Goal: Task Accomplishment & Management: Manage account settings

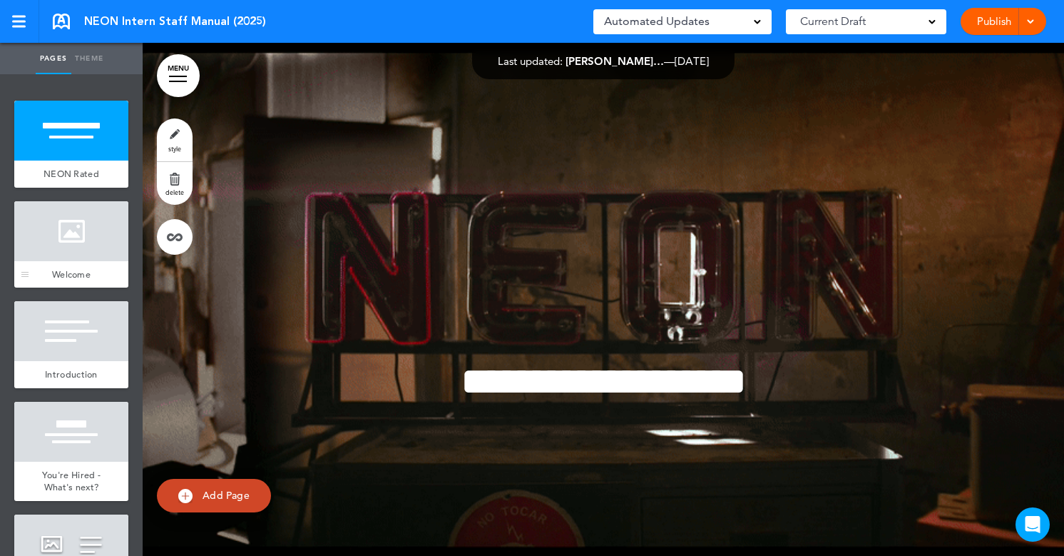
click at [107, 234] on div at bounding box center [71, 231] width 114 height 60
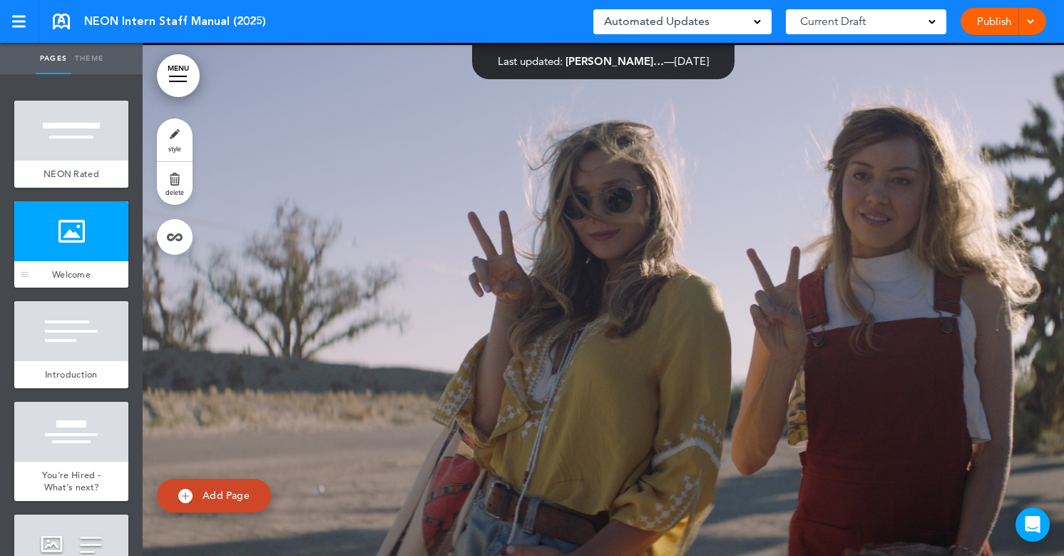
scroll to position [513, 0]
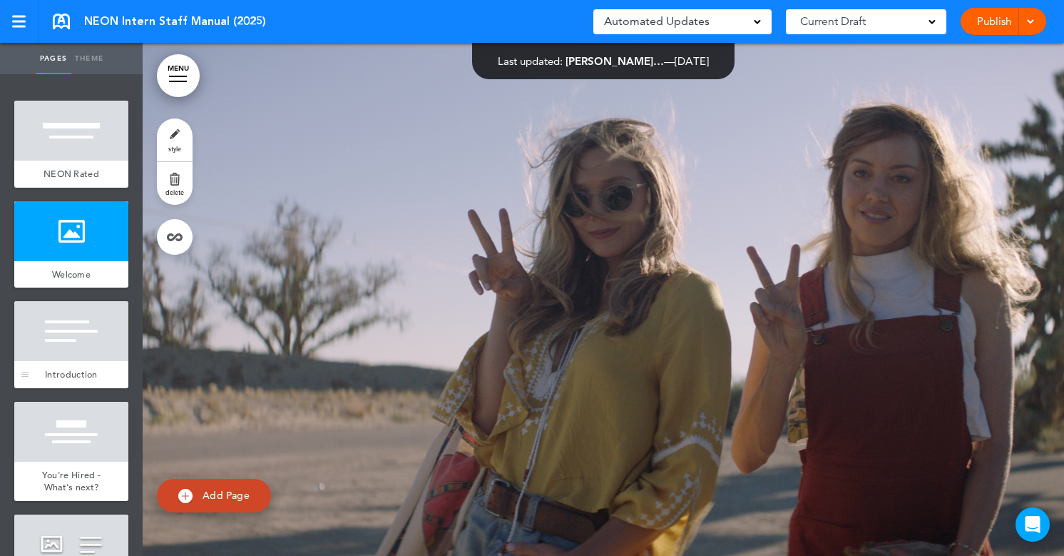
click at [103, 342] on div at bounding box center [71, 331] width 114 height 60
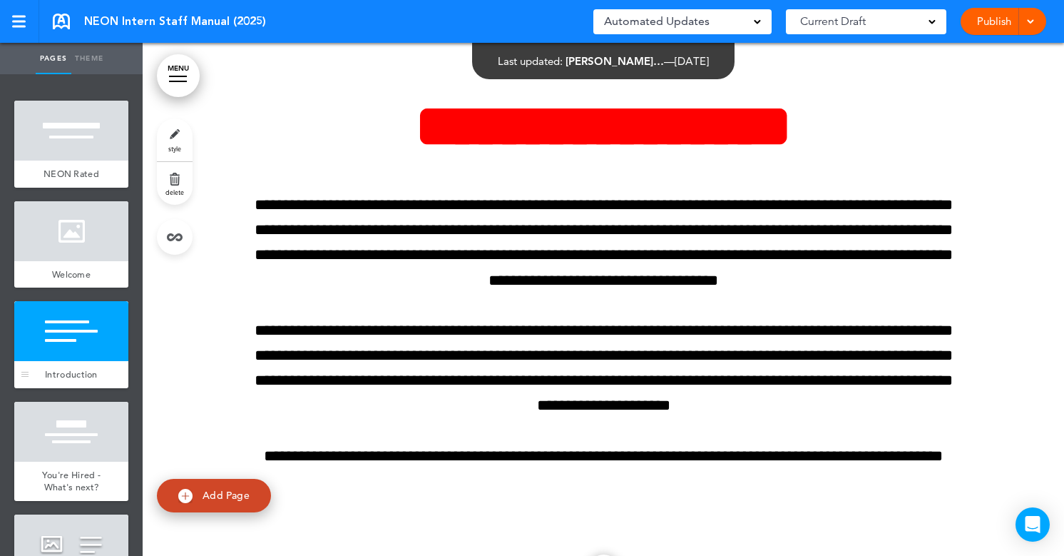
scroll to position [1027, 0]
click at [90, 424] on div at bounding box center [71, 432] width 114 height 60
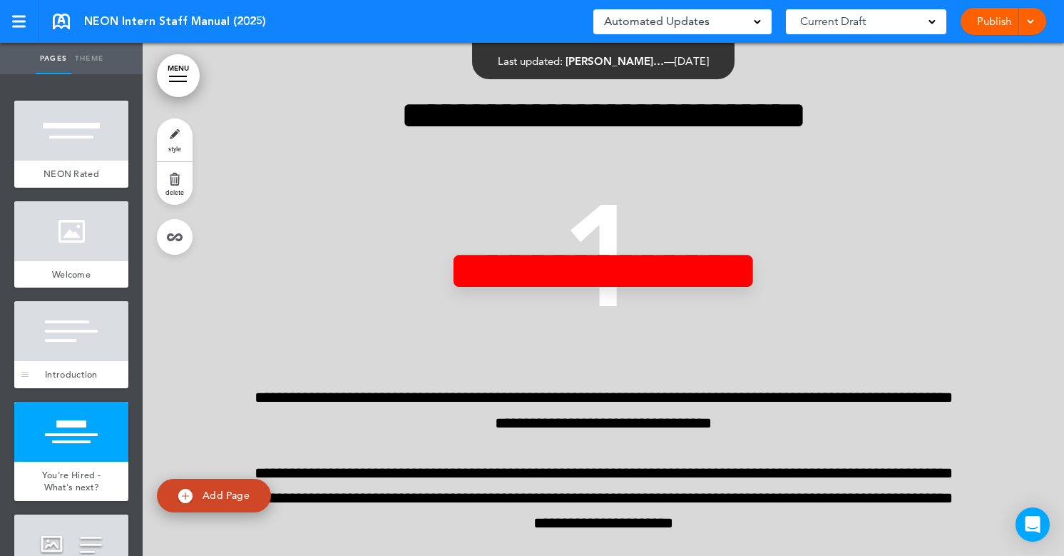
click at [108, 348] on div at bounding box center [71, 331] width 114 height 60
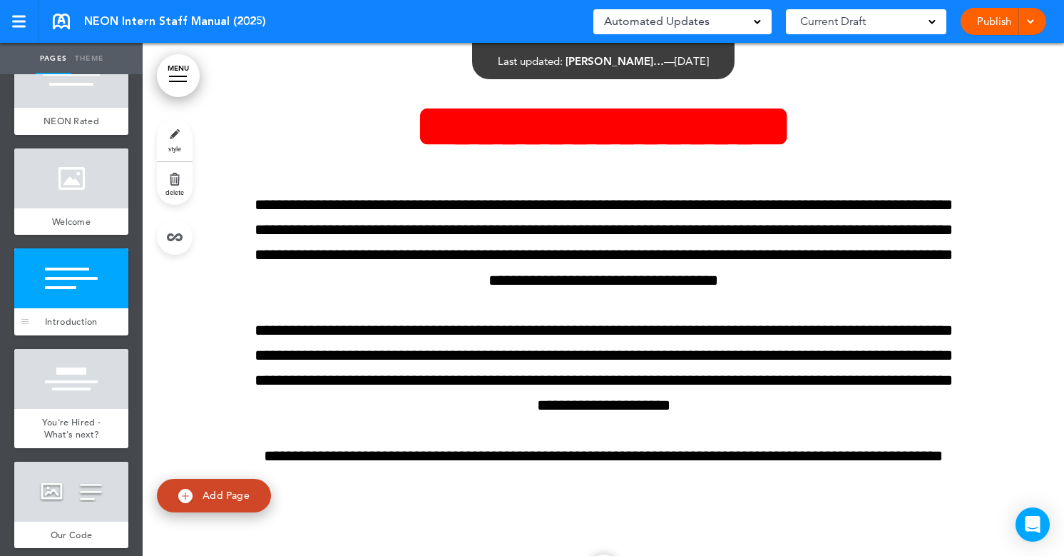
scroll to position [54, 0]
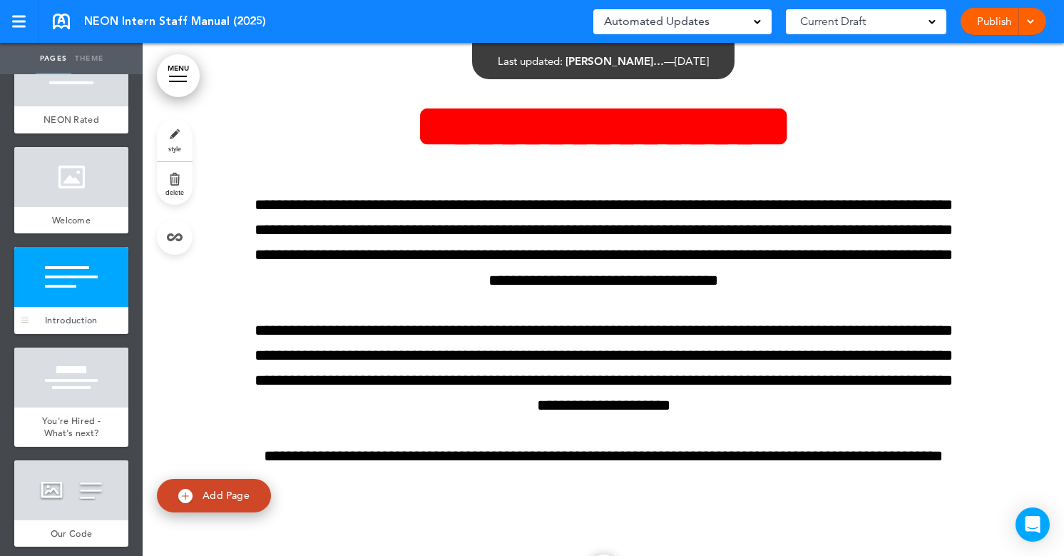
click at [108, 348] on div at bounding box center [71, 377] width 114 height 60
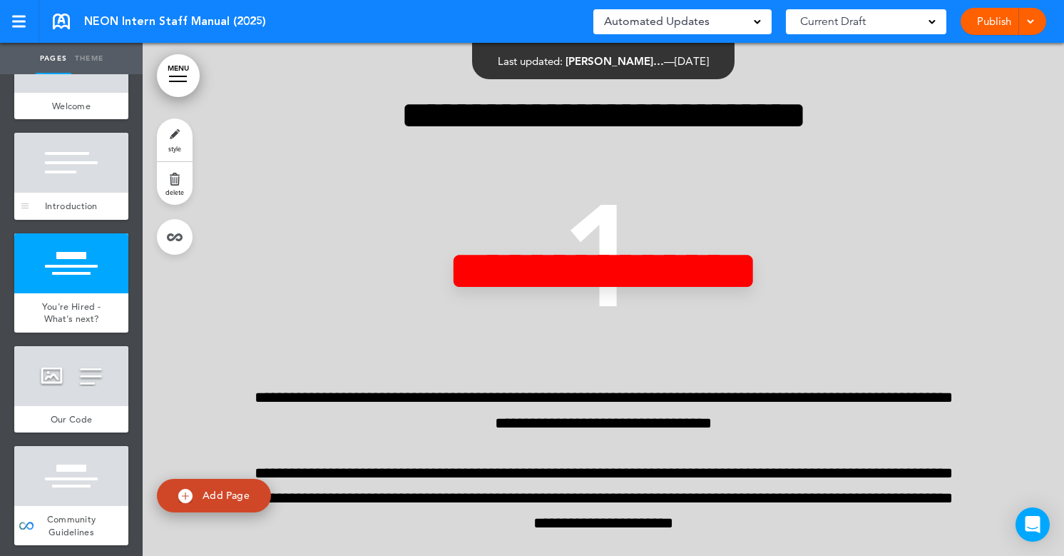
scroll to position [176, 0]
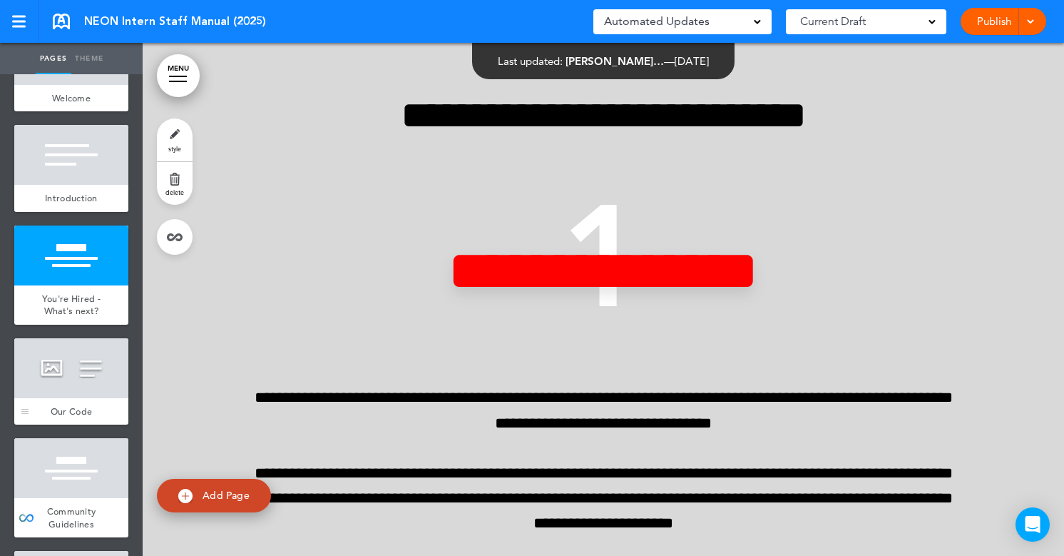
click at [103, 369] on div at bounding box center [71, 368] width 114 height 60
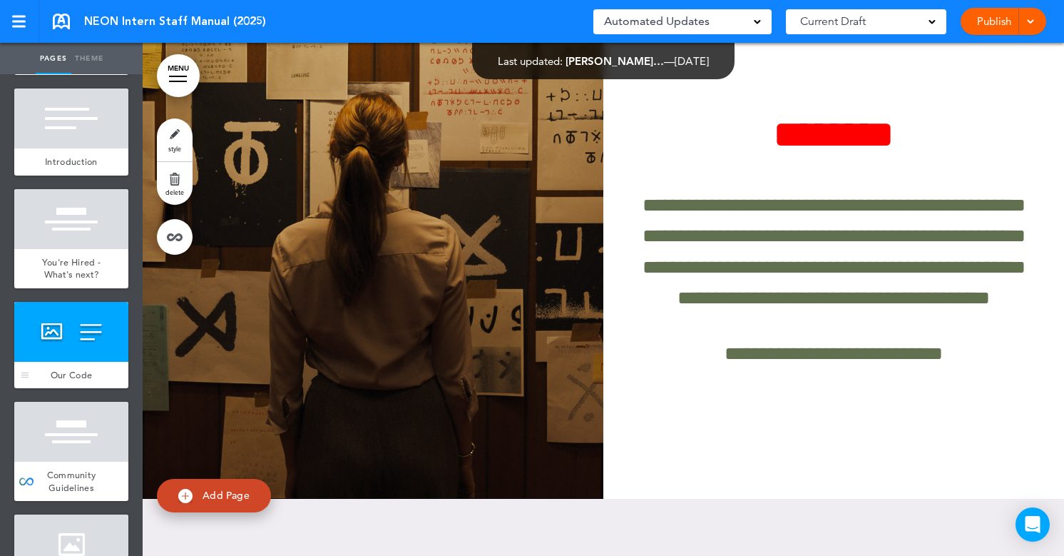
scroll to position [220, 0]
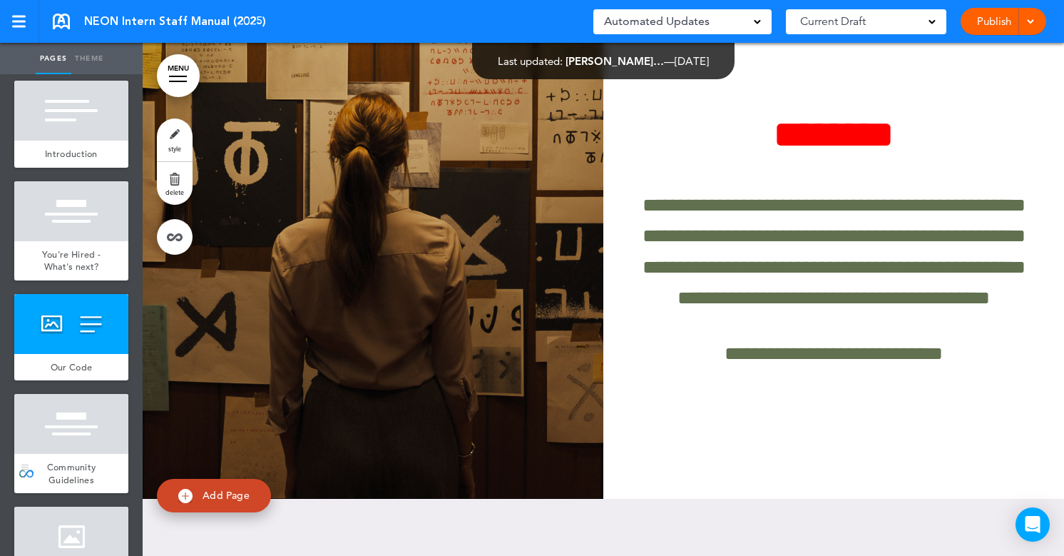
click at [86, 434] on div at bounding box center [71, 424] width 114 height 60
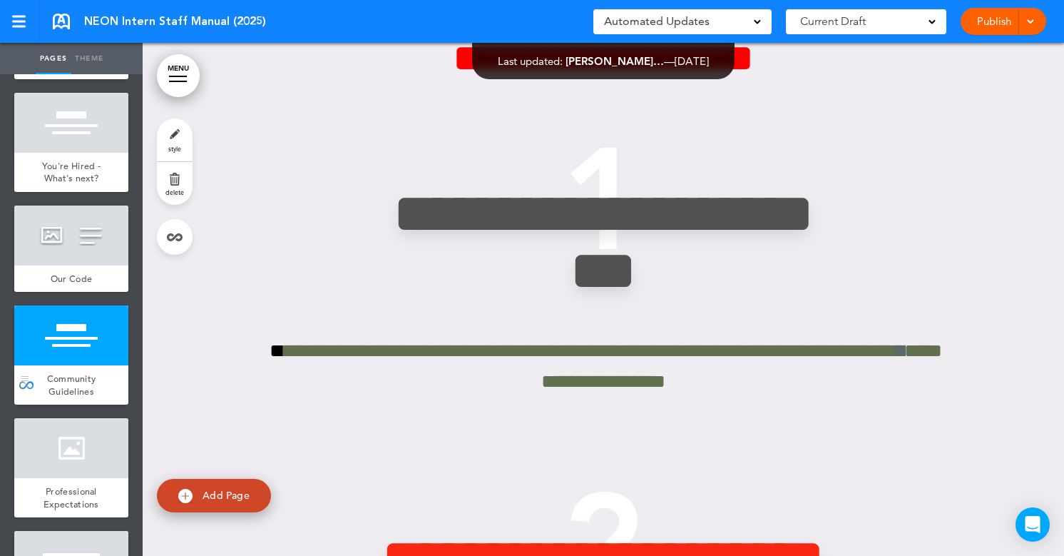
scroll to position [339, 0]
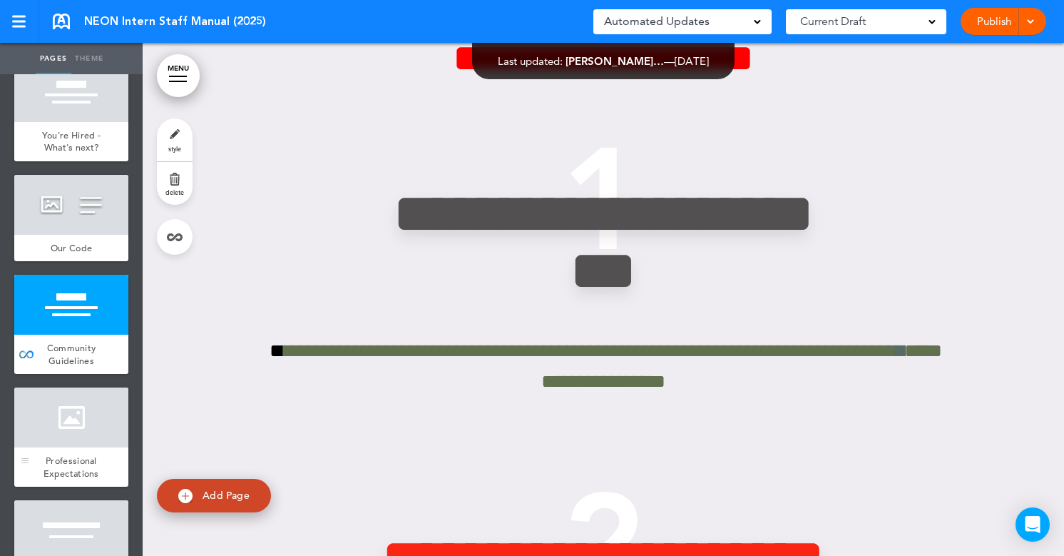
click at [86, 422] on div at bounding box center [71, 417] width 114 height 60
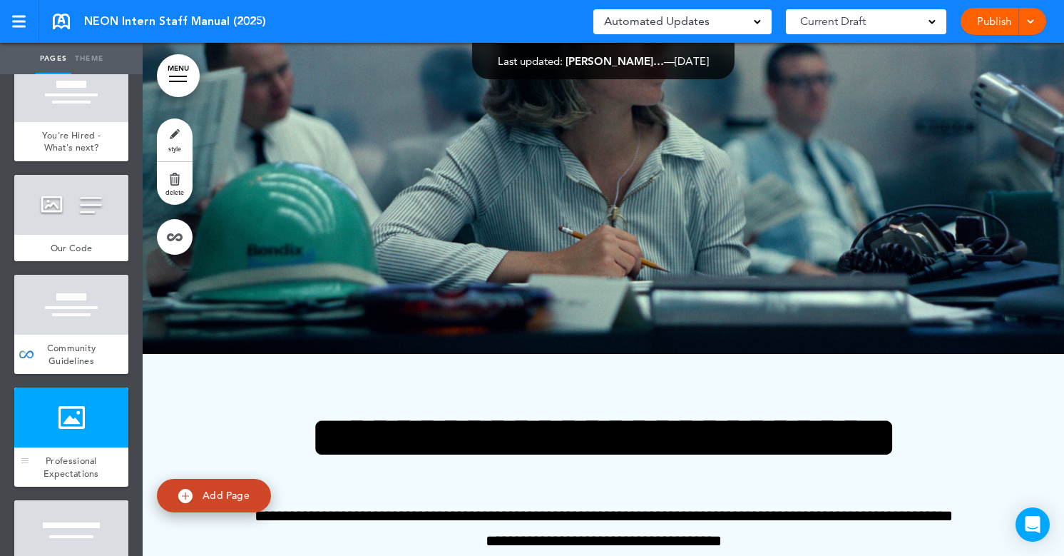
scroll to position [6874, 0]
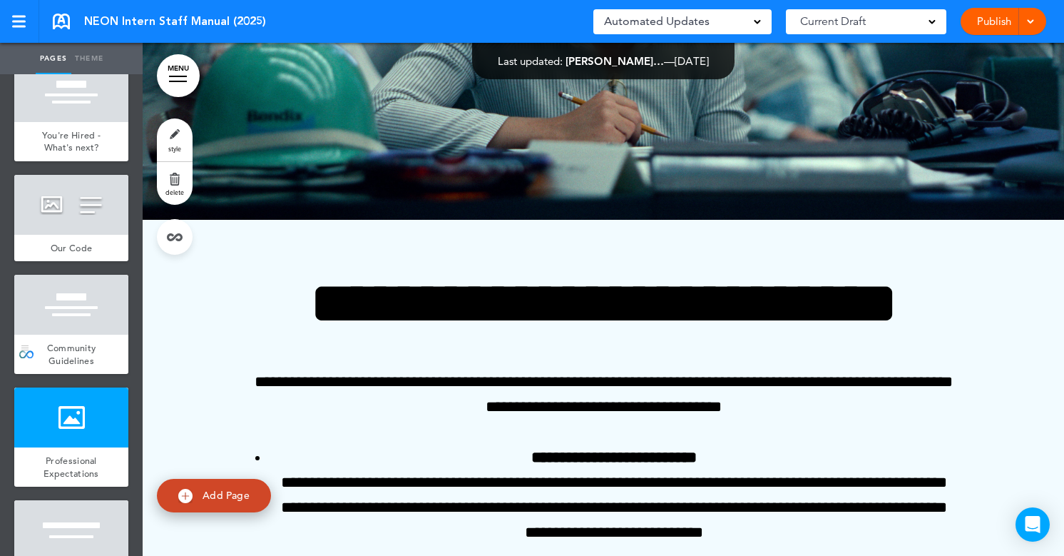
click at [95, 367] on div "Community Guidelines" at bounding box center [71, 353] width 114 height 39
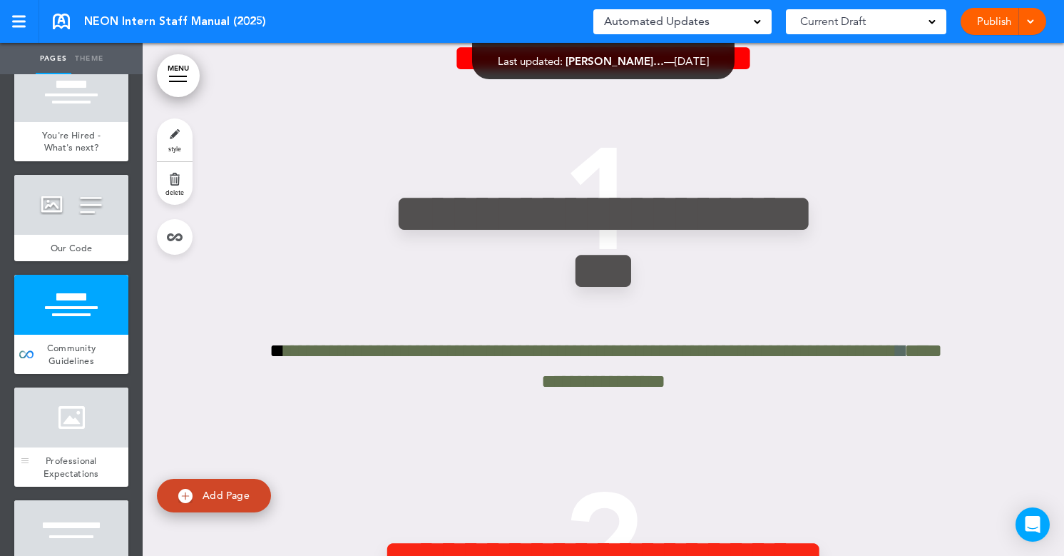
click at [101, 412] on div at bounding box center [71, 417] width 114 height 60
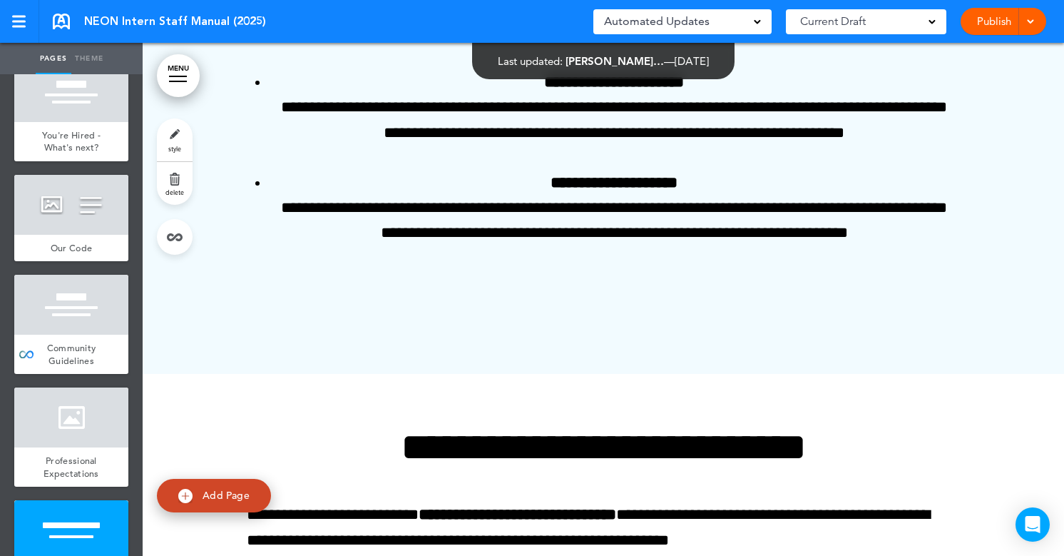
scroll to position [7503, 0]
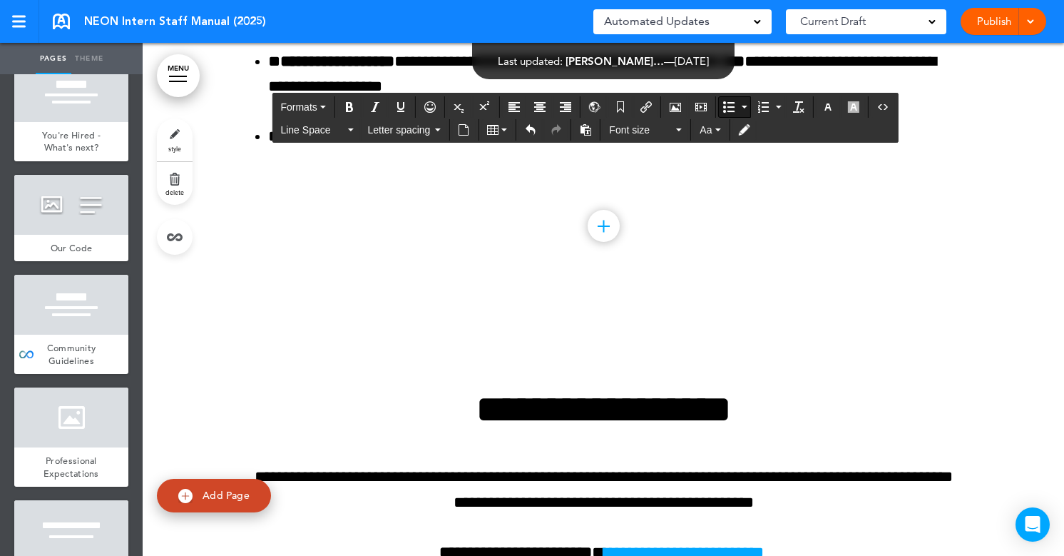
scroll to position [8197, 0]
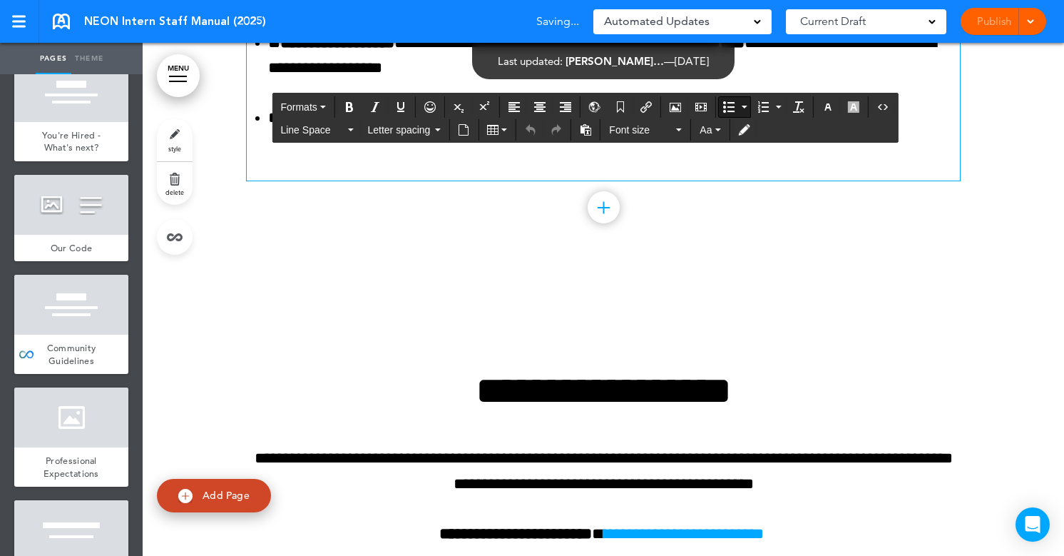
click at [785, 81] on p "**********" at bounding box center [614, 56] width 692 height 50
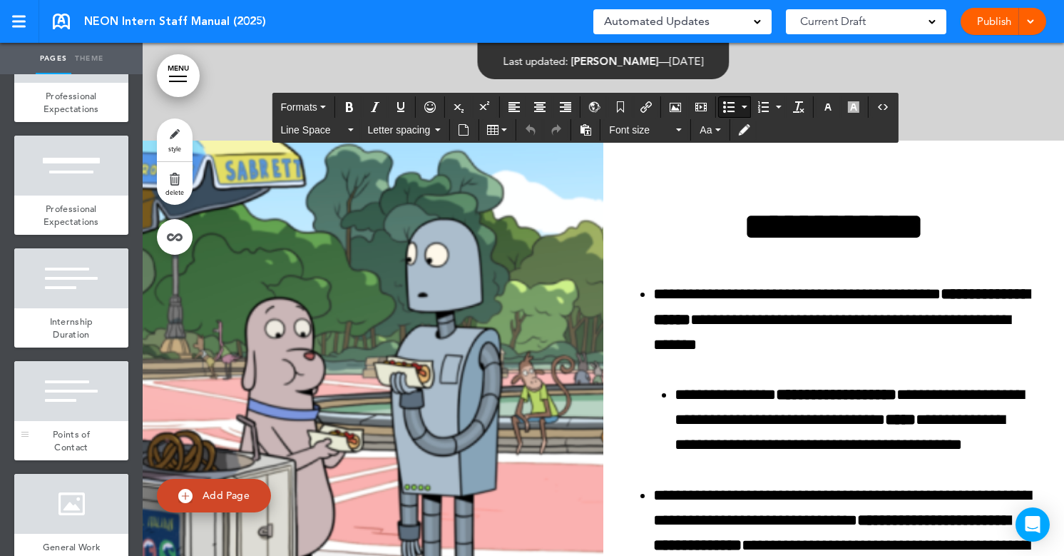
scroll to position [809, 0]
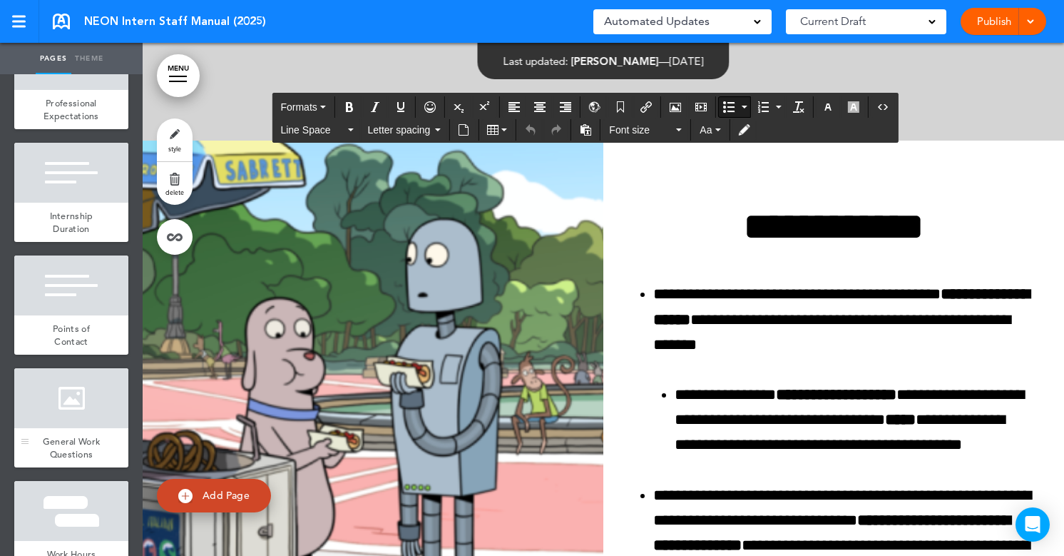
click at [86, 454] on span "General Work Questions" at bounding box center [72, 447] width 58 height 25
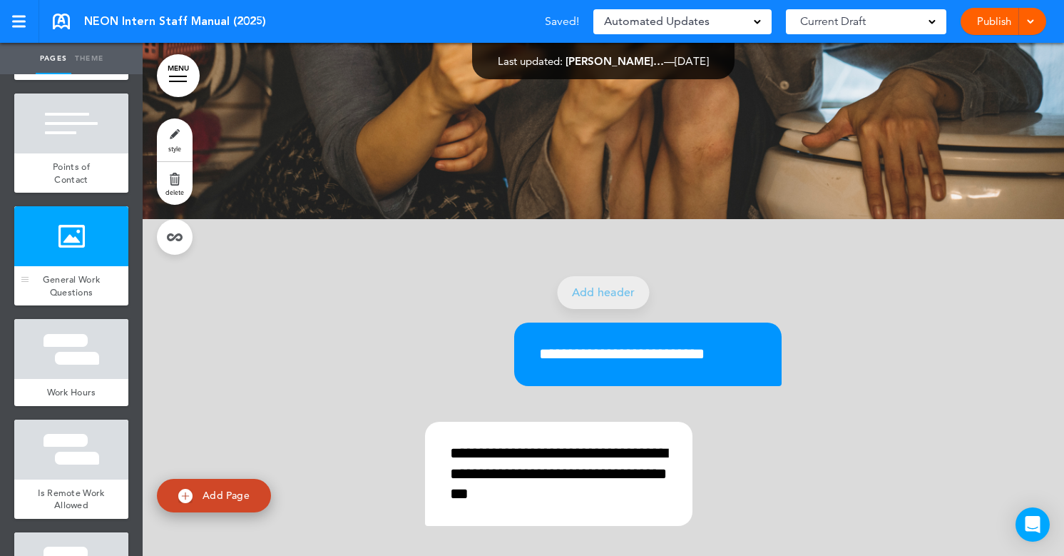
scroll to position [978, 0]
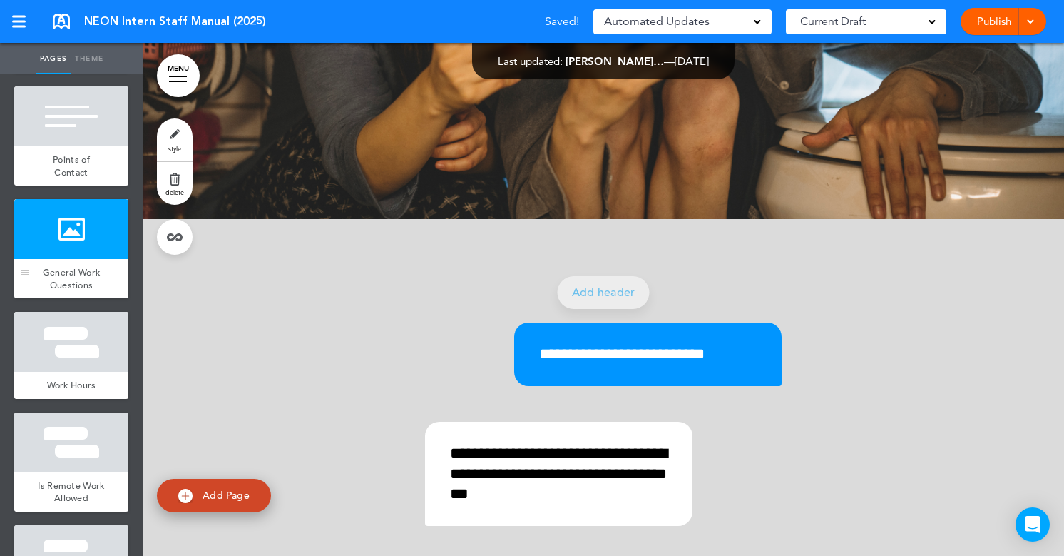
click at [86, 451] on div at bounding box center [71, 442] width 114 height 60
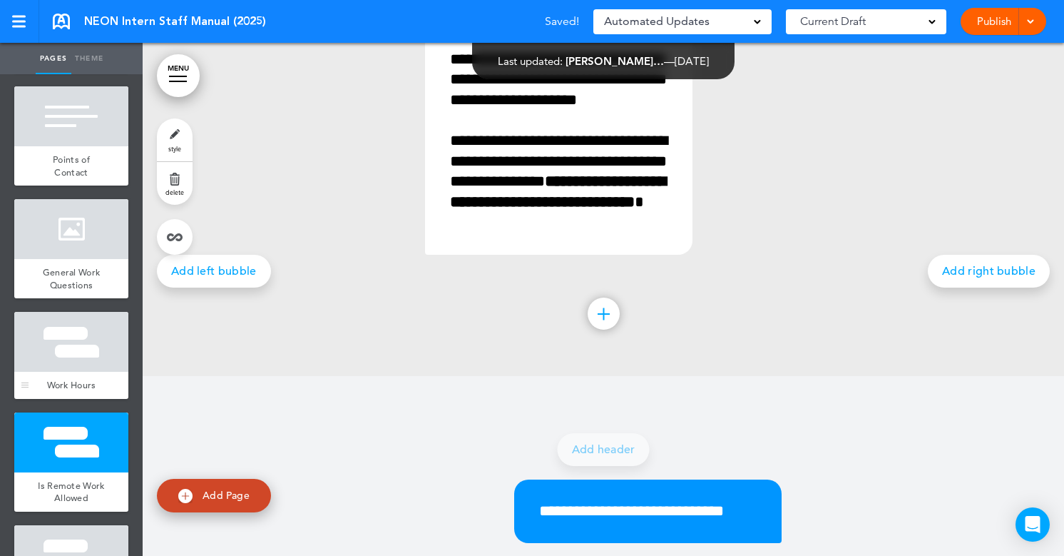
click at [102, 351] on div at bounding box center [71, 342] width 114 height 60
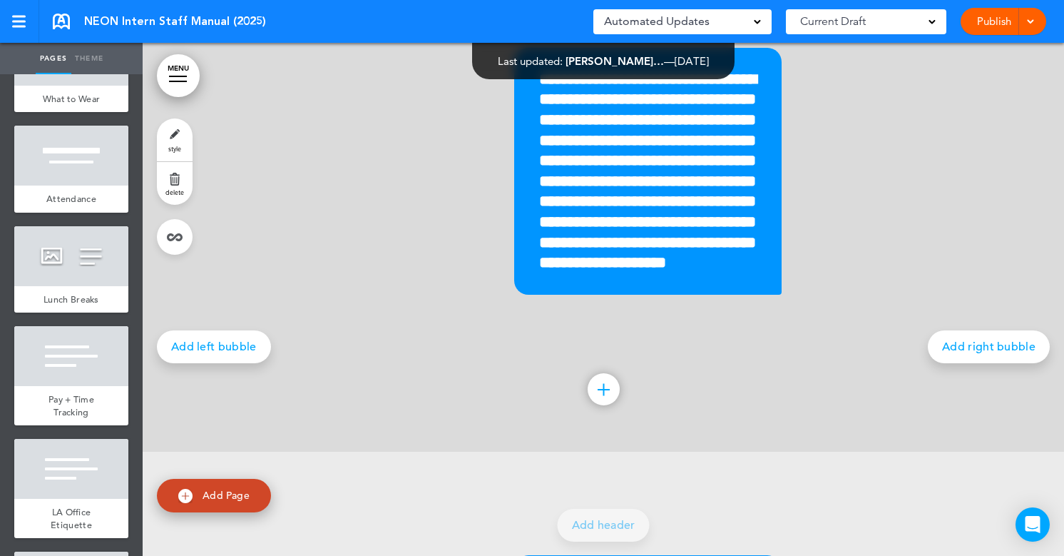
scroll to position [1548, 0]
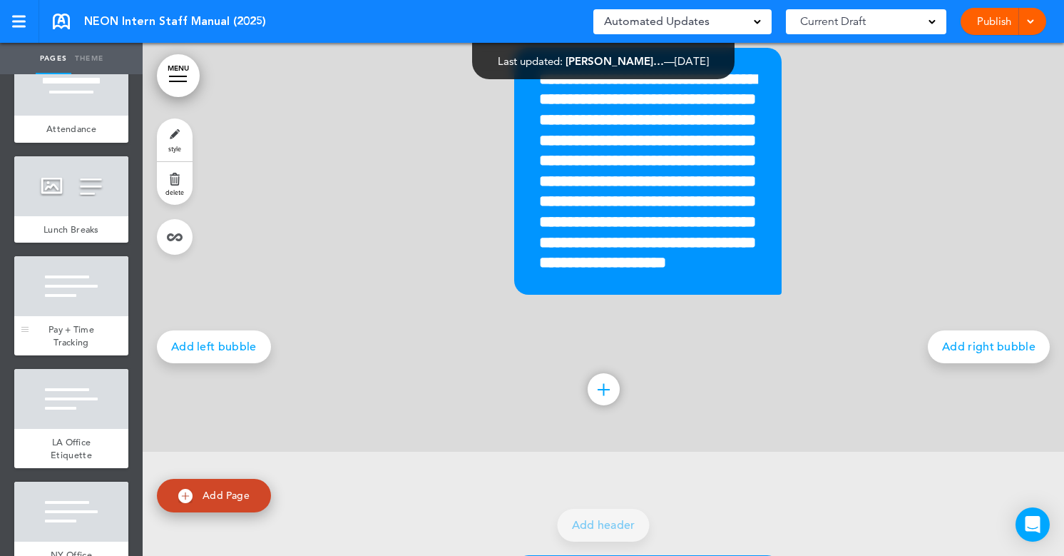
click at [95, 294] on div at bounding box center [71, 286] width 114 height 60
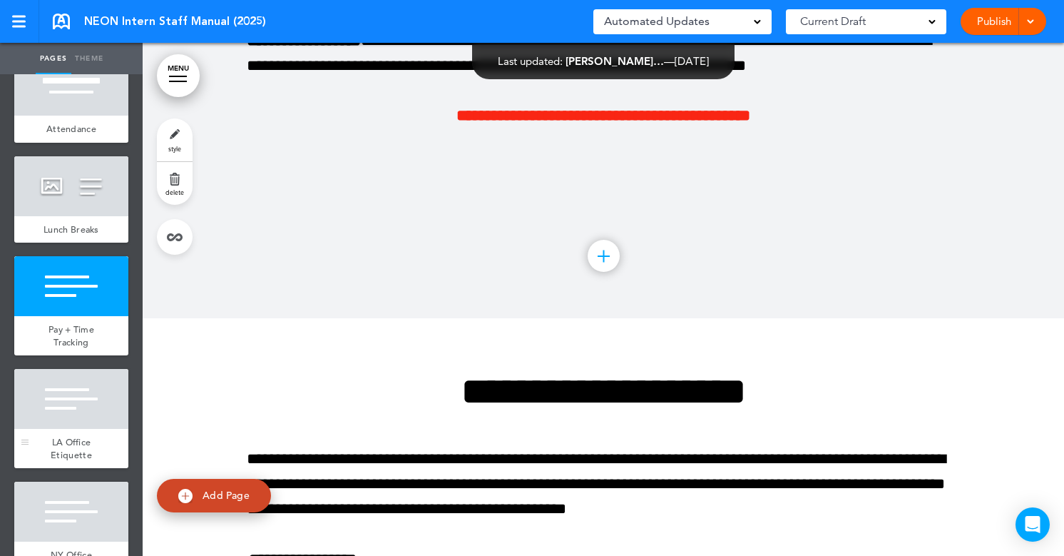
click at [83, 403] on div at bounding box center [71, 399] width 114 height 60
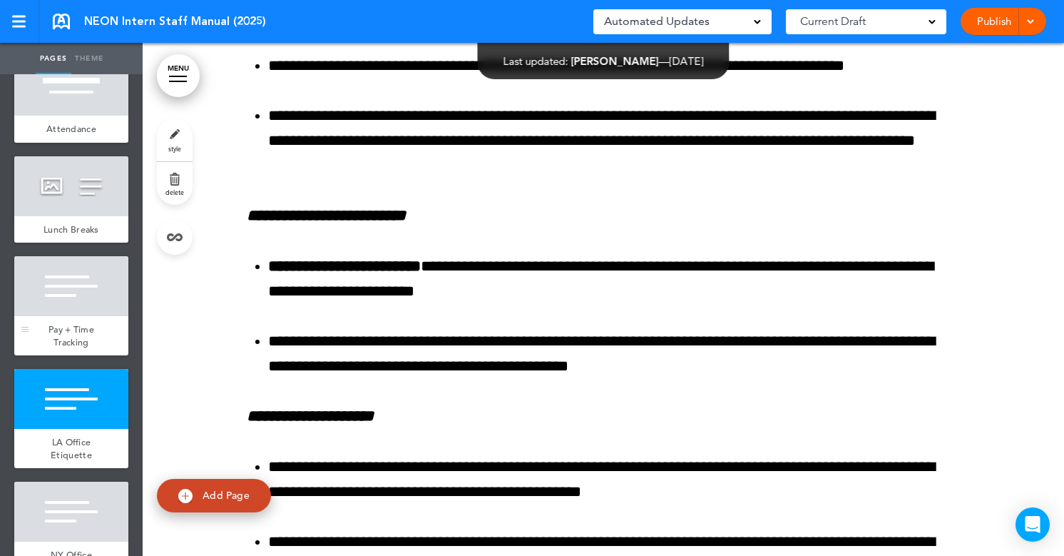
click at [93, 339] on div "Pay + Time Tracking" at bounding box center [71, 335] width 114 height 39
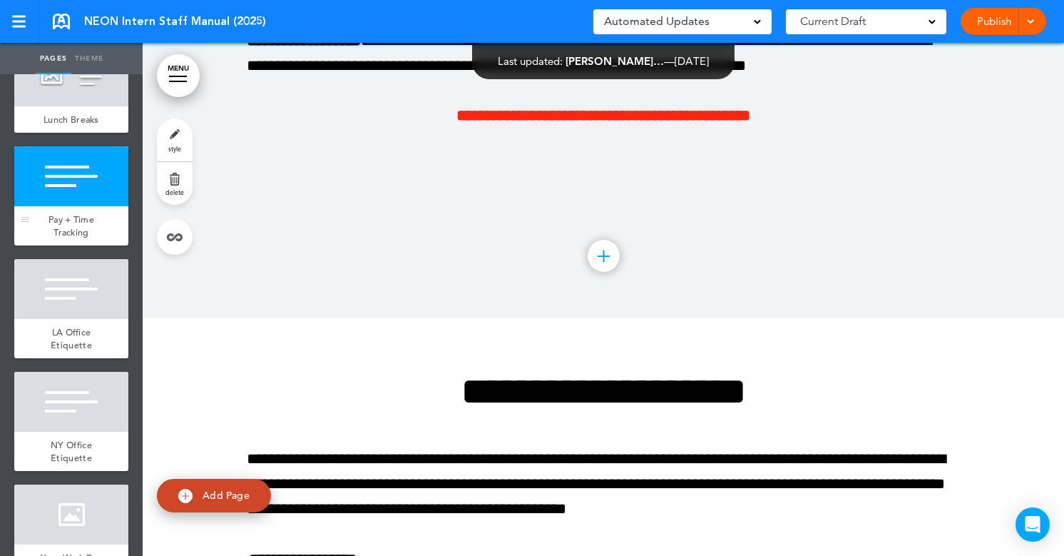
scroll to position [2005, 0]
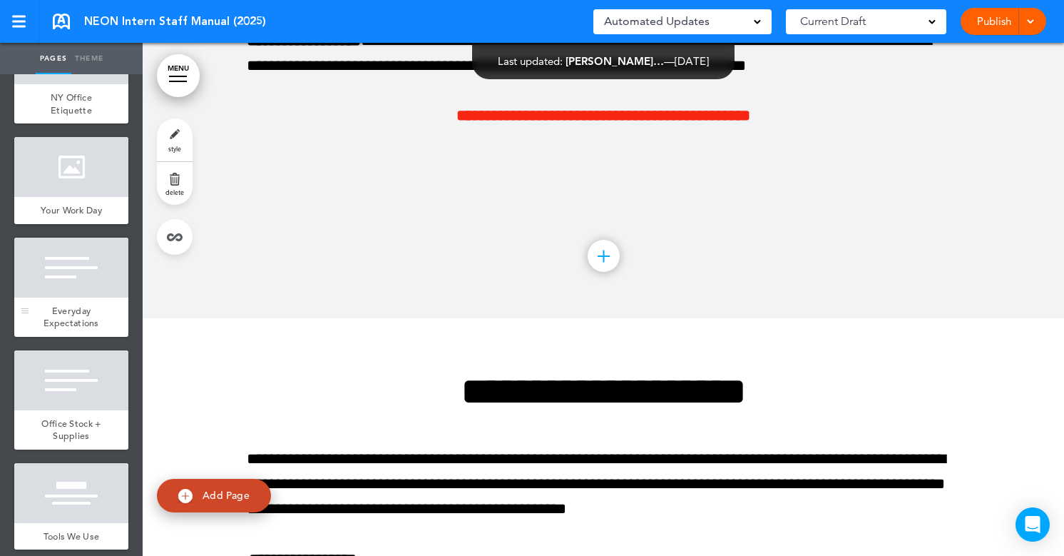
click at [100, 309] on div "Everyday Expectations" at bounding box center [71, 316] width 114 height 39
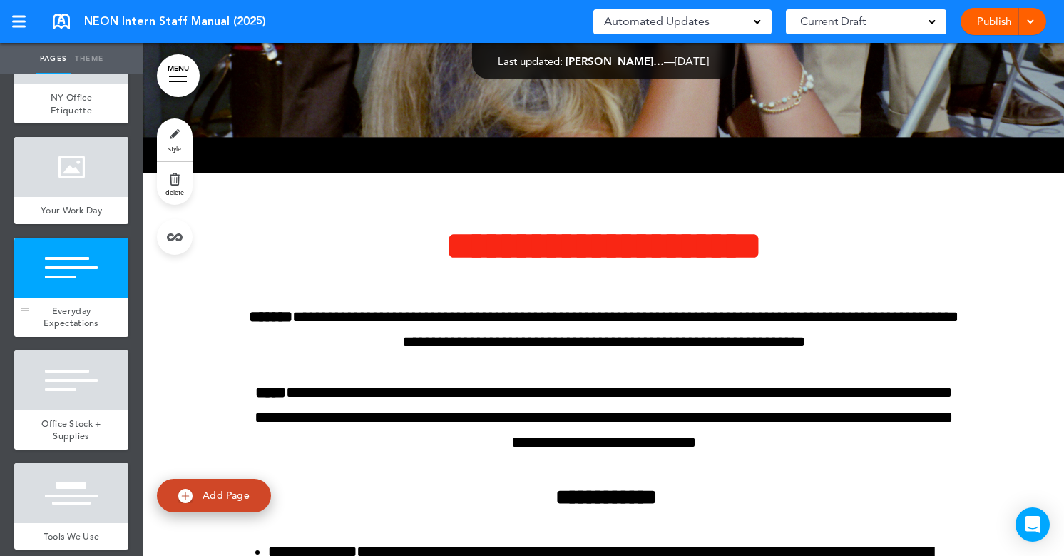
scroll to position [18161, 0]
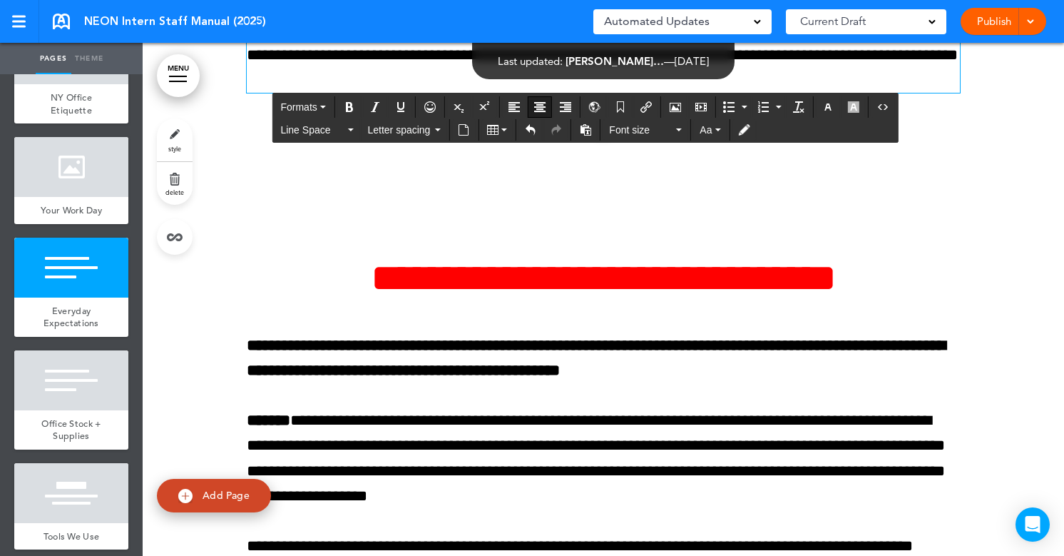
scroll to position [18890, 0]
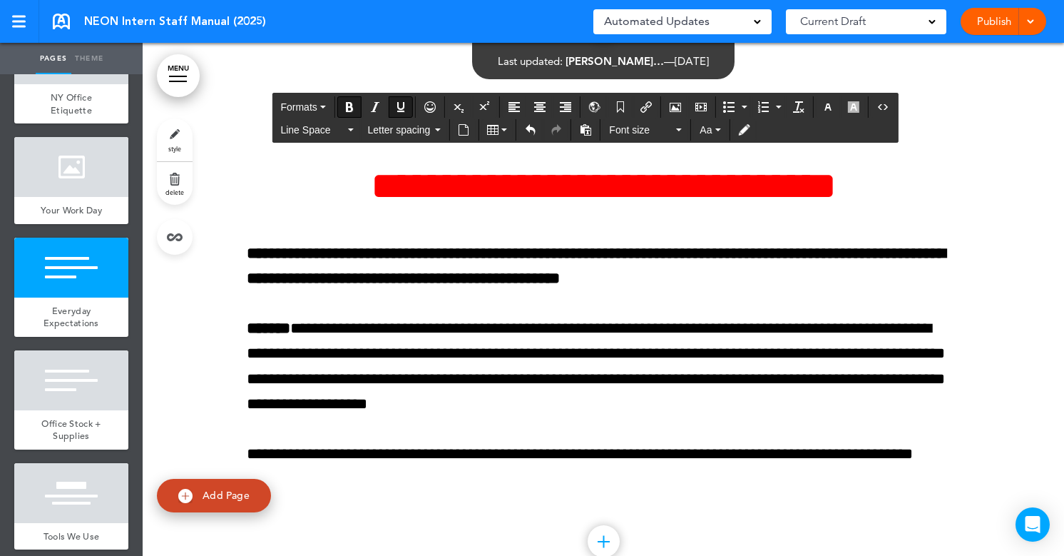
drag, startPoint x: 647, startPoint y: 485, endPoint x: 252, endPoint y: 347, distance: 417.7
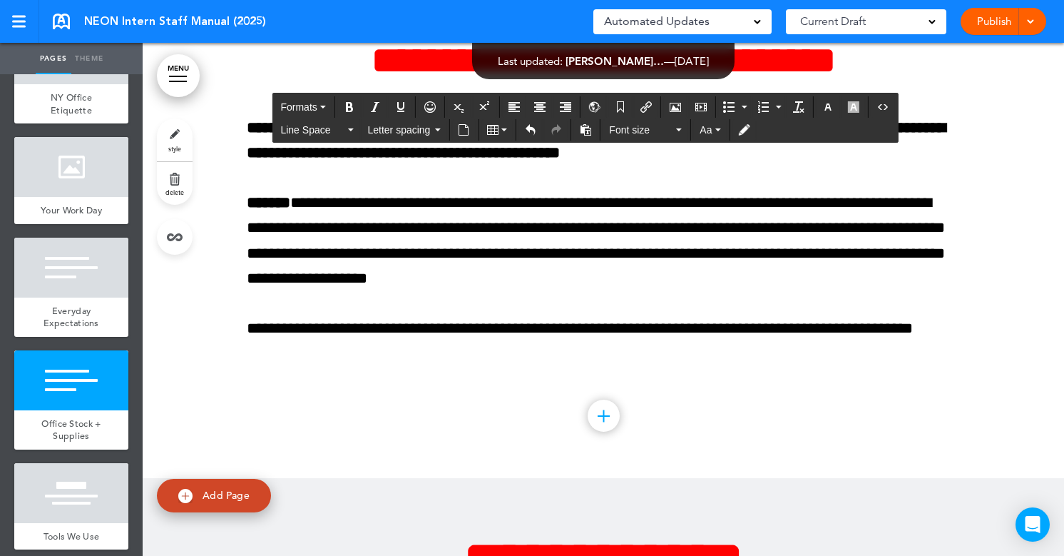
click at [295, 478] on div at bounding box center [603, 220] width 921 height 513
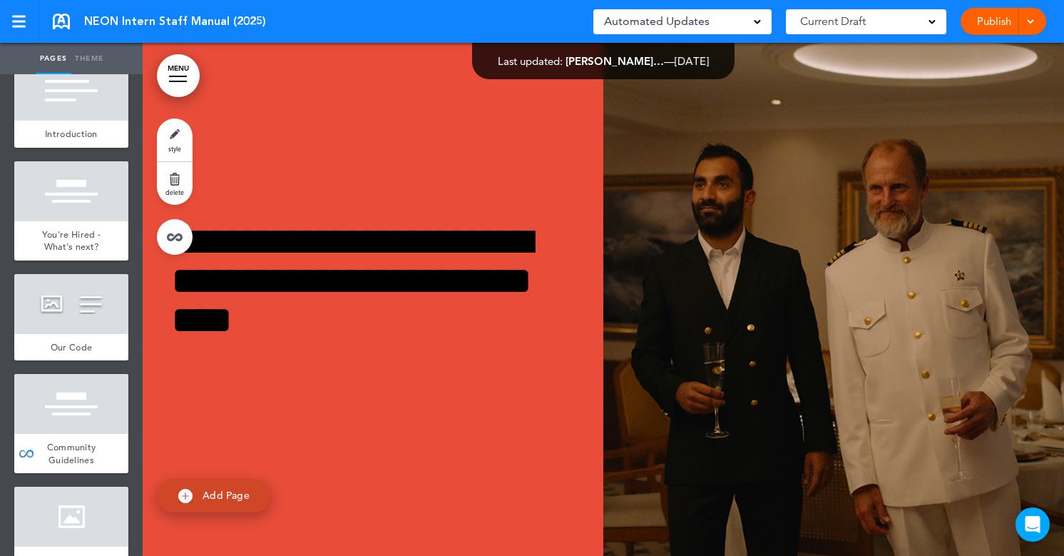
scroll to position [0, 0]
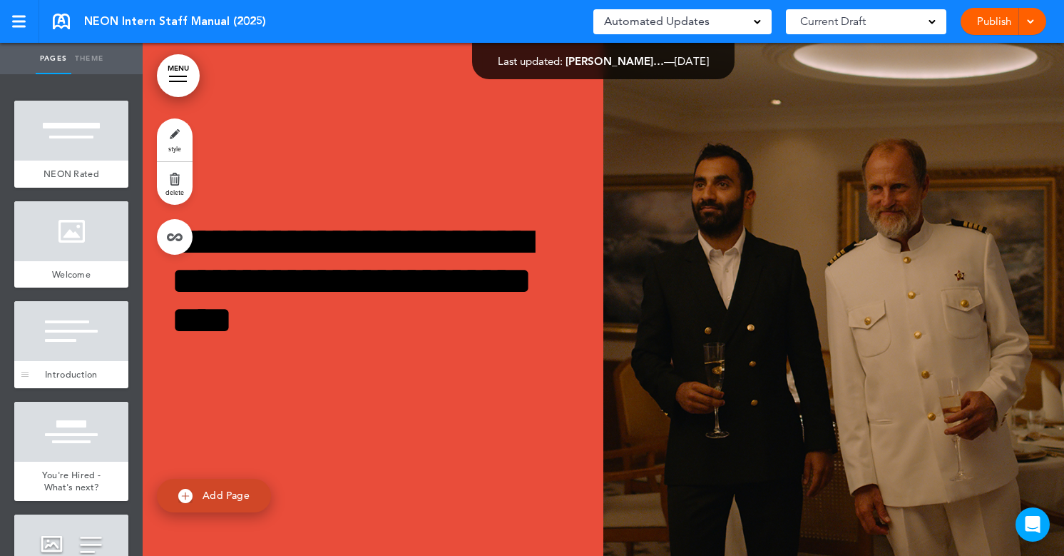
click at [54, 372] on span "Introduction" at bounding box center [71, 374] width 53 height 12
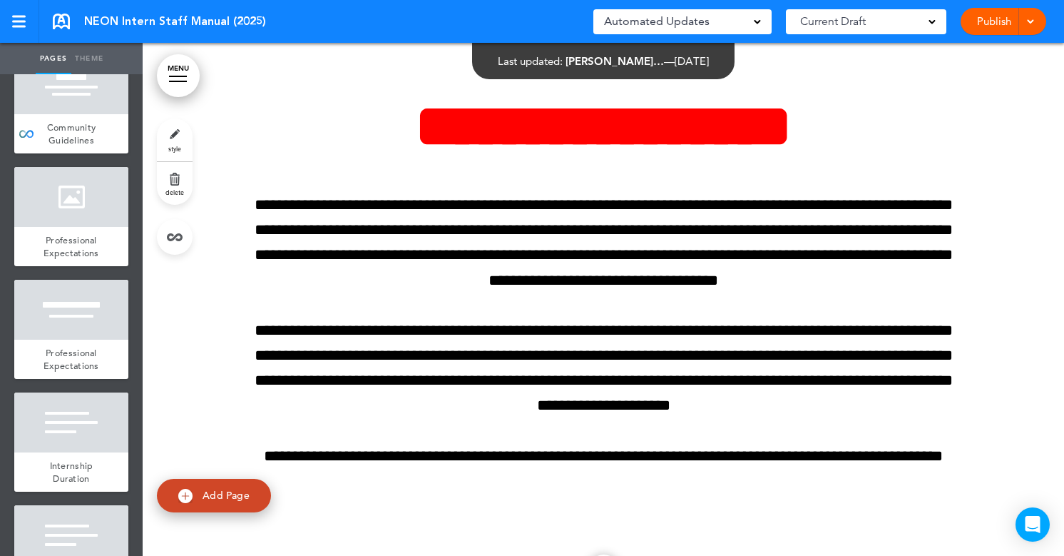
scroll to position [558, 0]
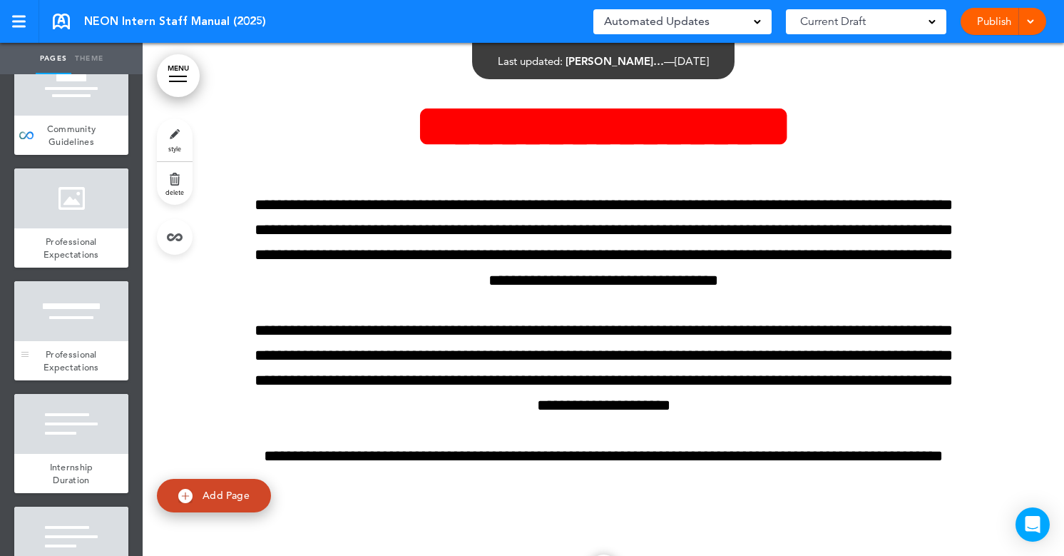
click at [91, 297] on div at bounding box center [71, 311] width 114 height 60
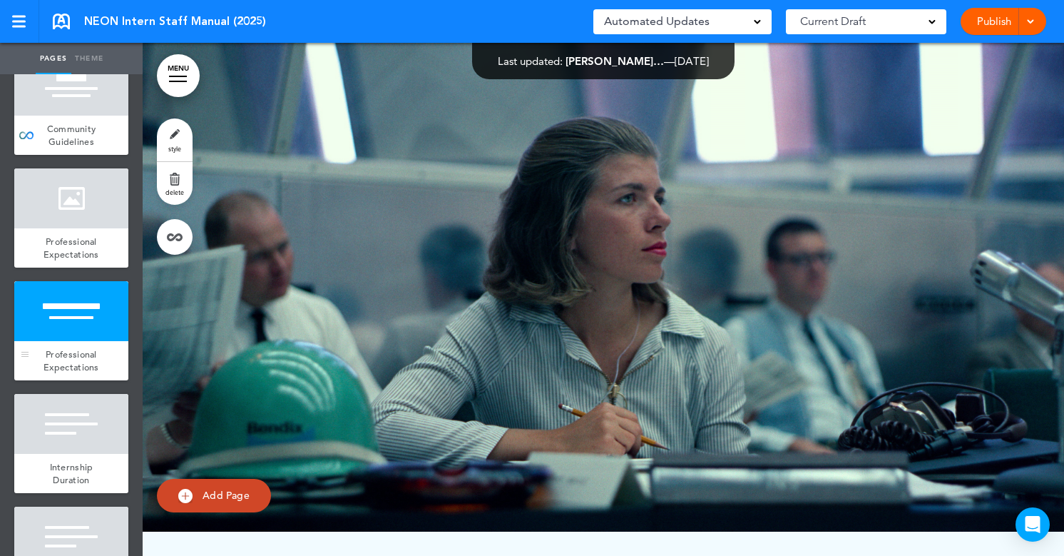
scroll to position [7388, 0]
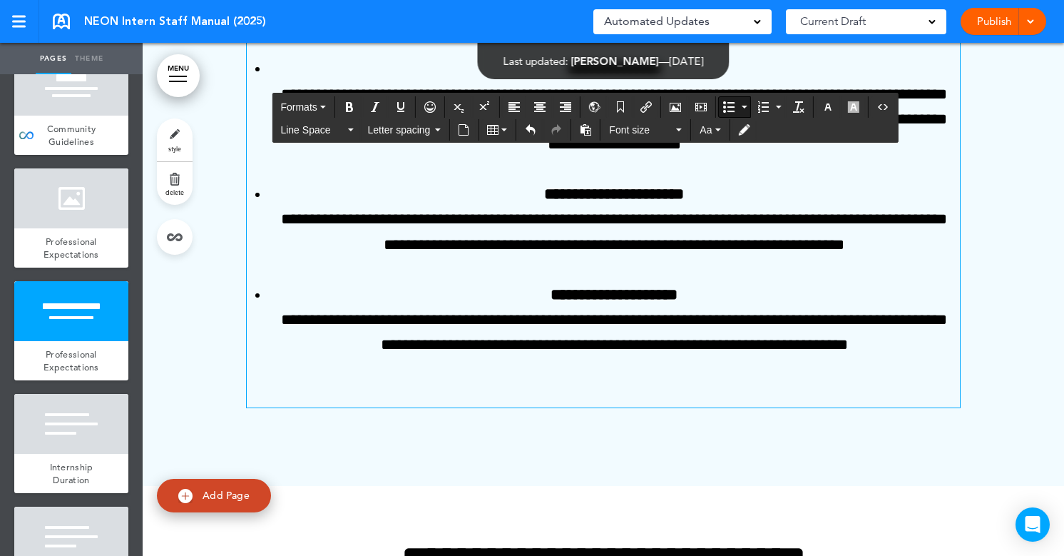
click at [648, 157] on p "**********" at bounding box center [614, 106] width 692 height 101
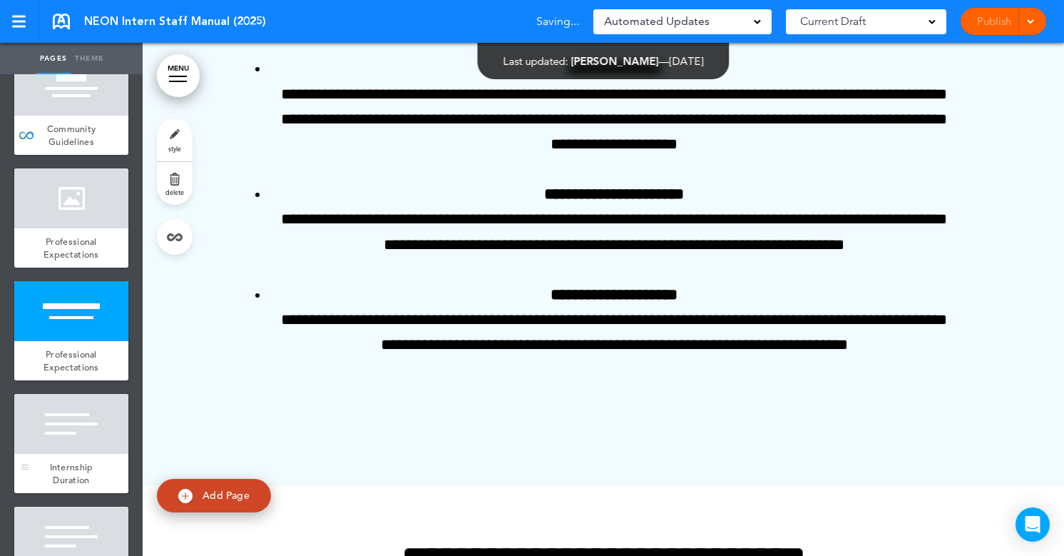
click at [98, 454] on div "Internship Duration" at bounding box center [71, 473] width 114 height 39
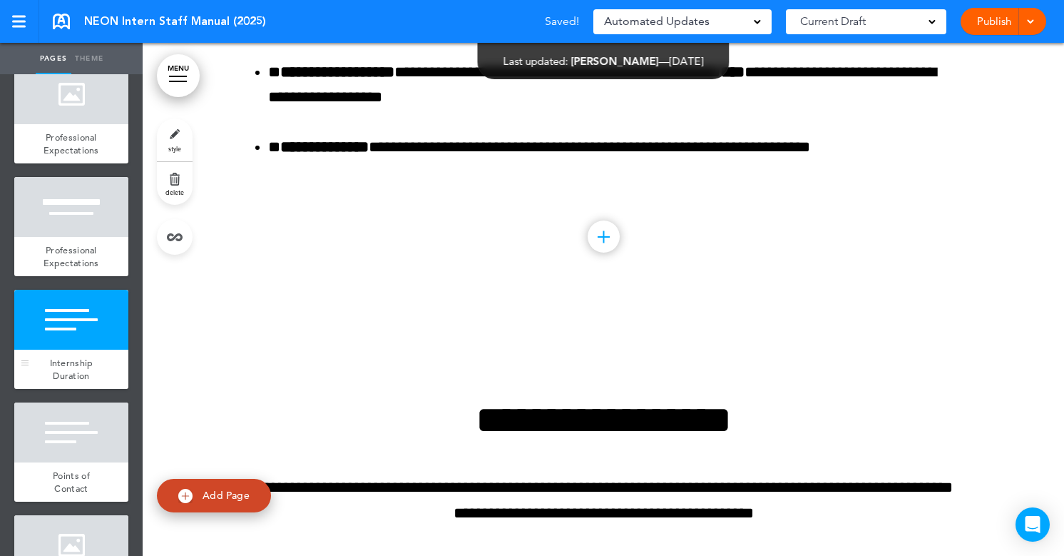
scroll to position [700, 0]
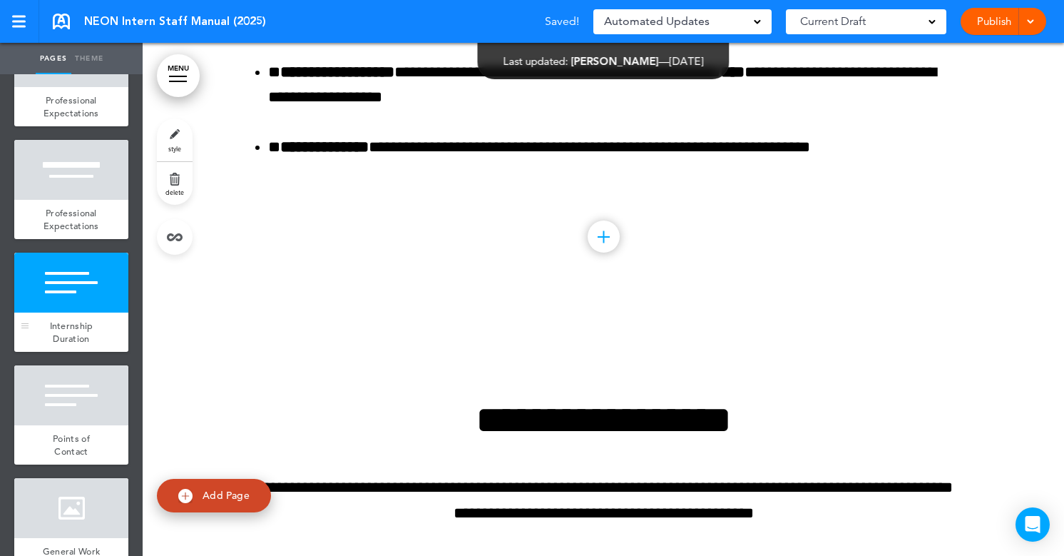
click at [98, 454] on div "Points of Contact" at bounding box center [71, 444] width 114 height 39
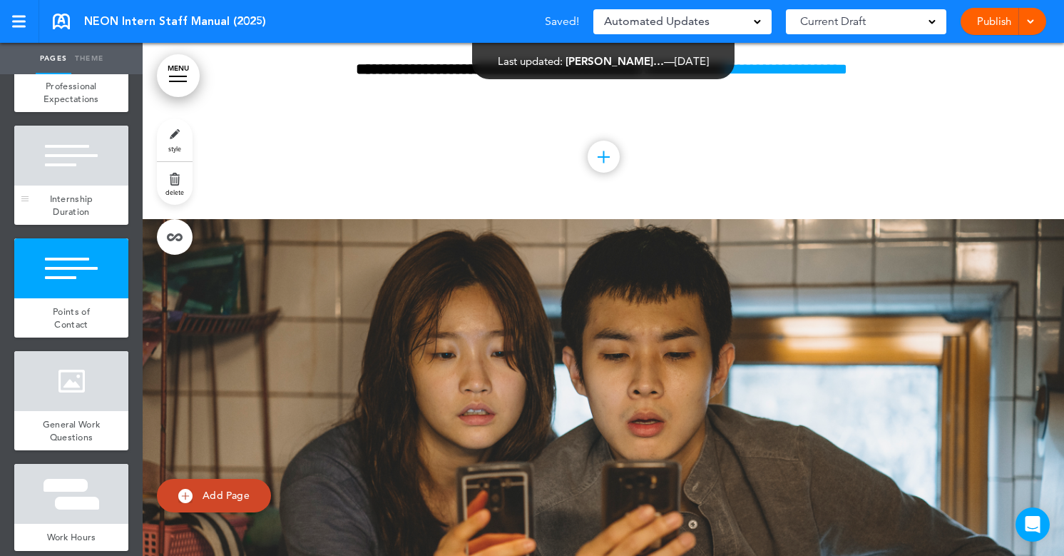
scroll to position [836, 0]
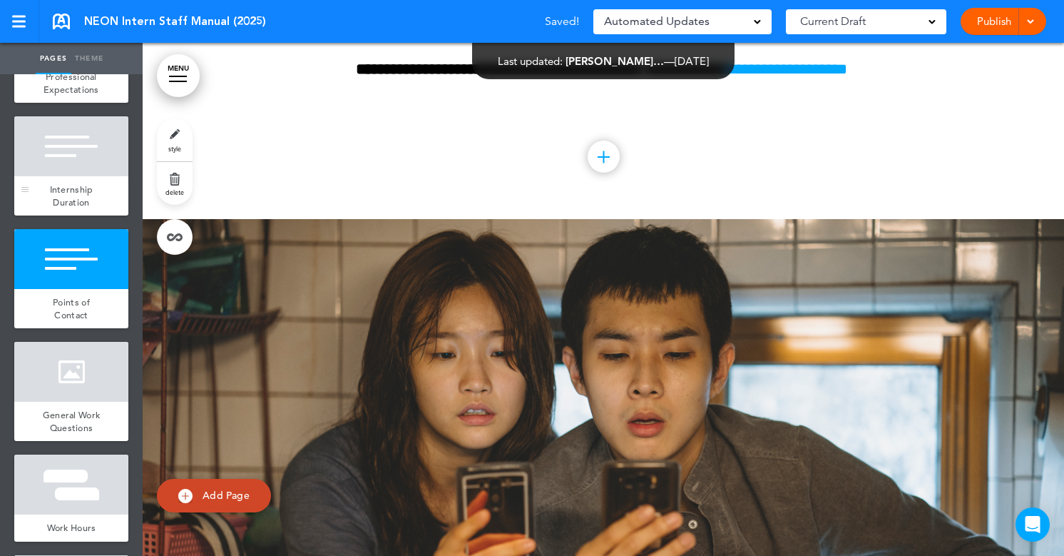
click at [98, 454] on ul "add page NEON Rated add page Welcome add page Introduction add page" at bounding box center [71, 314] width 143 height 481
click at [98, 424] on div "General Work Questions" at bounding box center [71, 421] width 114 height 39
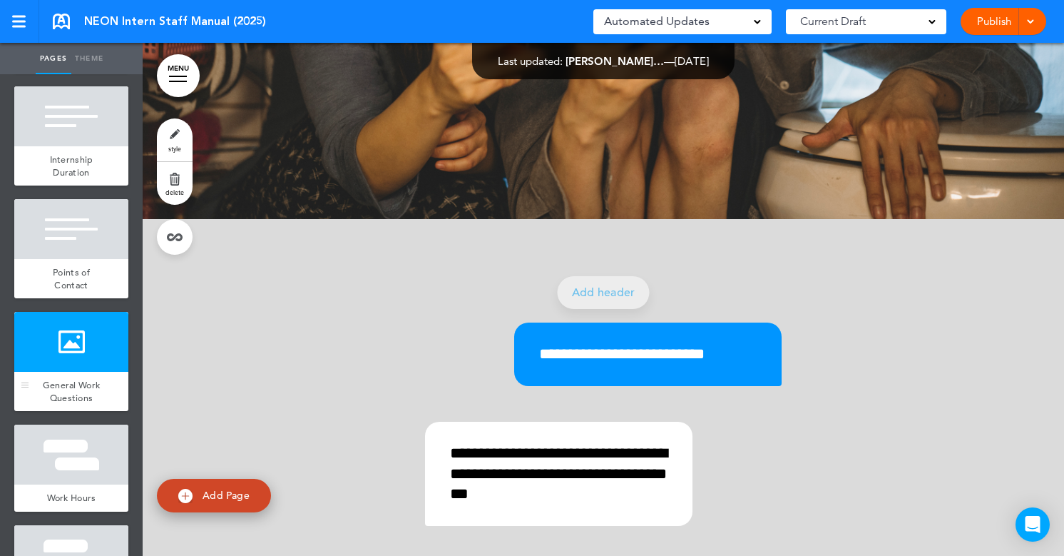
scroll to position [908, 0]
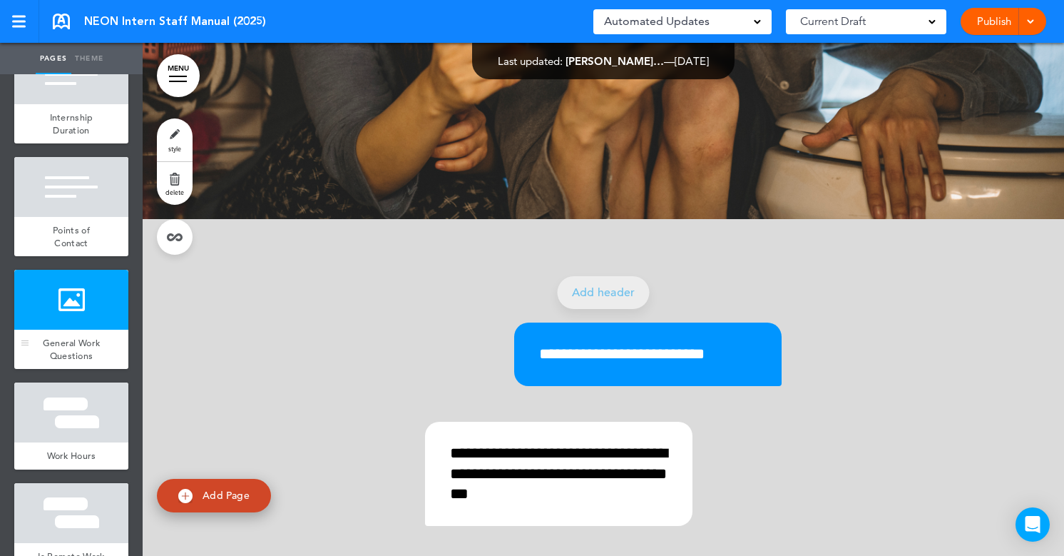
click at [98, 424] on div at bounding box center [71, 412] width 114 height 60
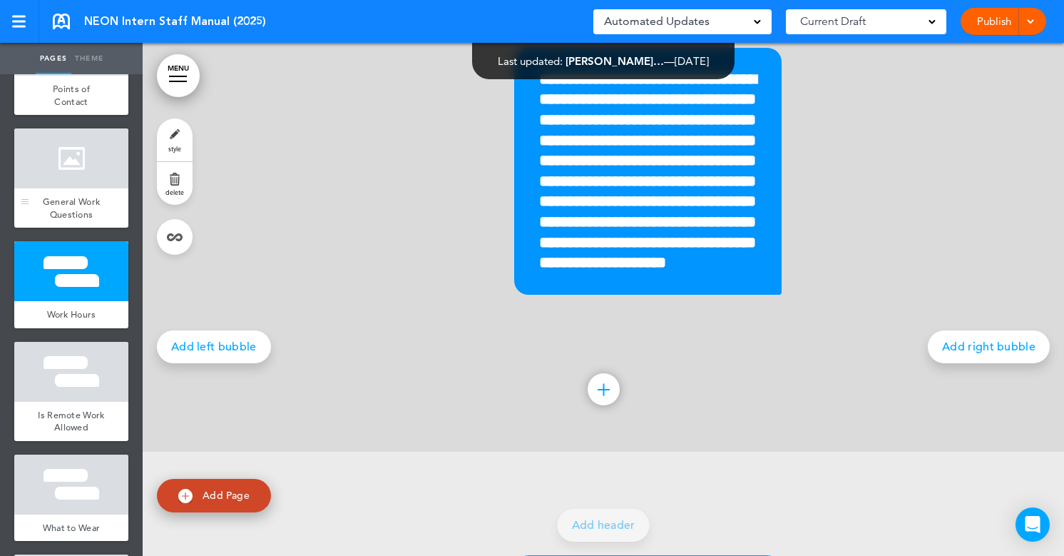
scroll to position [1108, 0]
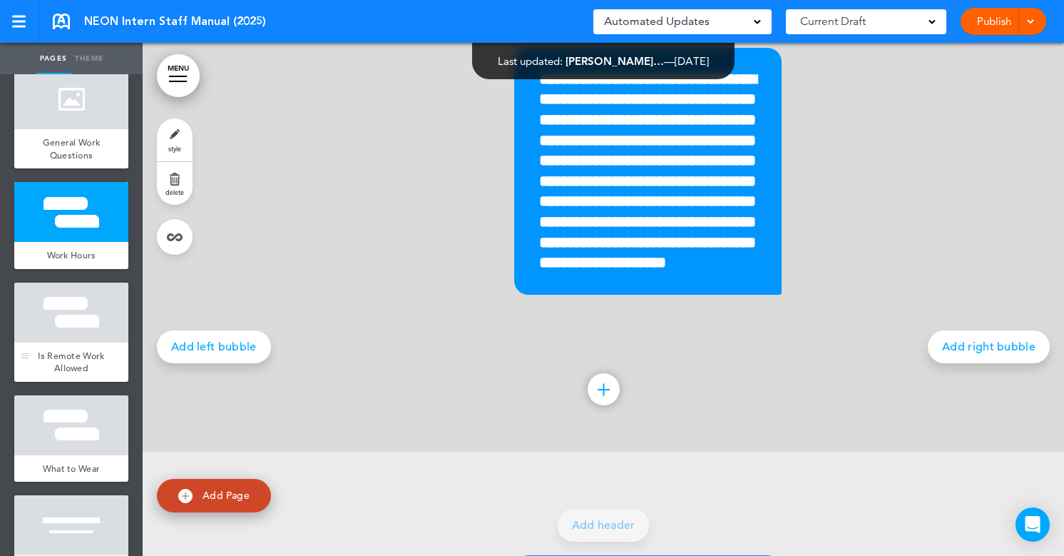
click at [108, 342] on div "Is Remote Work Allowed" at bounding box center [71, 361] width 114 height 39
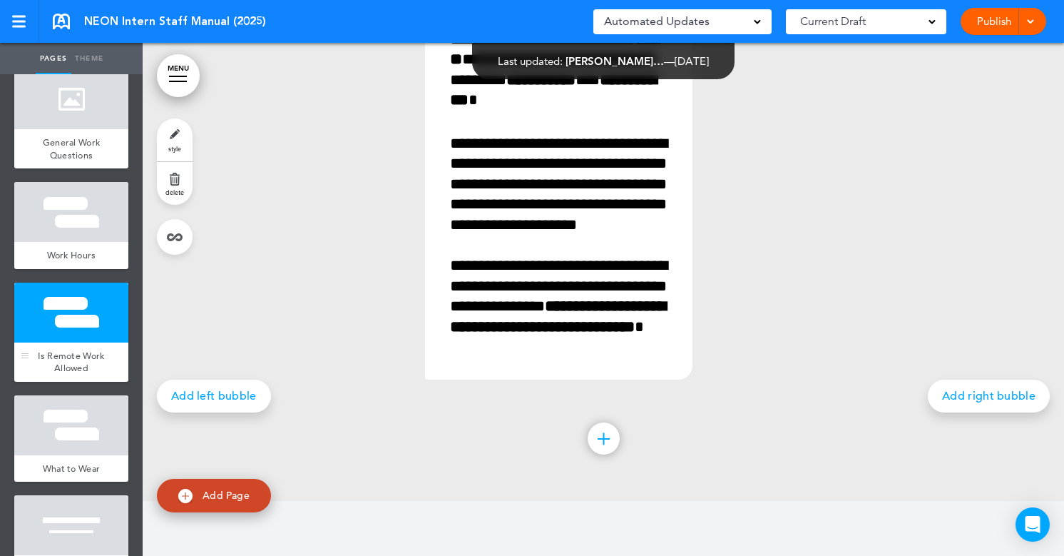
scroll to position [10600, 0]
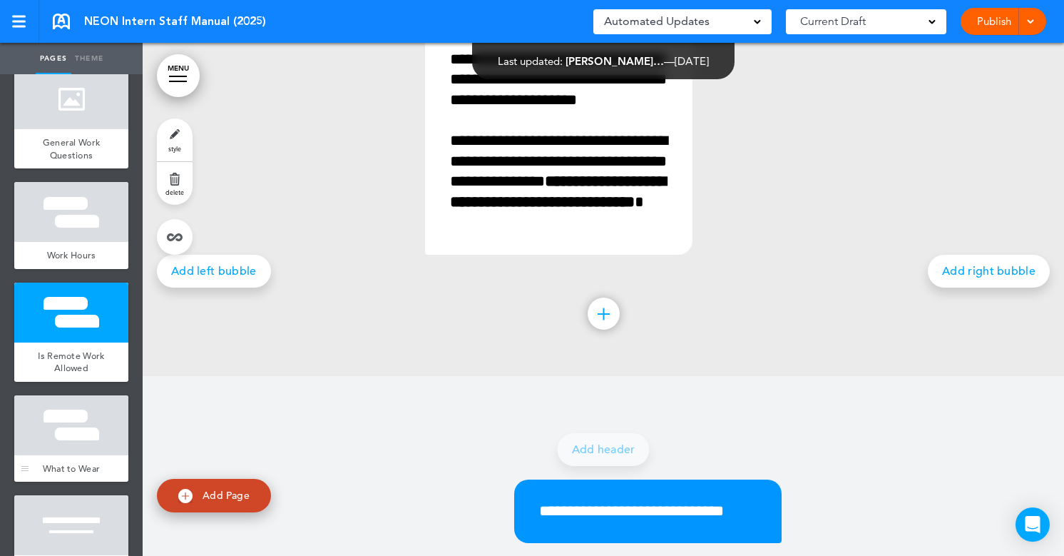
click at [106, 405] on div at bounding box center [71, 425] width 114 height 60
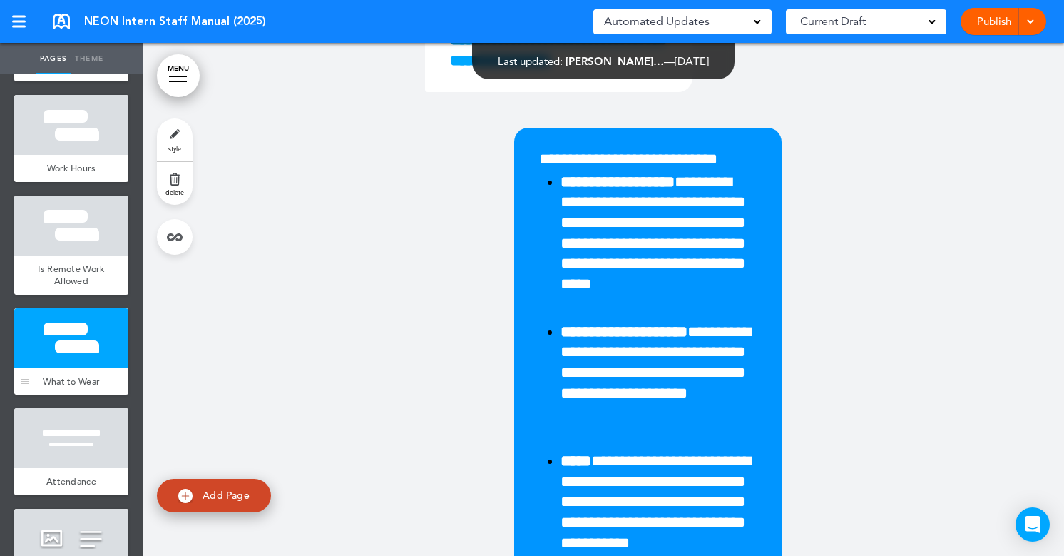
scroll to position [1292, 0]
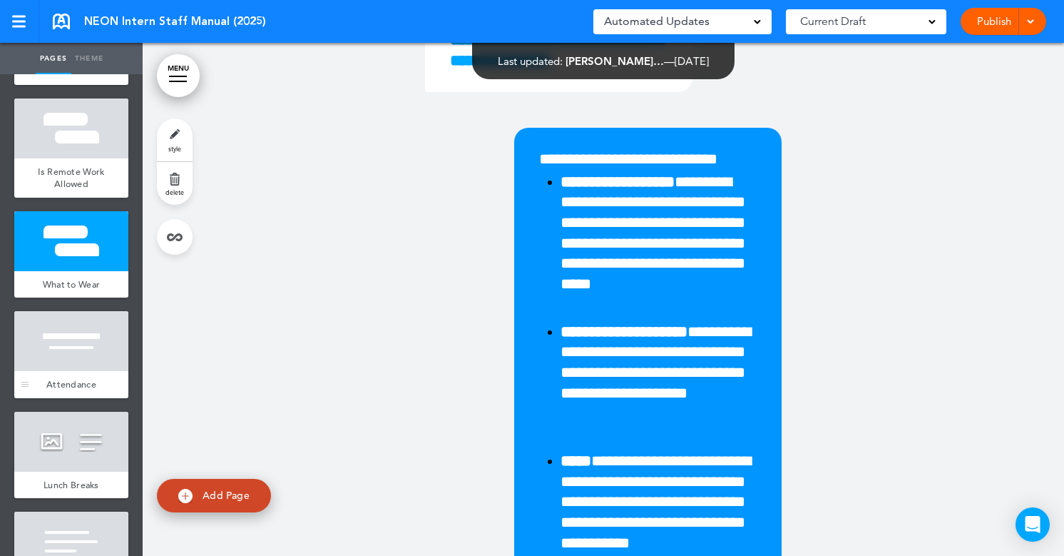
click at [106, 334] on div at bounding box center [71, 341] width 114 height 60
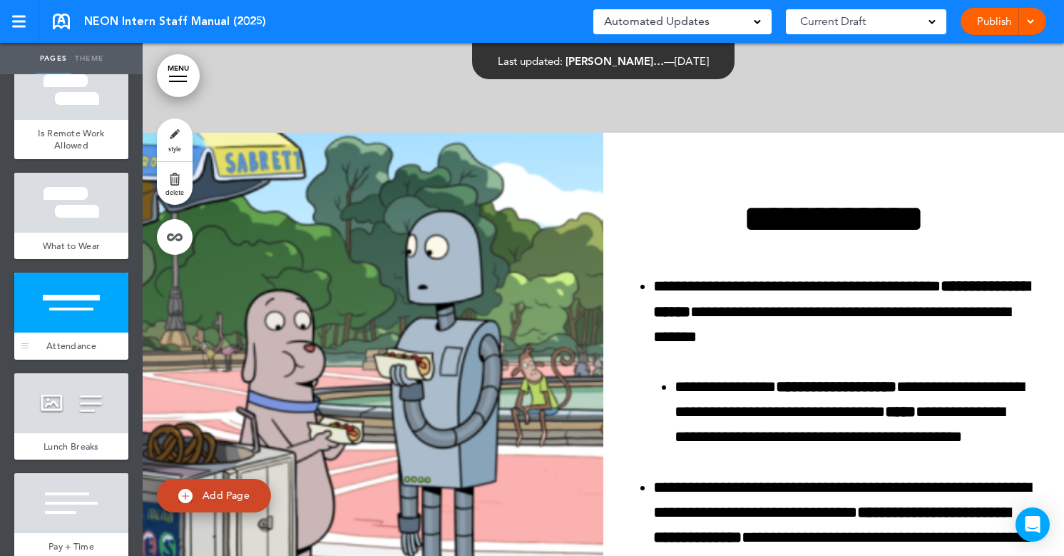
scroll to position [1354, 0]
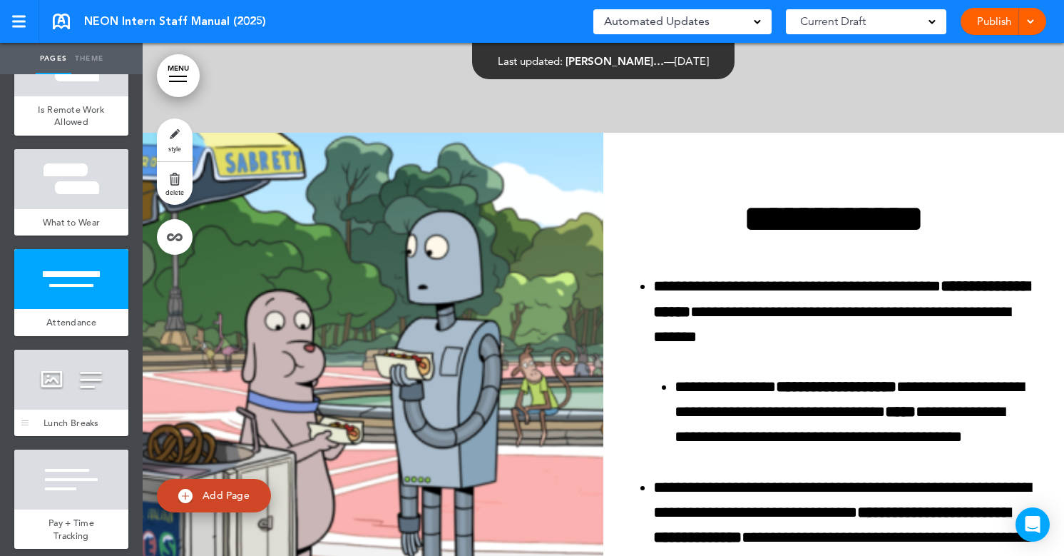
click at [110, 366] on div at bounding box center [71, 379] width 114 height 60
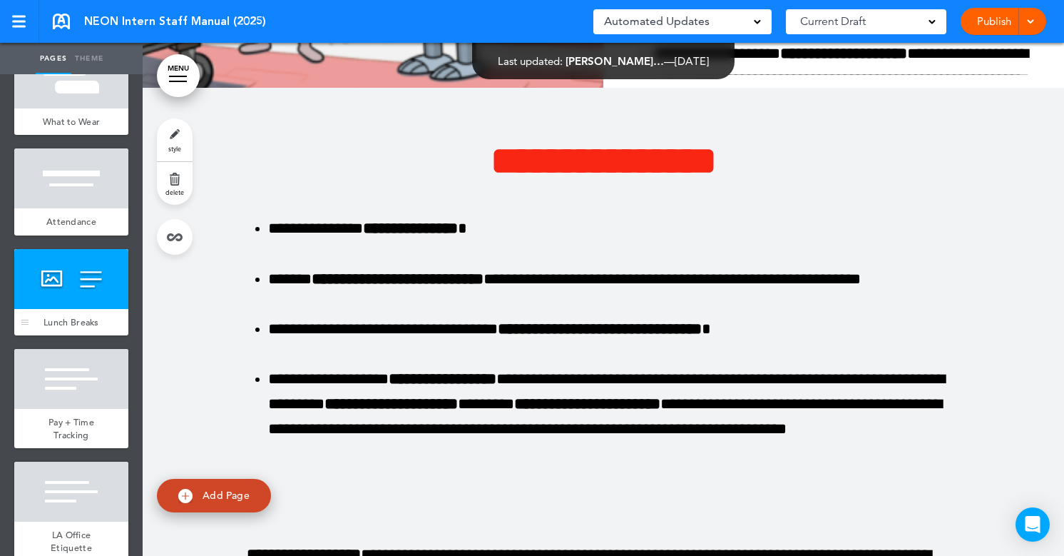
scroll to position [1465, 0]
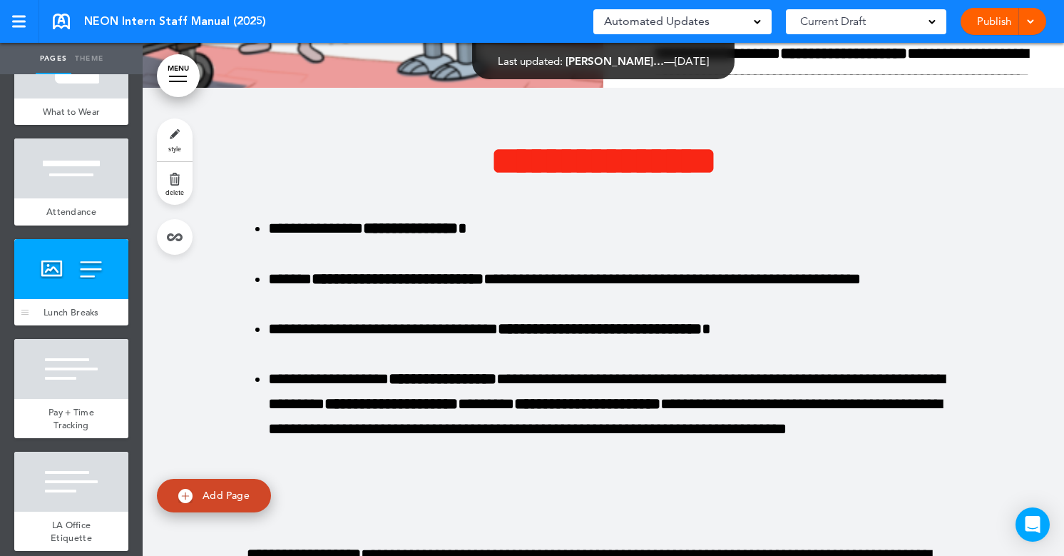
click at [110, 366] on div at bounding box center [71, 369] width 114 height 60
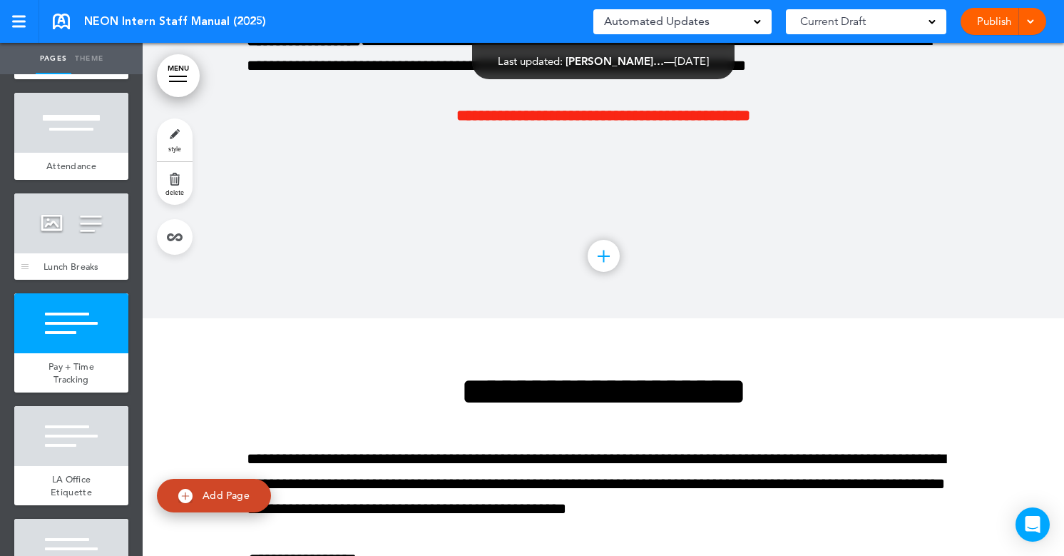
scroll to position [1549, 0]
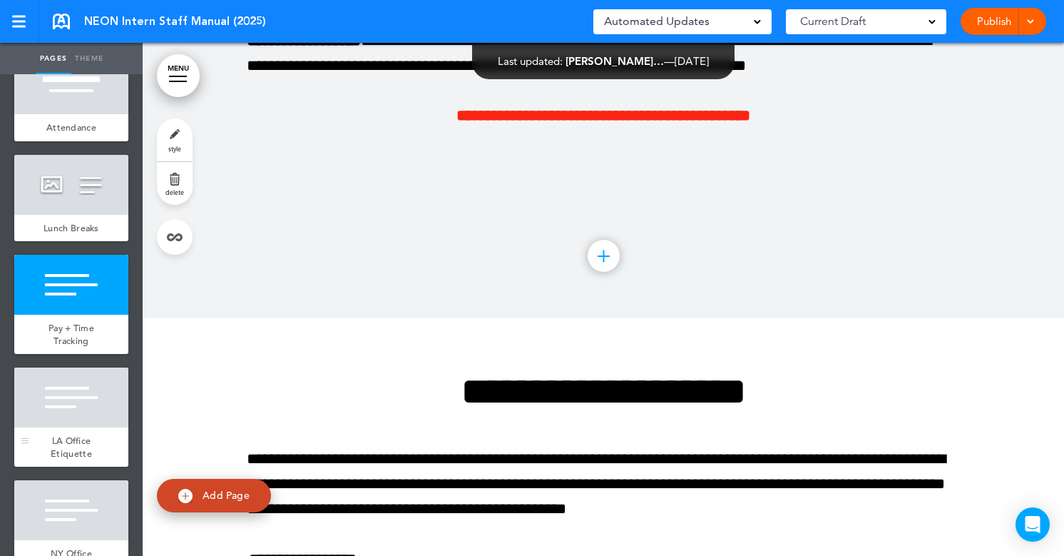
click at [105, 392] on div at bounding box center [71, 397] width 114 height 60
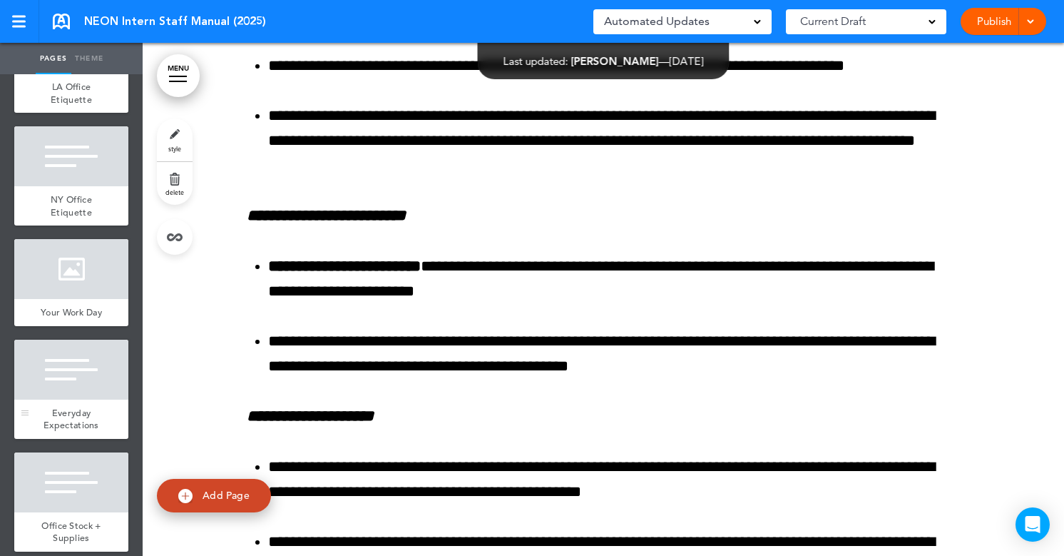
scroll to position [1904, 0]
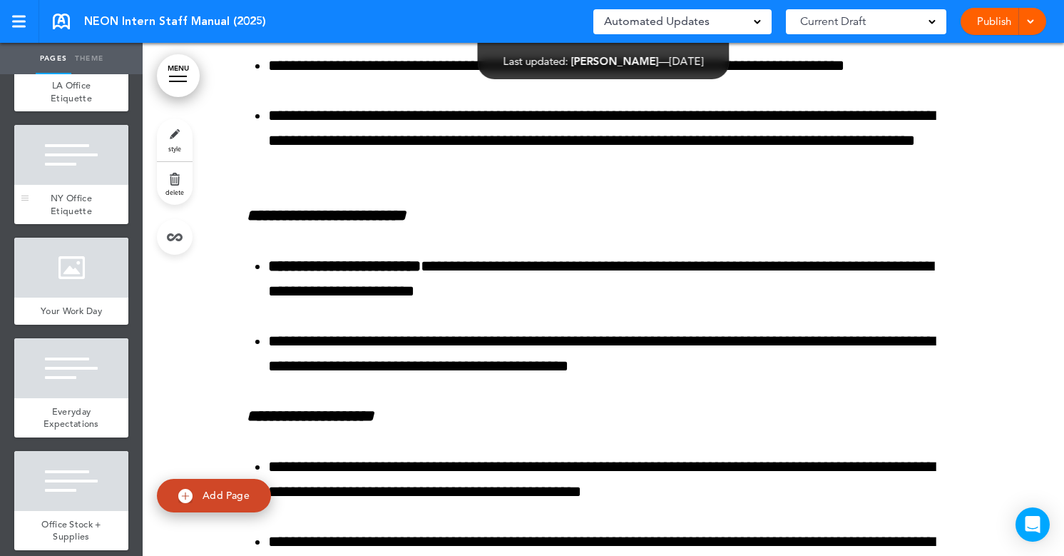
click at [100, 180] on div at bounding box center [71, 155] width 114 height 60
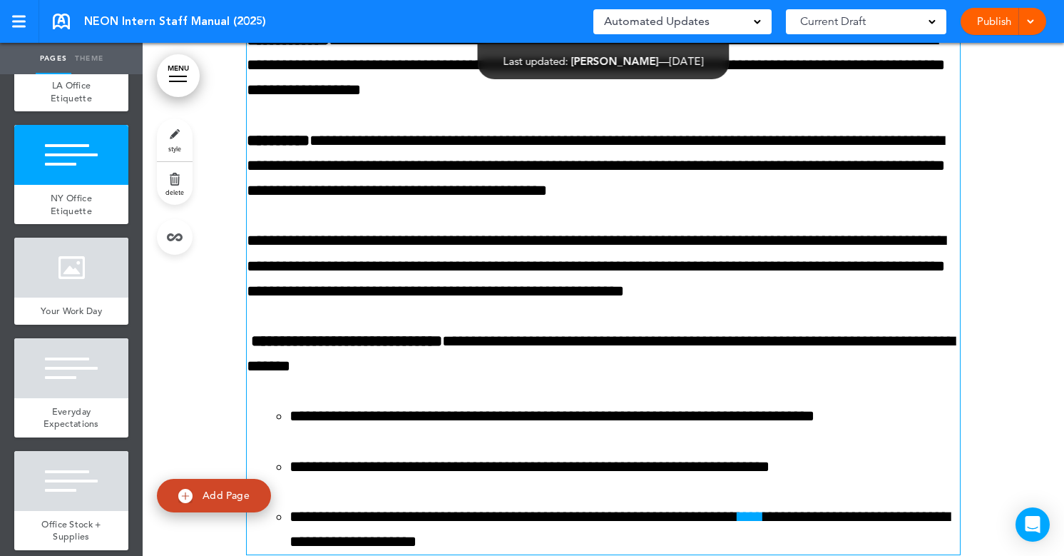
scroll to position [16565, 0]
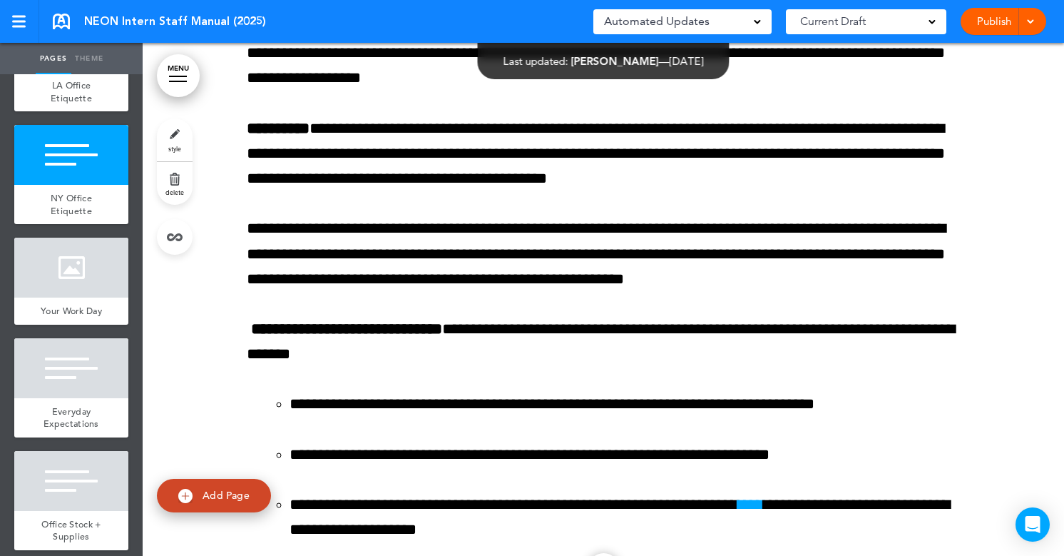
click at [130, 285] on ul "add page NEON Rated add page Welcome add page Introduction add page" at bounding box center [71, 314] width 143 height 481
click at [113, 285] on div at bounding box center [71, 267] width 114 height 60
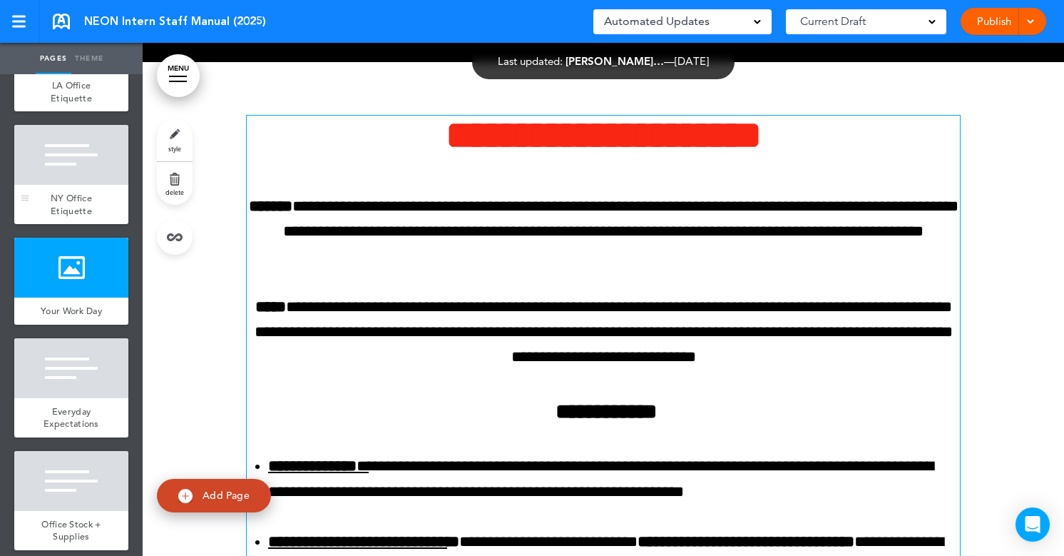
click at [118, 206] on div "NY Office Etiquette" at bounding box center [71, 204] width 114 height 39
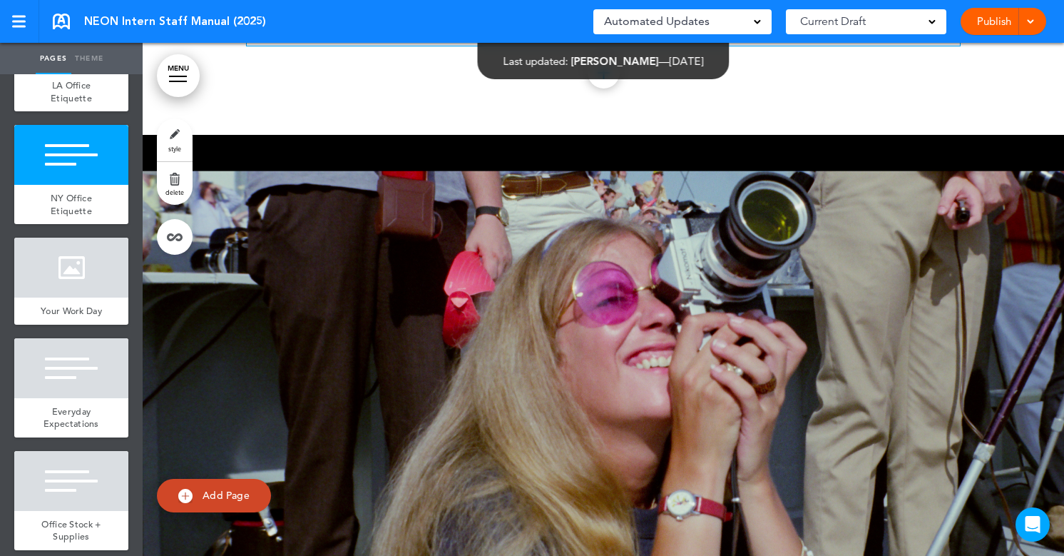
scroll to position [17080, 0]
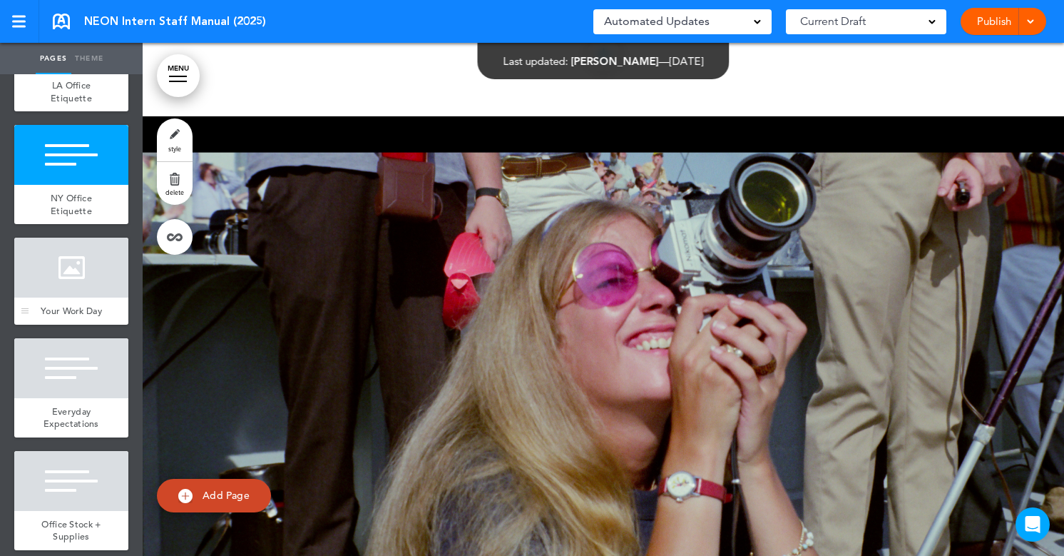
click at [116, 290] on div at bounding box center [71, 267] width 114 height 60
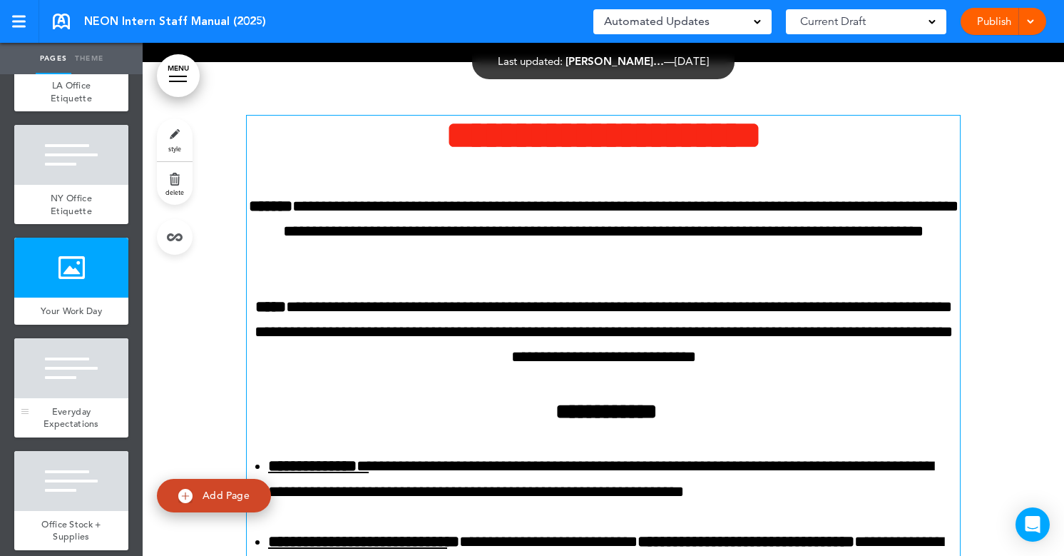
click at [116, 370] on div at bounding box center [71, 368] width 114 height 60
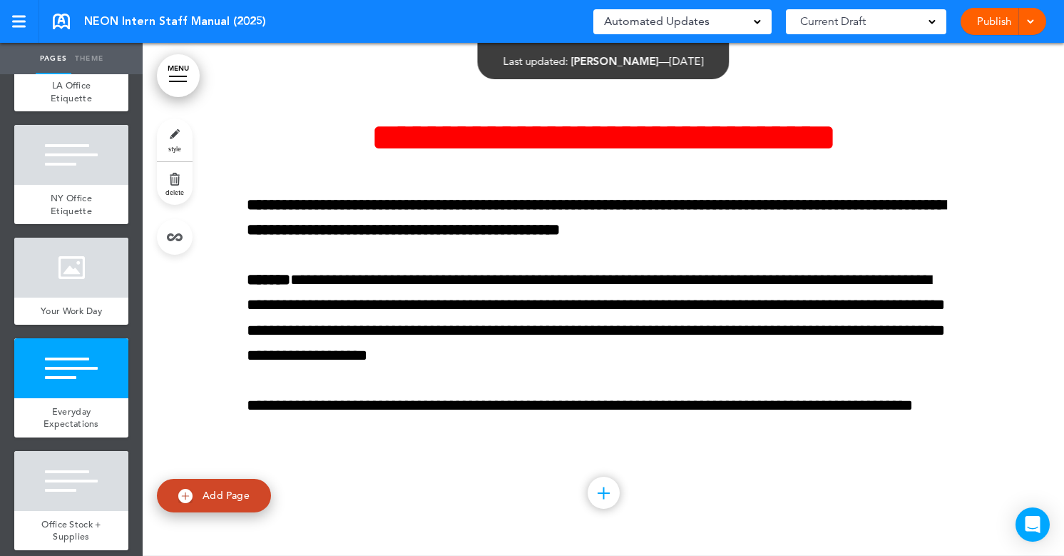
scroll to position [18830, 0]
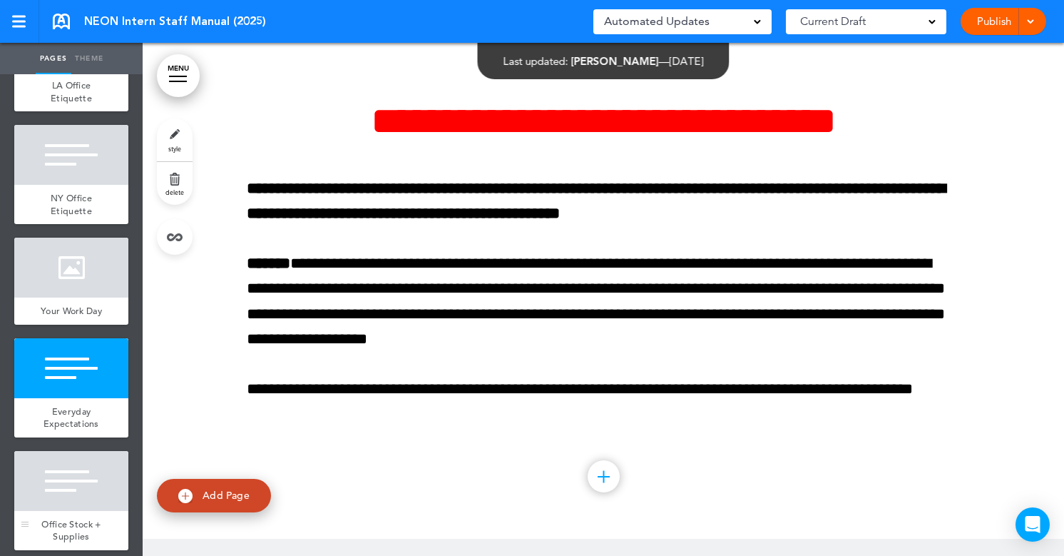
click at [93, 504] on div at bounding box center [71, 481] width 114 height 60
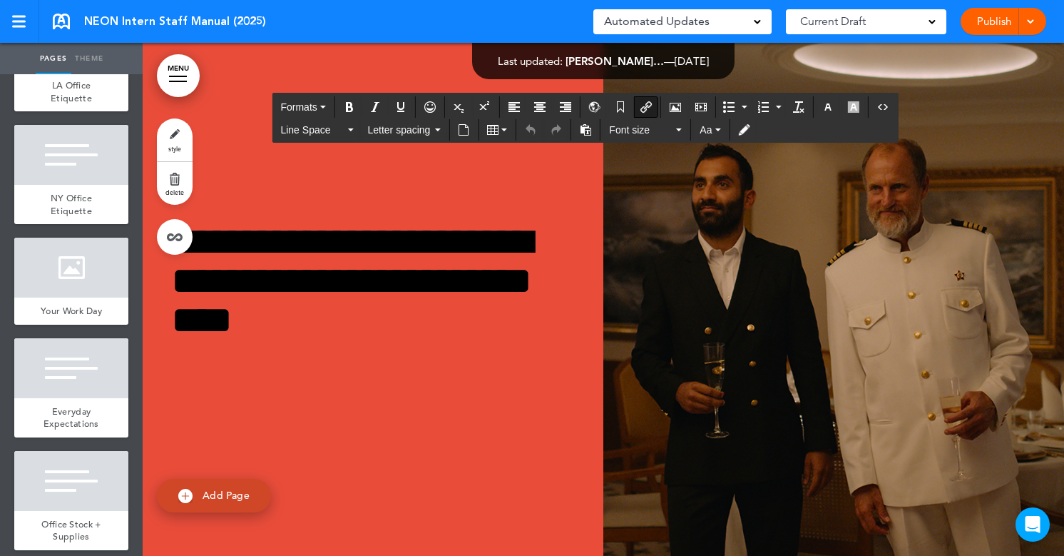
scroll to position [39642, 0]
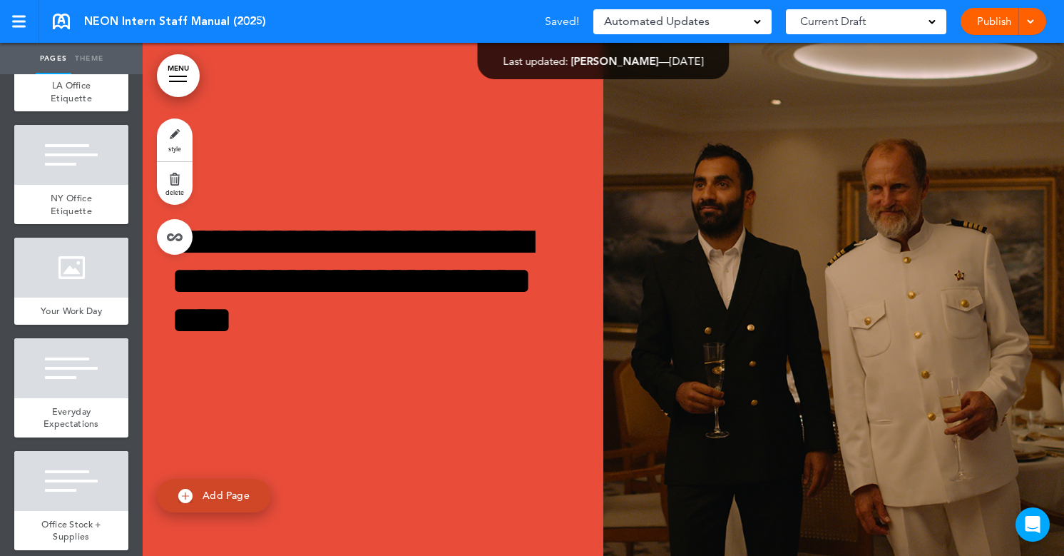
click at [983, 30] on link "Publish" at bounding box center [993, 21] width 45 height 27
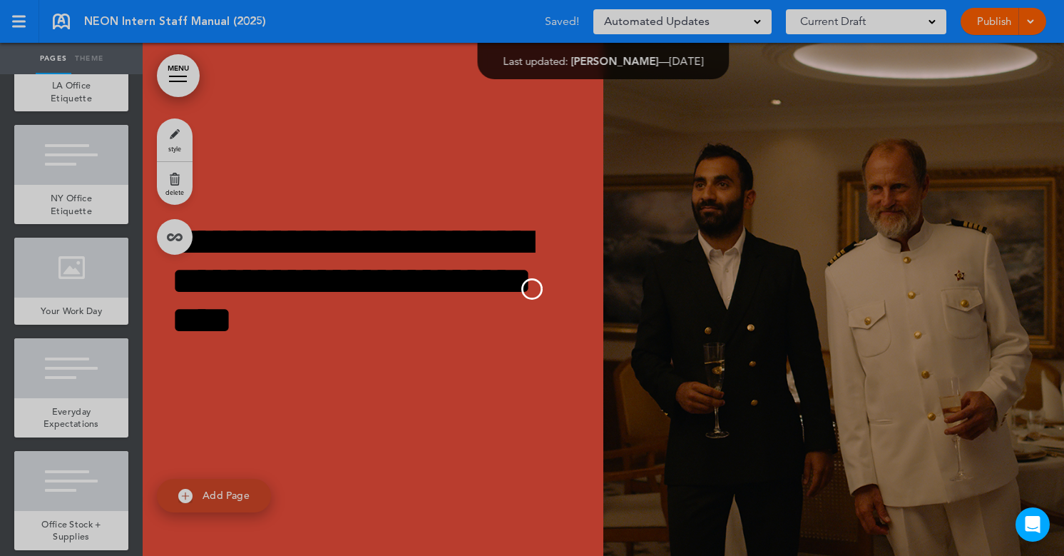
scroll to position [0, 0]
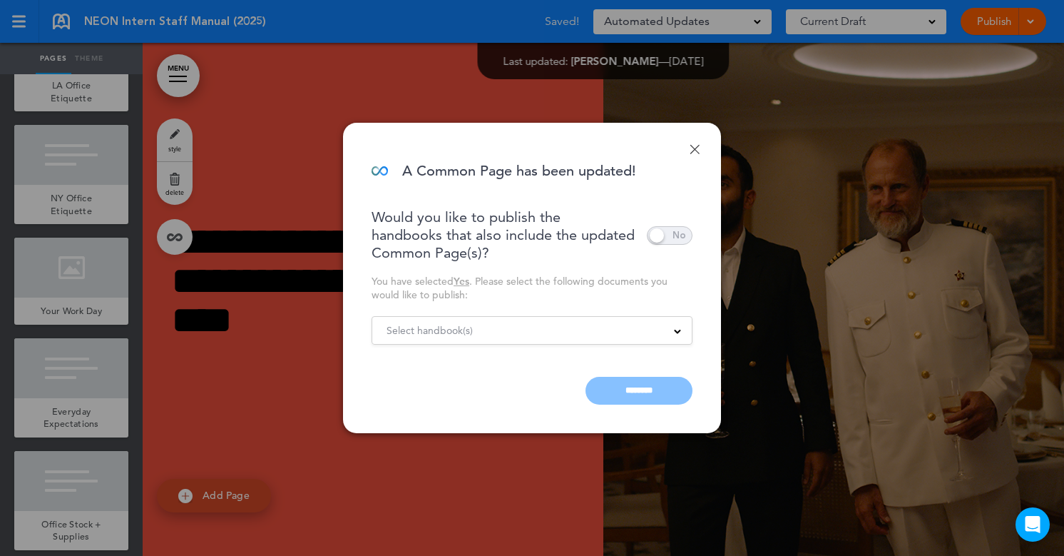
click at [566, 334] on div "Select handbook(s)" at bounding box center [532, 330] width 320 height 16
click at [568, 297] on div "You have selected Yes . Please select the following documents you would like to…" at bounding box center [532, 288] width 321 height 27
click at [683, 160] on div "Done A Common Page has been updated! Would you like to publish the handbooks th…" at bounding box center [532, 278] width 378 height 310
click at [692, 146] on link "Done" at bounding box center [695, 149] width 10 height 10
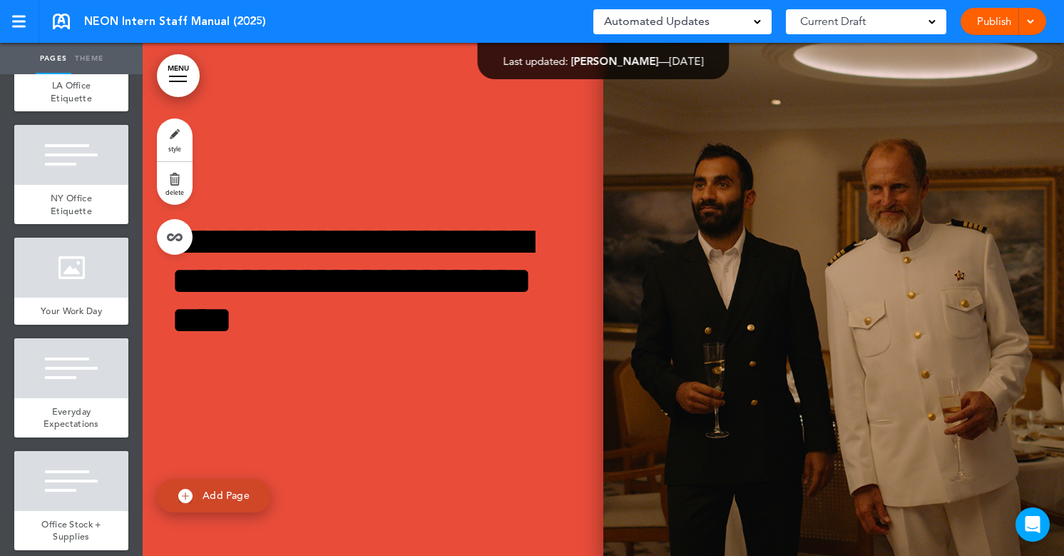
click at [716, 112] on img at bounding box center [833, 298] width 461 height 513
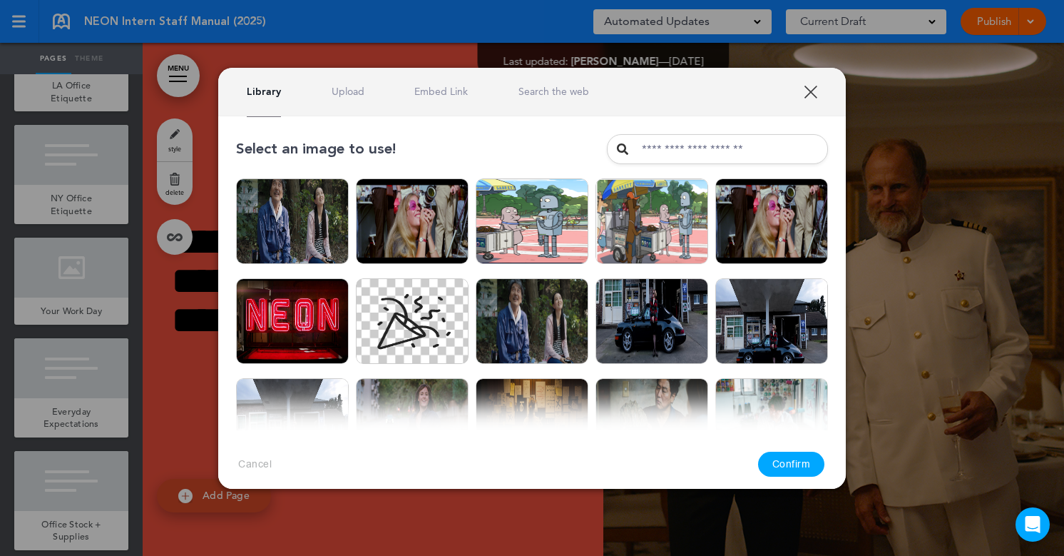
click at [806, 95] on link "XXX" at bounding box center [811, 92] width 14 height 14
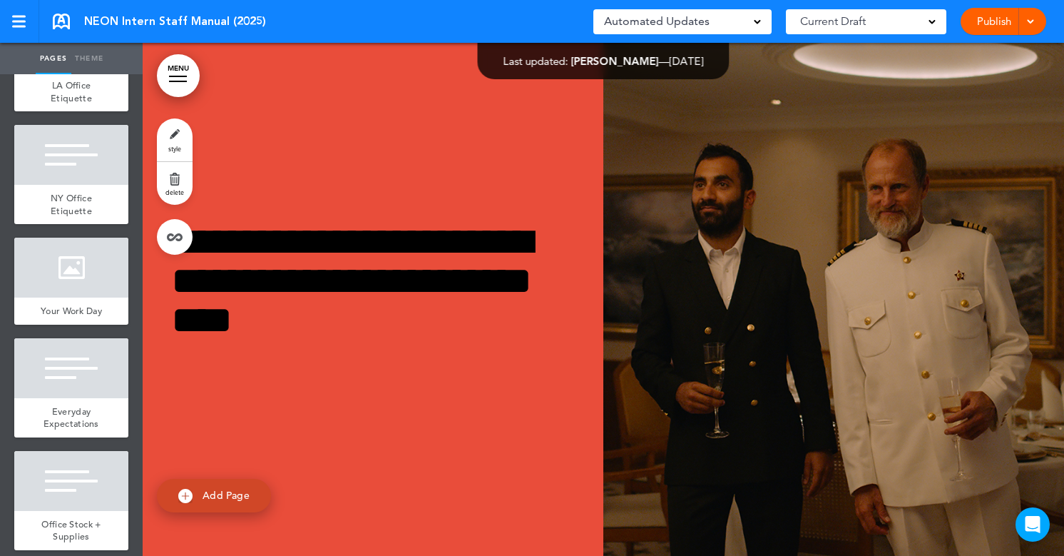
scroll to position [19307, 0]
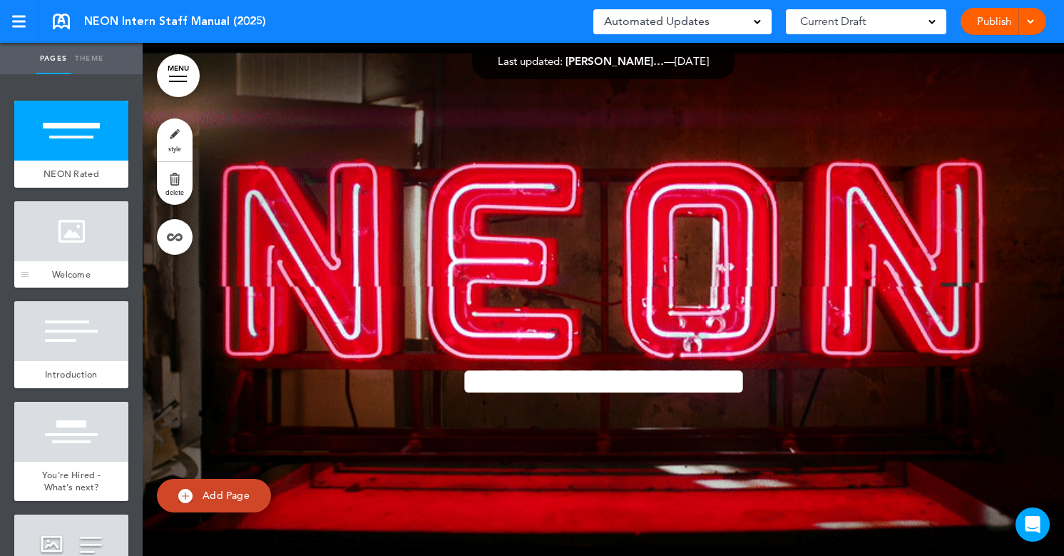
click at [51, 257] on div at bounding box center [71, 231] width 114 height 60
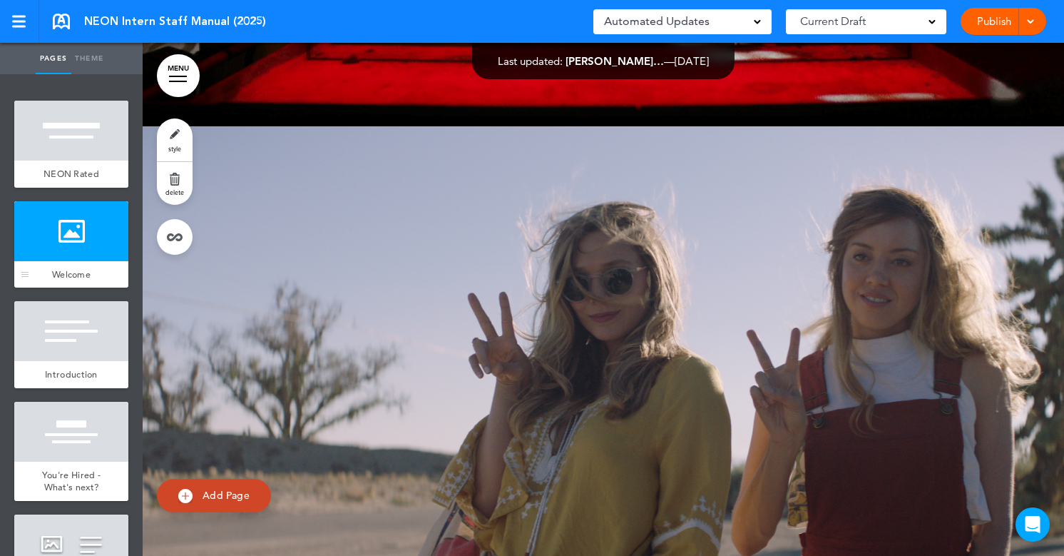
scroll to position [513, 0]
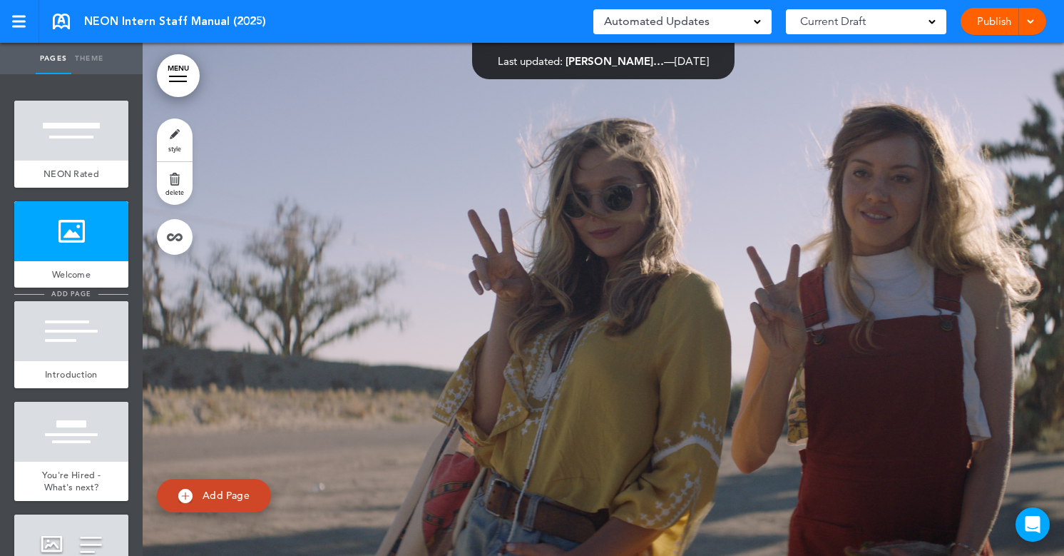
click at [62, 294] on span "add page" at bounding box center [70, 293] width 53 height 9
type input "********"
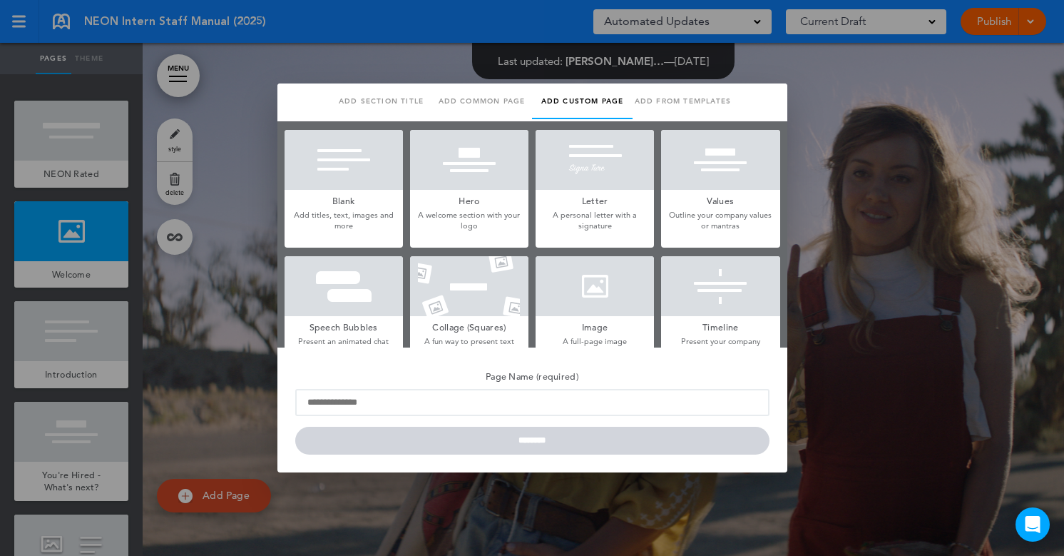
click at [63, 337] on div at bounding box center [532, 278] width 1064 height 556
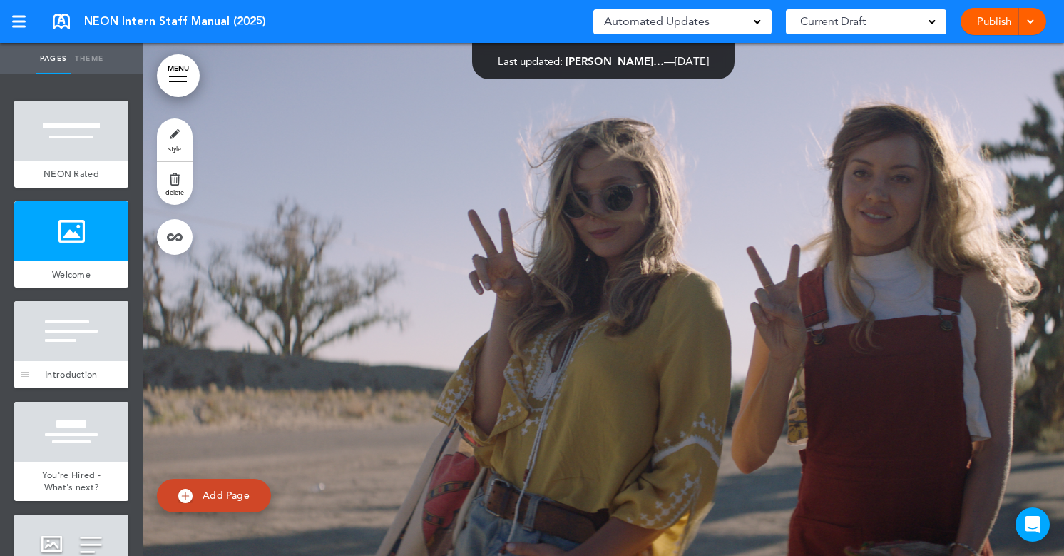
click at [104, 350] on div at bounding box center [71, 331] width 114 height 60
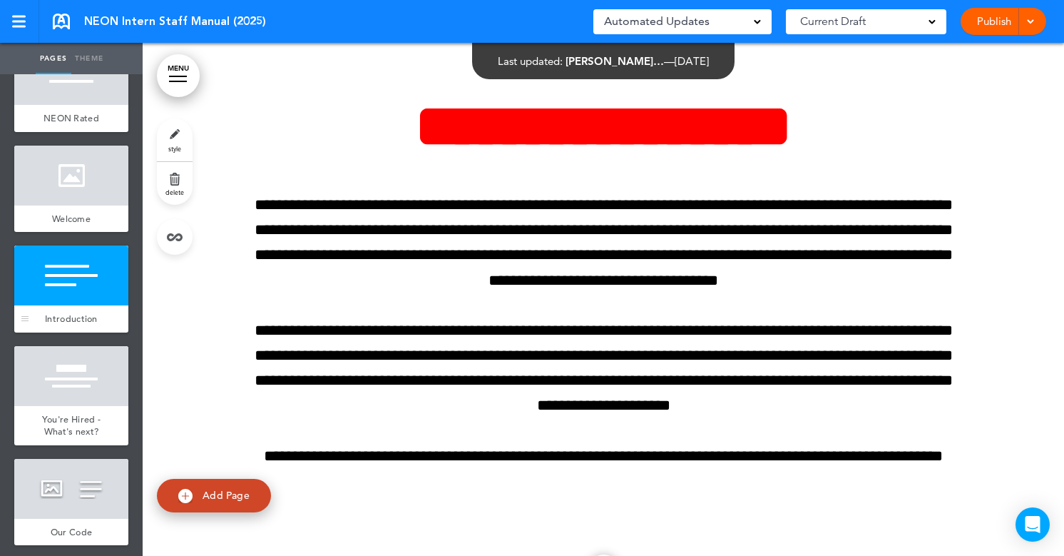
scroll to position [56, 0]
click at [98, 372] on div at bounding box center [71, 375] width 114 height 60
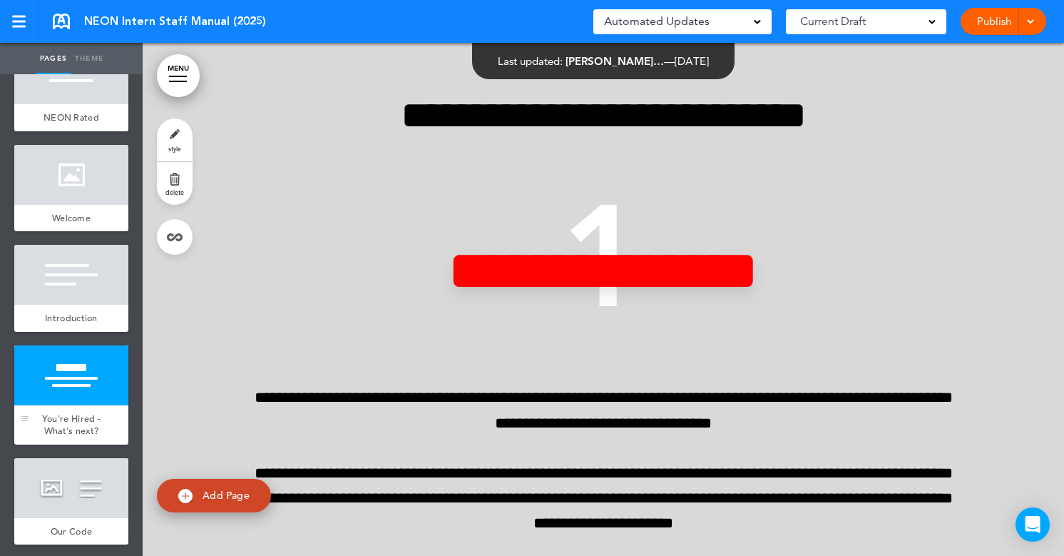
scroll to position [116, 0]
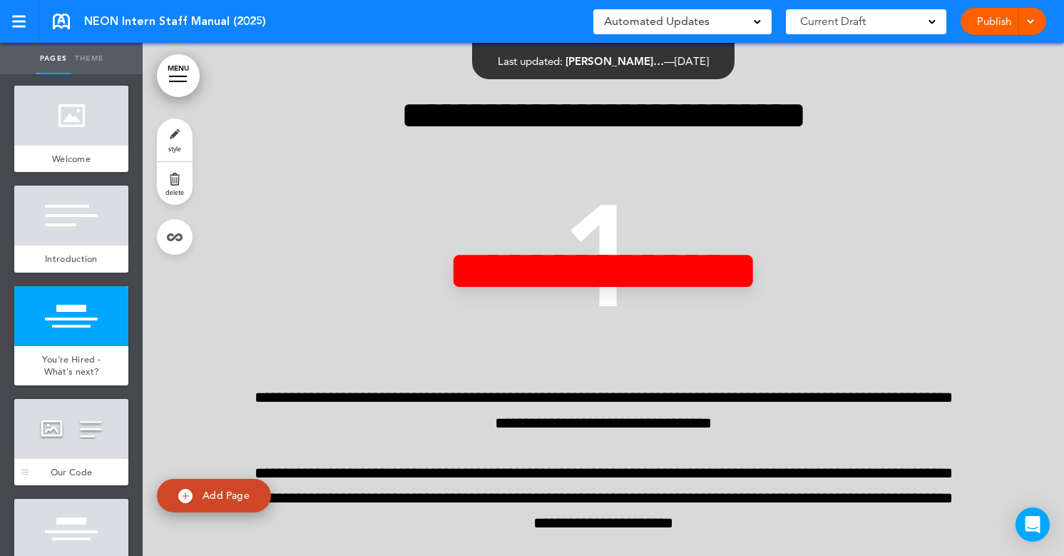
click at [88, 402] on div at bounding box center [71, 429] width 114 height 60
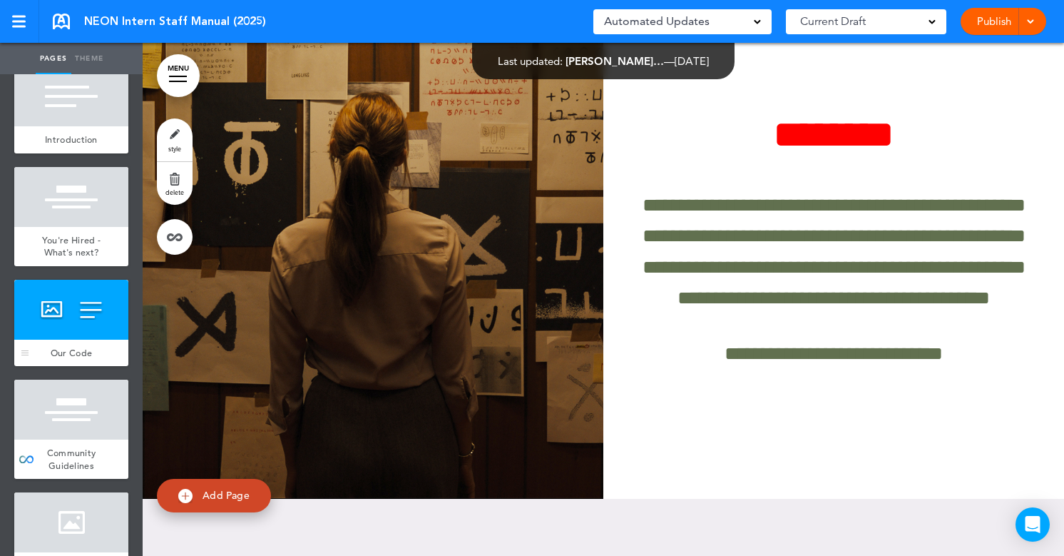
scroll to position [259, 0]
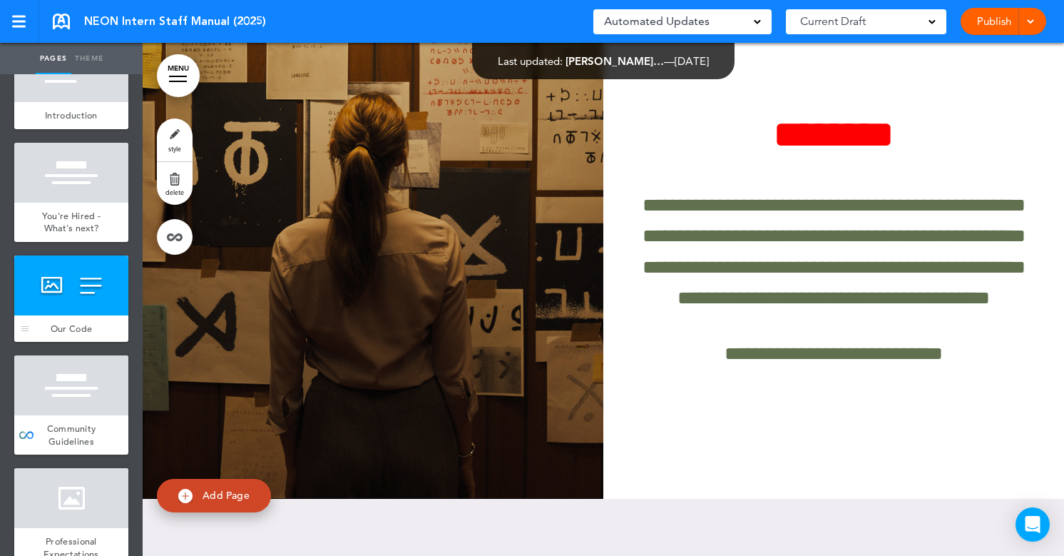
click at [87, 399] on div at bounding box center [71, 385] width 114 height 60
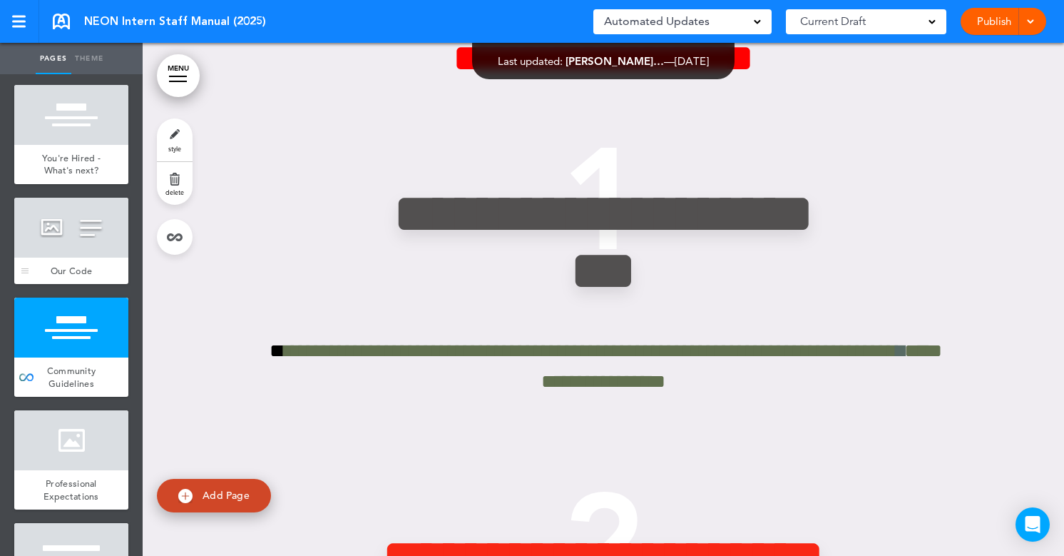
scroll to position [318, 0]
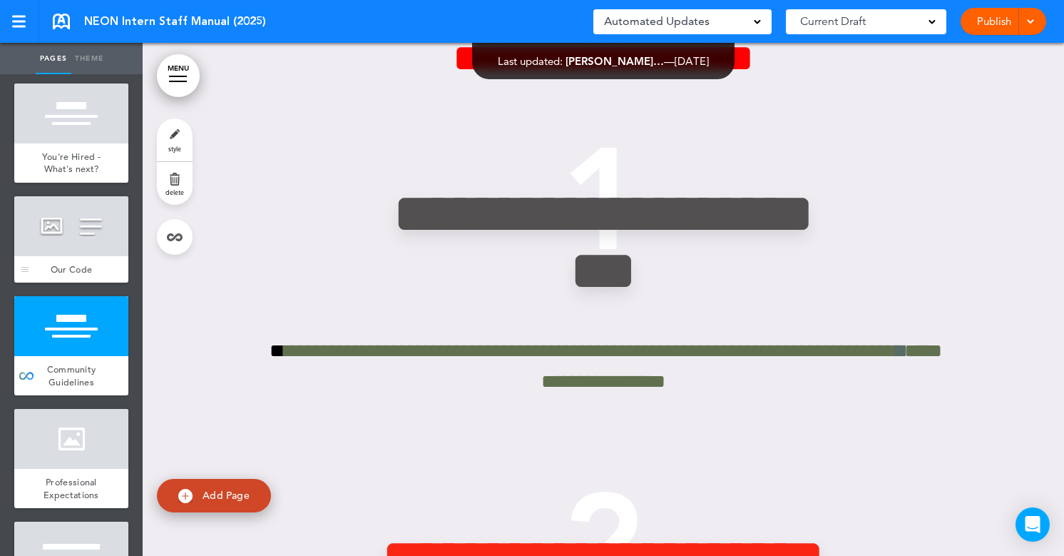
click at [87, 399] on span "add page" at bounding box center [70, 401] width 53 height 9
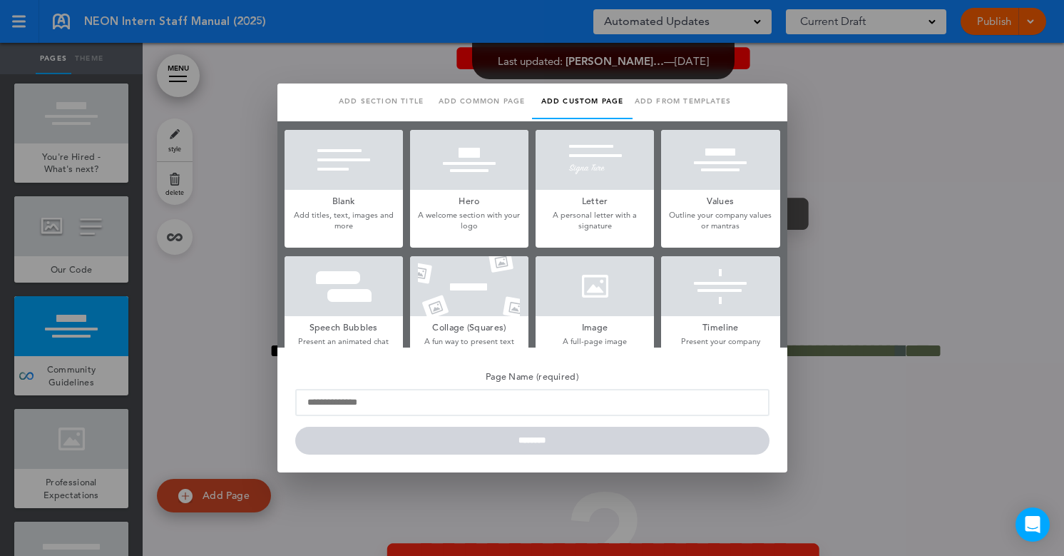
click at [881, 134] on div at bounding box center [532, 278] width 1064 height 556
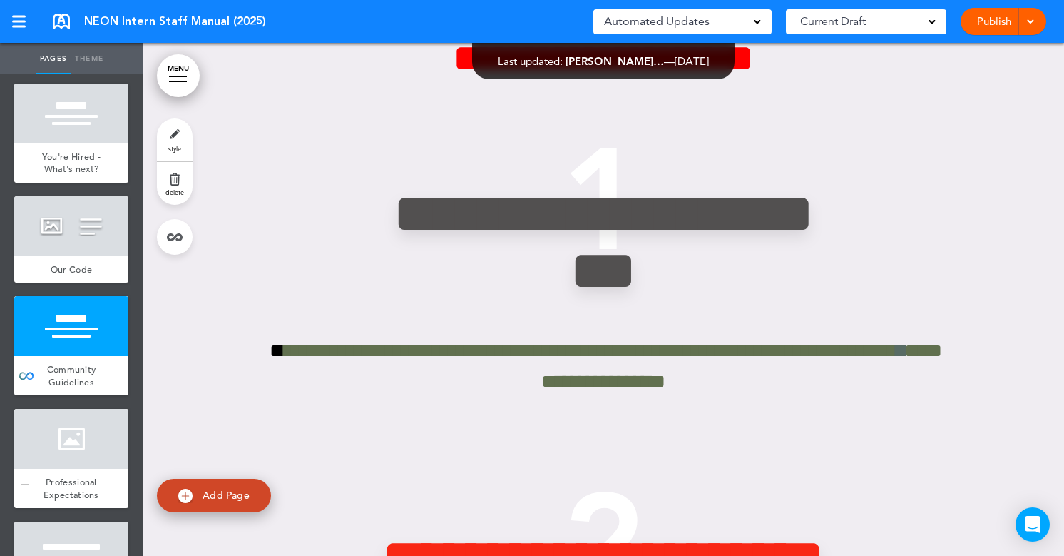
click at [76, 476] on div "Professional Expectations" at bounding box center [71, 488] width 114 height 39
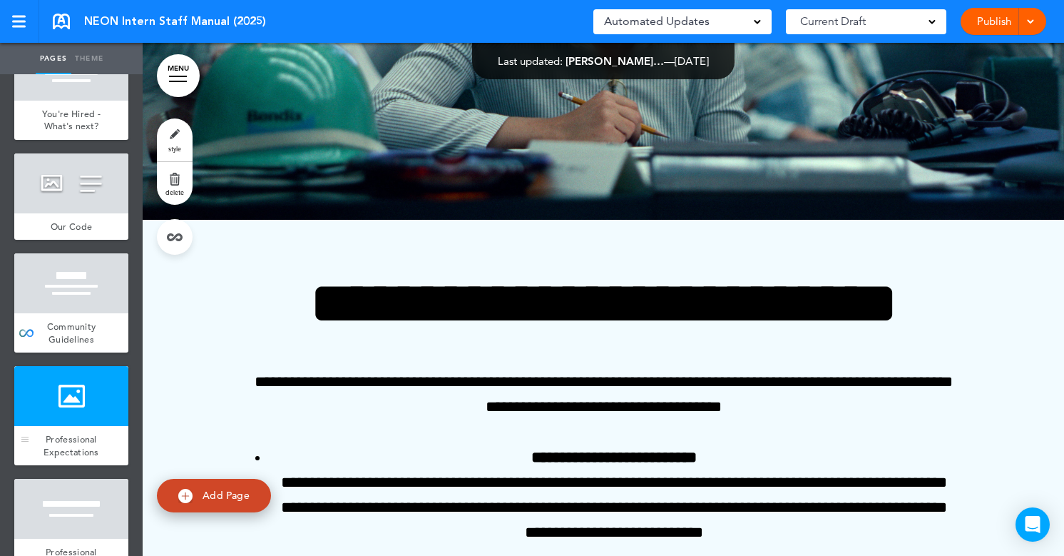
scroll to position [364, 0]
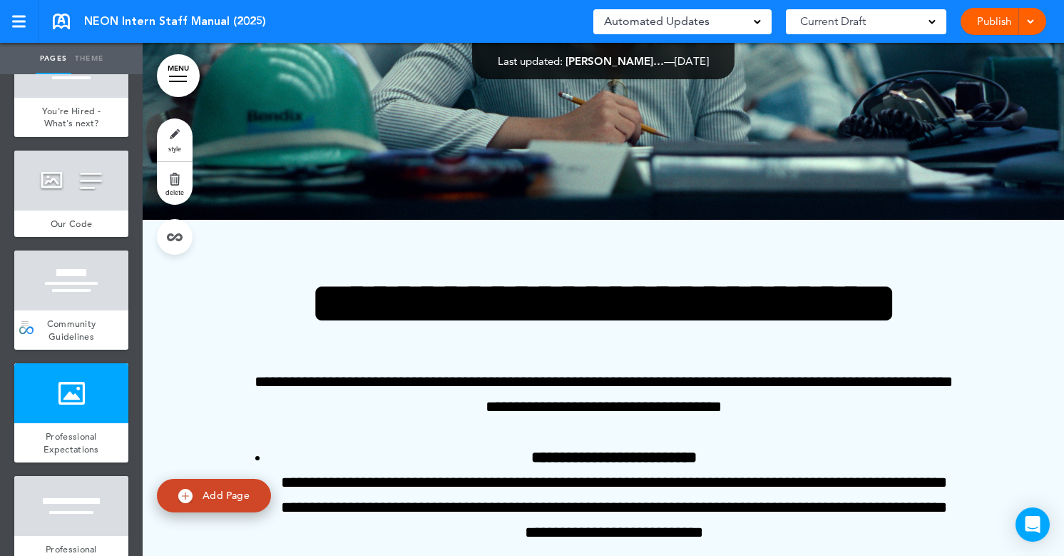
click at [106, 340] on div "Community Guidelines" at bounding box center [71, 329] width 114 height 39
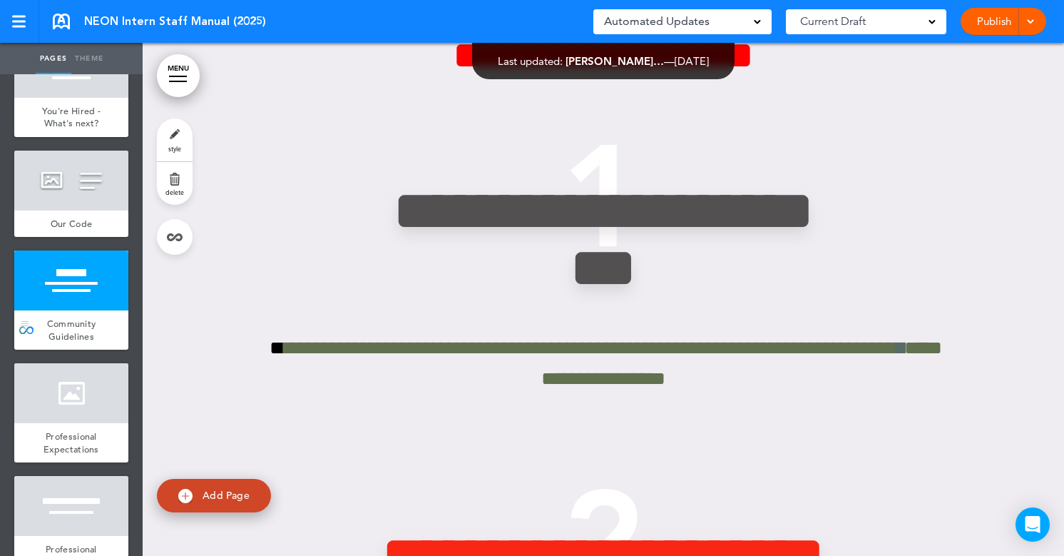
scroll to position [4765, 0]
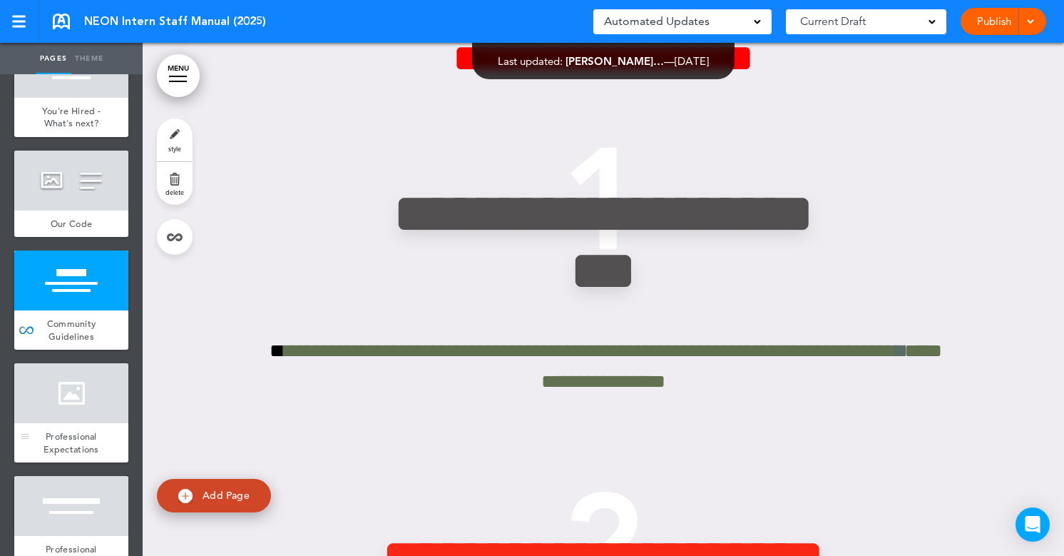
click at [93, 421] on div at bounding box center [71, 393] width 114 height 60
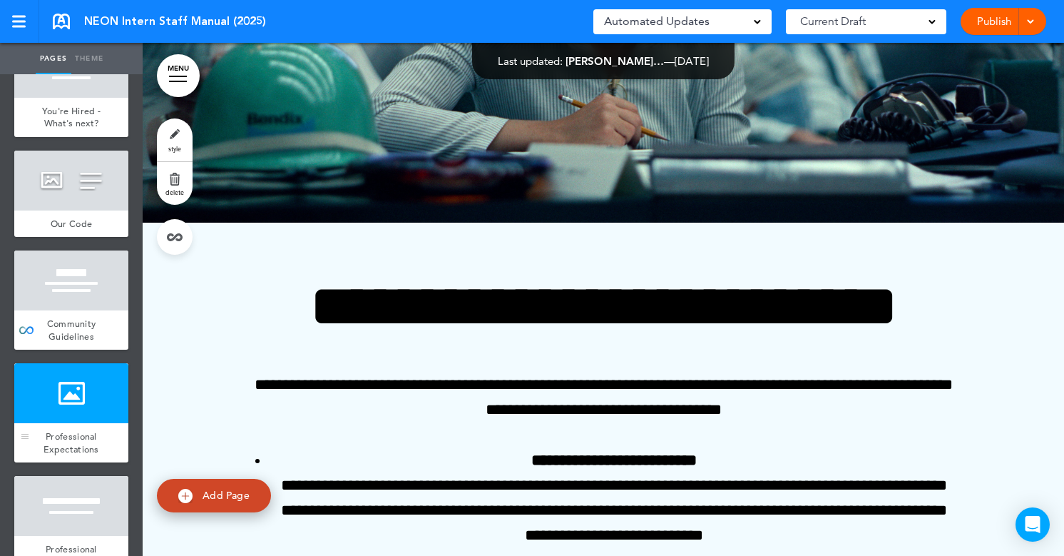
scroll to position [6874, 0]
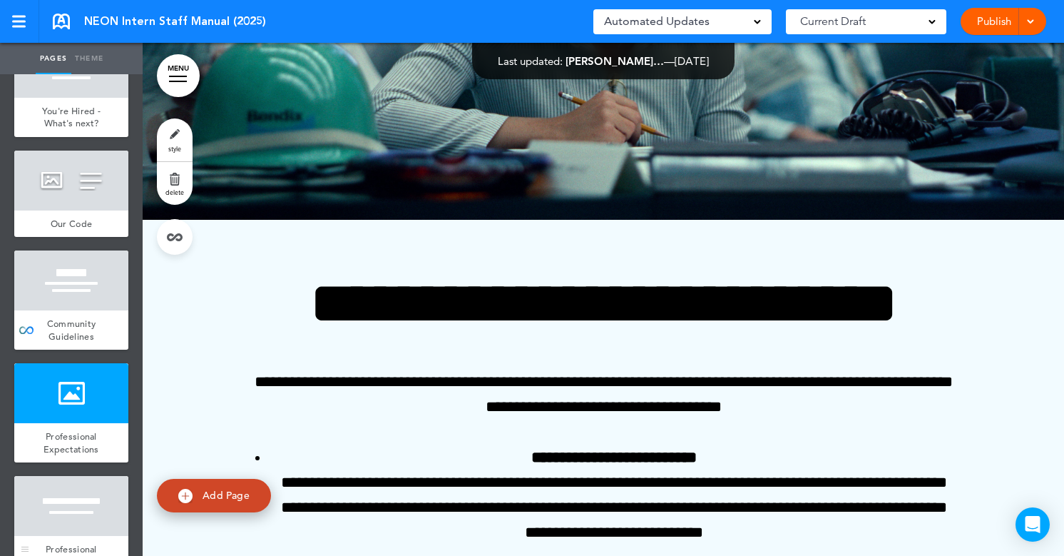
click at [81, 499] on div at bounding box center [71, 506] width 114 height 60
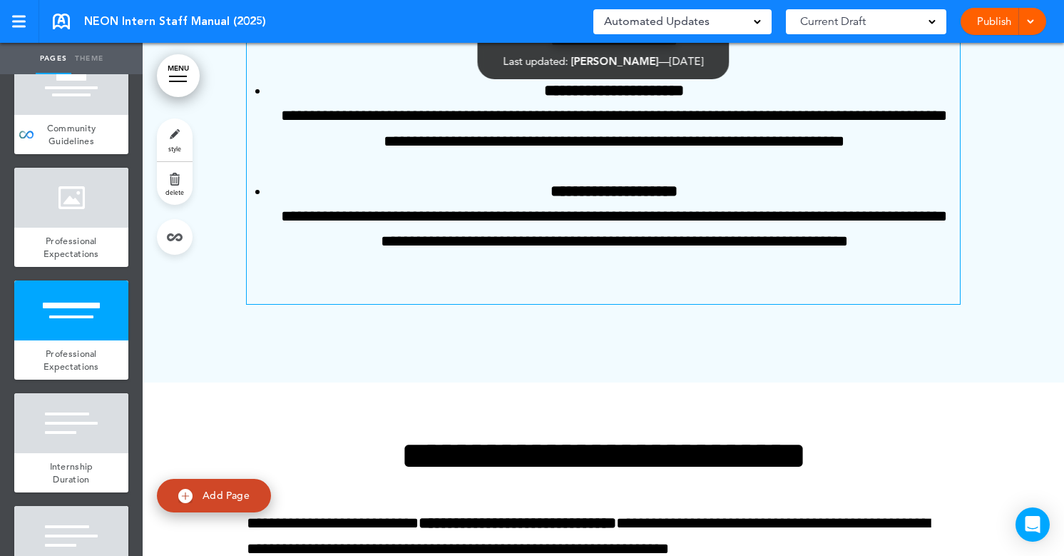
scroll to position [7533, 0]
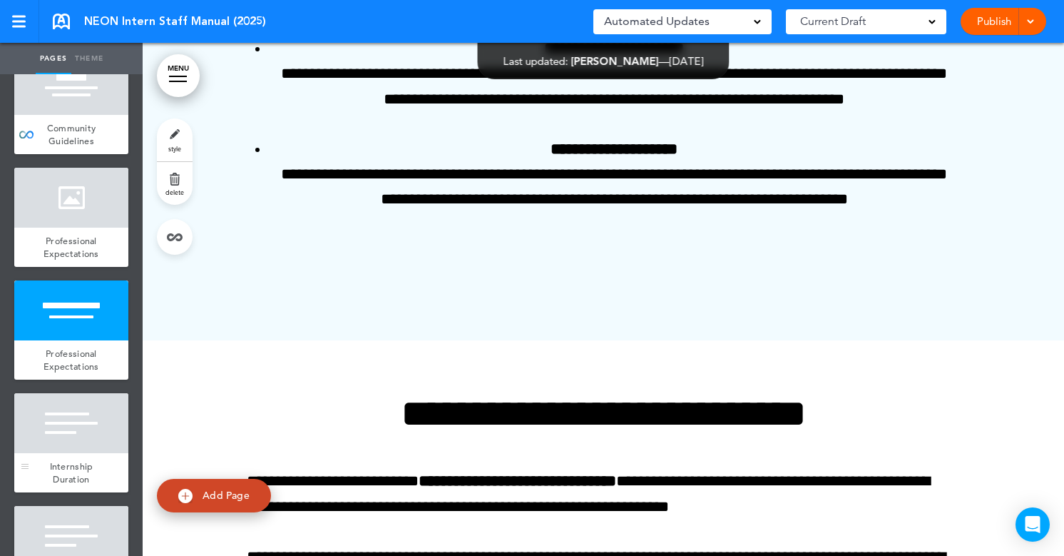
click at [88, 441] on div at bounding box center [71, 423] width 114 height 60
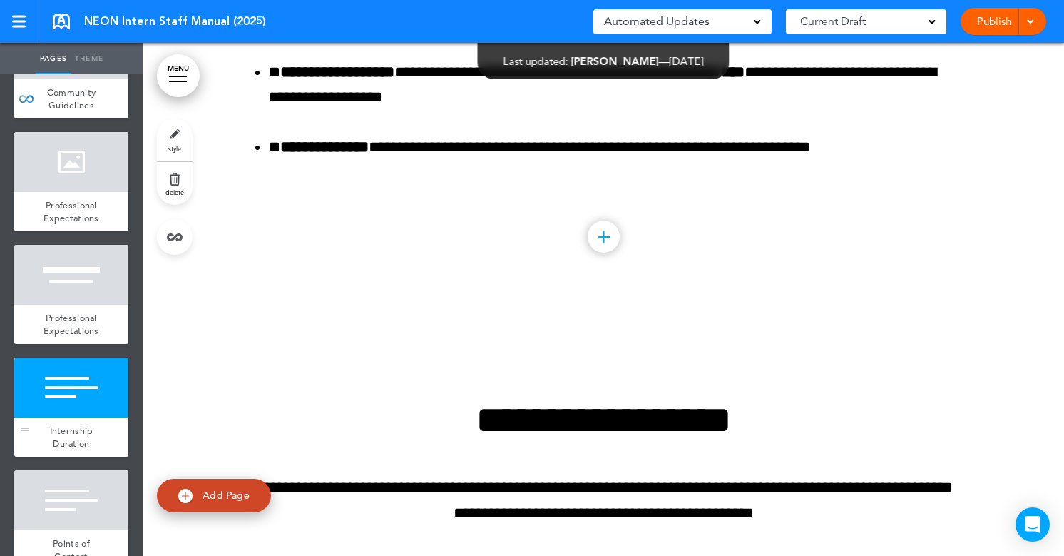
scroll to position [620, 0]
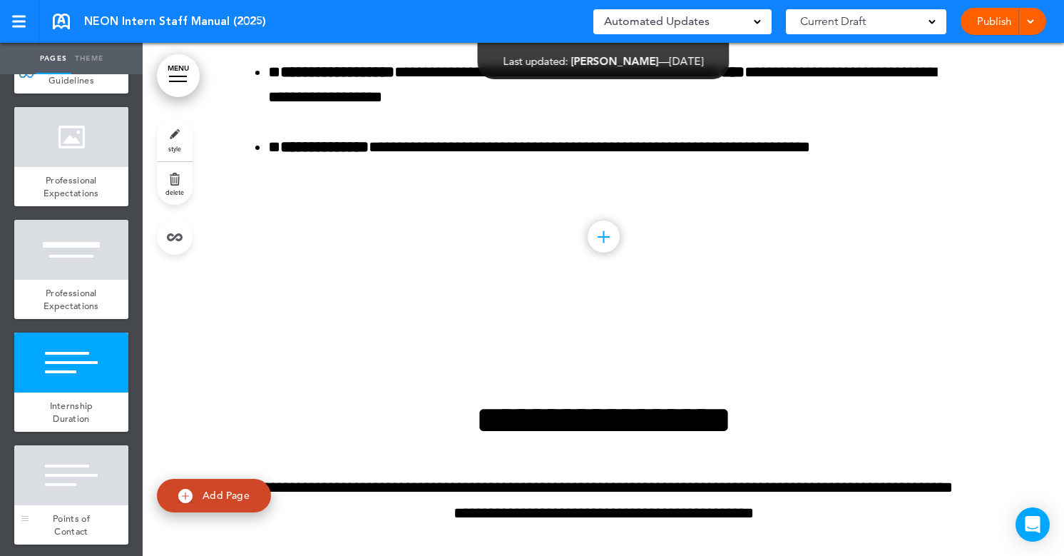
click at [80, 467] on div at bounding box center [71, 475] width 114 height 60
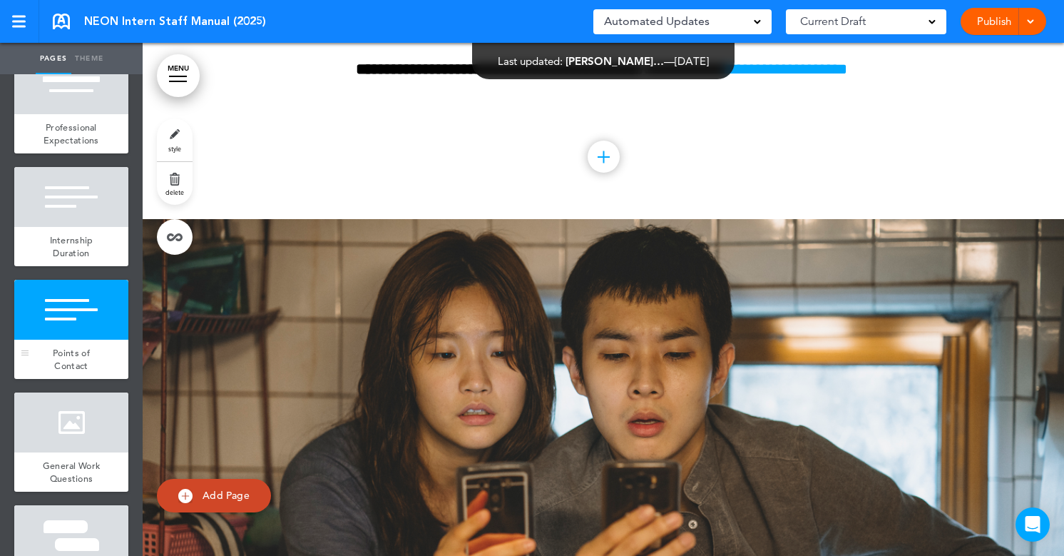
scroll to position [819, 0]
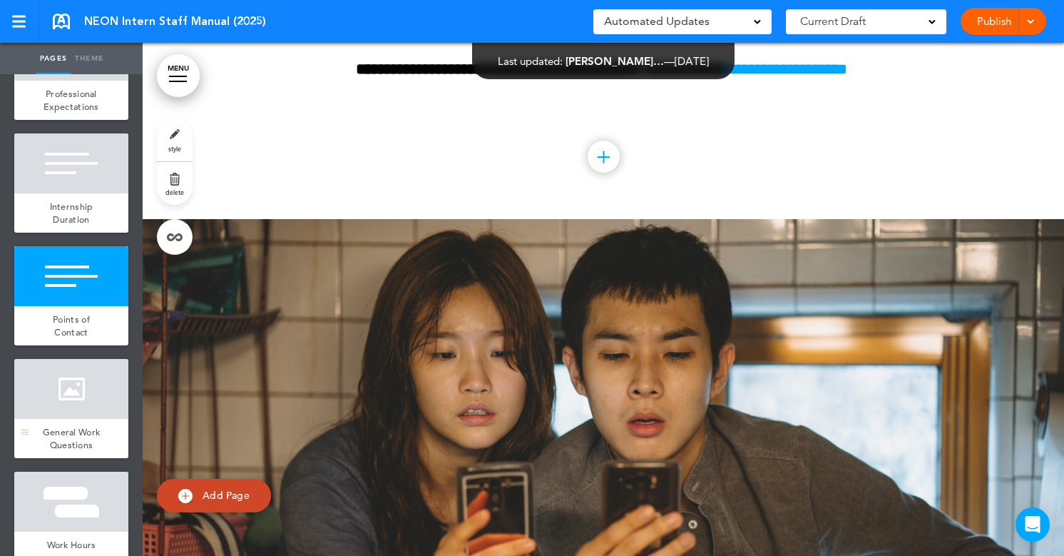
click at [101, 404] on div at bounding box center [71, 389] width 114 height 60
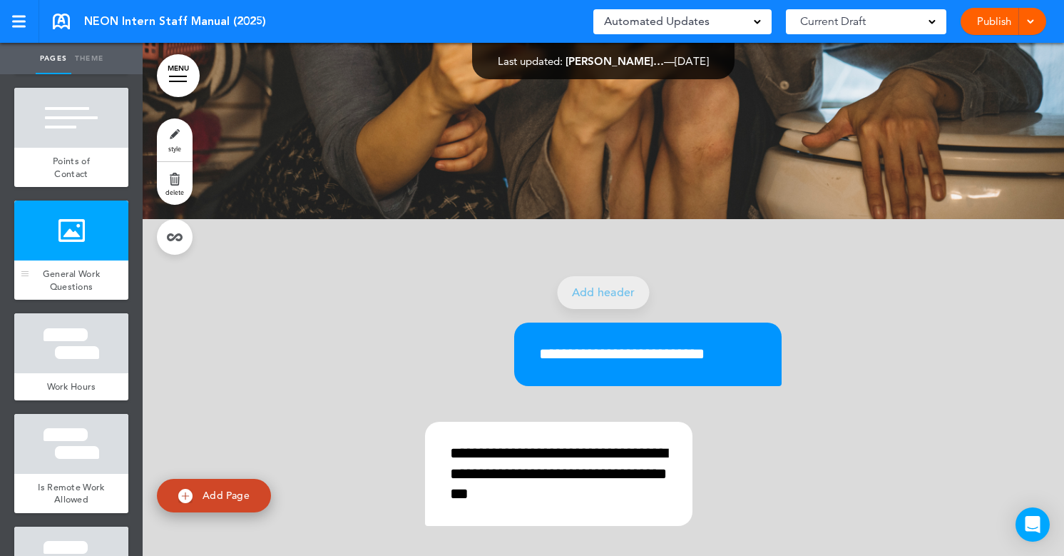
scroll to position [1017, 0]
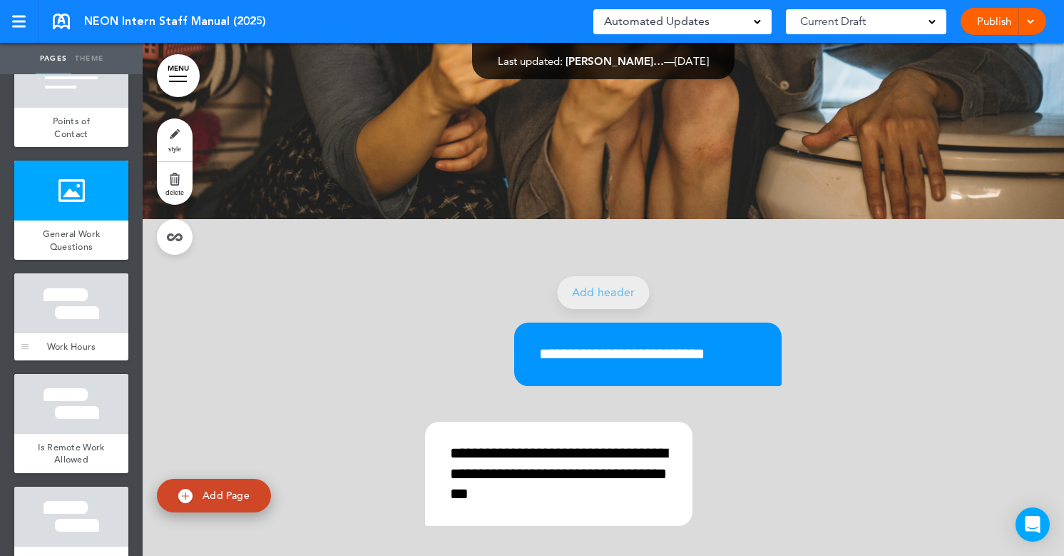
click at [118, 354] on div "Work Hours" at bounding box center [71, 346] width 114 height 27
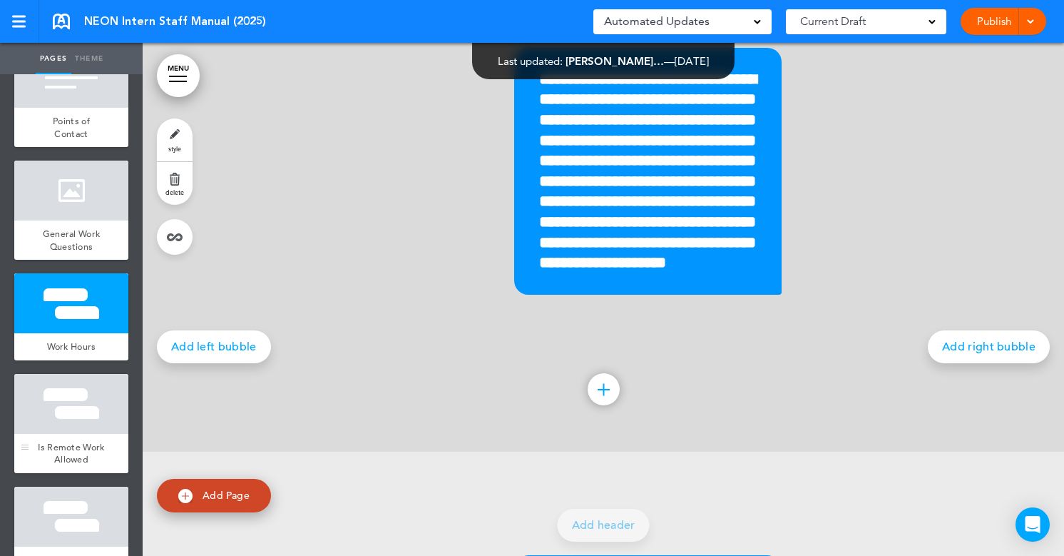
click at [111, 405] on div at bounding box center [71, 404] width 114 height 60
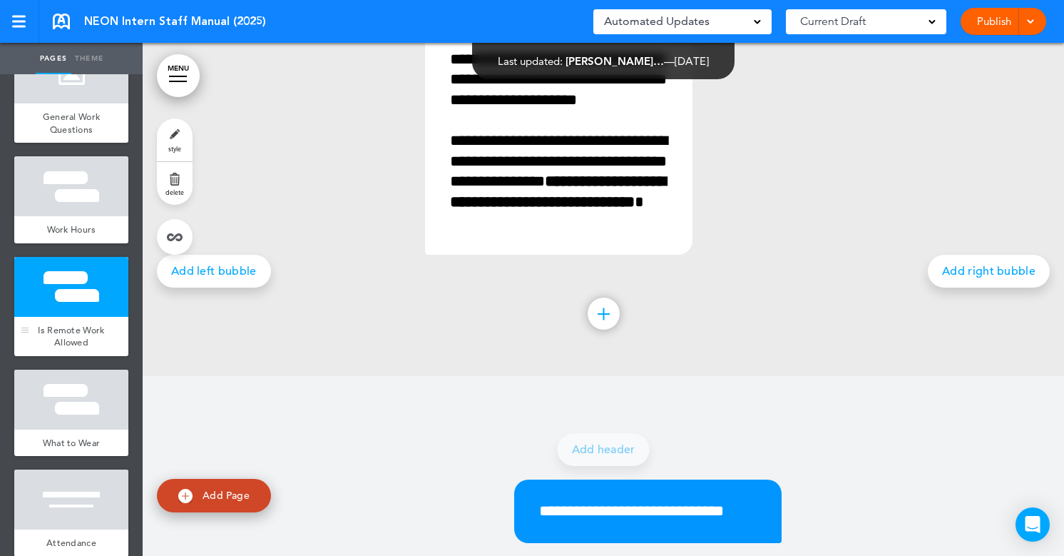
scroll to position [1186, 0]
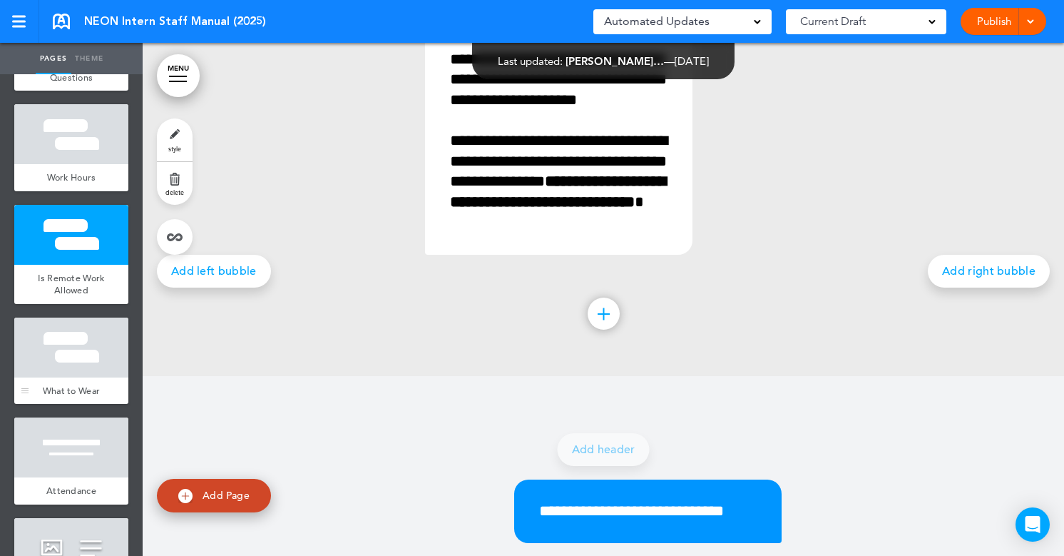
click at [111, 381] on div "What to Wear" at bounding box center [71, 390] width 114 height 27
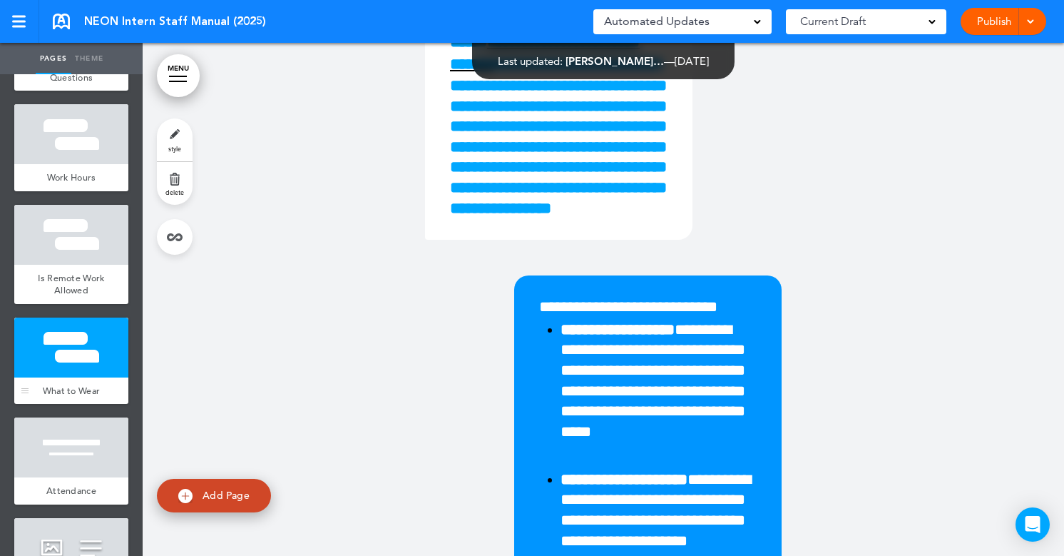
scroll to position [11336, 0]
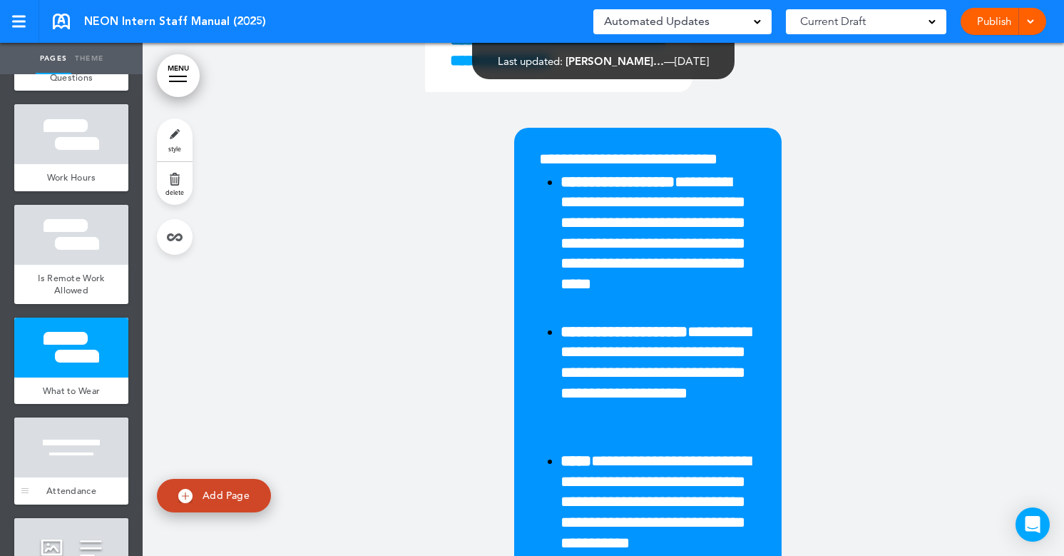
click at [92, 477] on div "Attendance" at bounding box center [71, 490] width 114 height 27
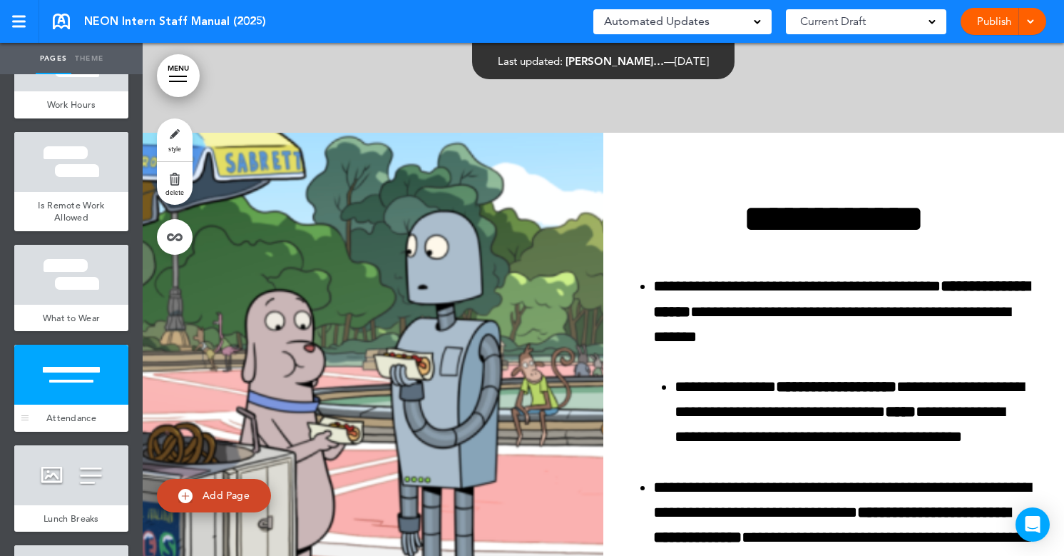
click at [92, 476] on div at bounding box center [71, 475] width 114 height 60
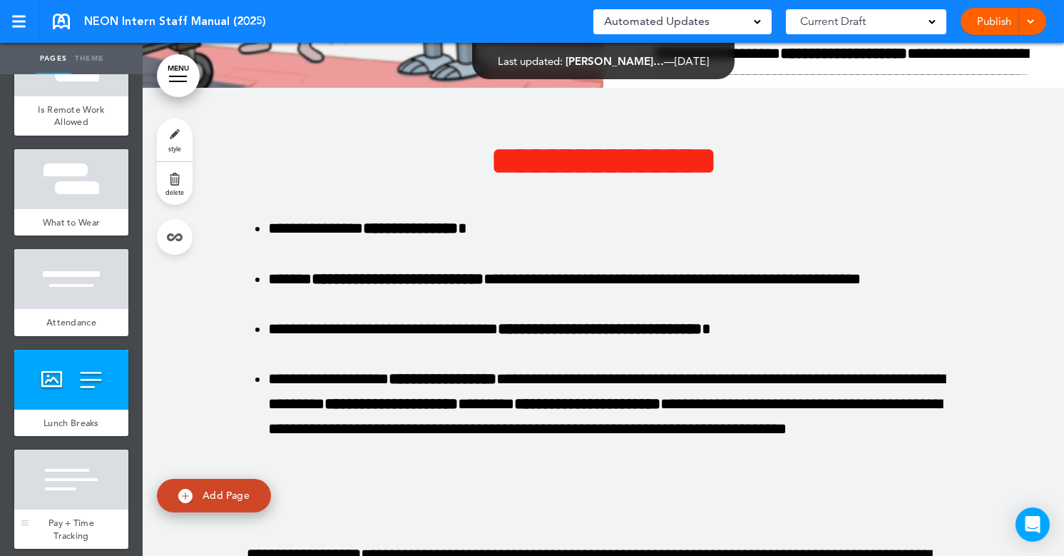
click at [95, 481] on div at bounding box center [71, 479] width 114 height 60
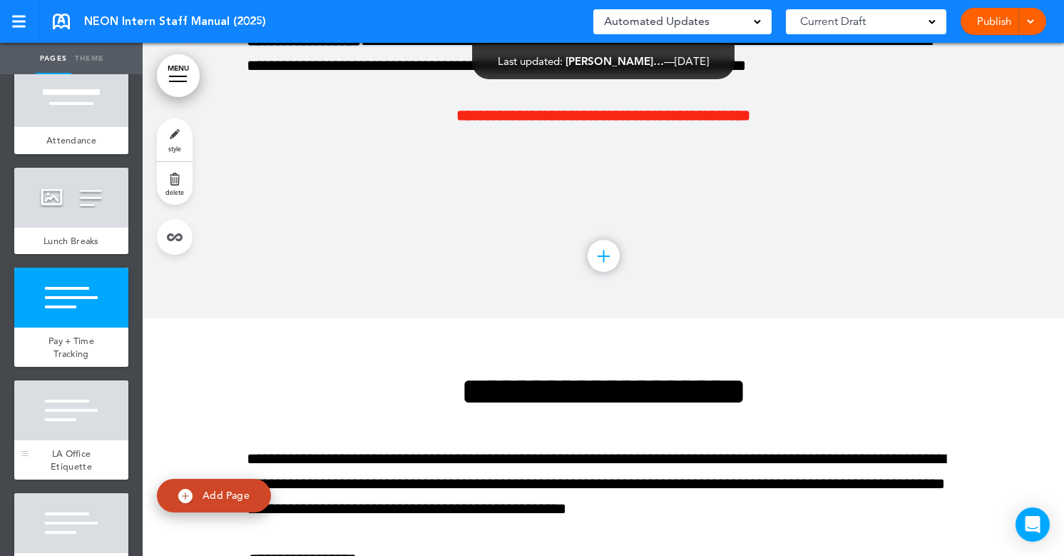
click at [107, 444] on div "LA Office Etiquette" at bounding box center [71, 459] width 114 height 39
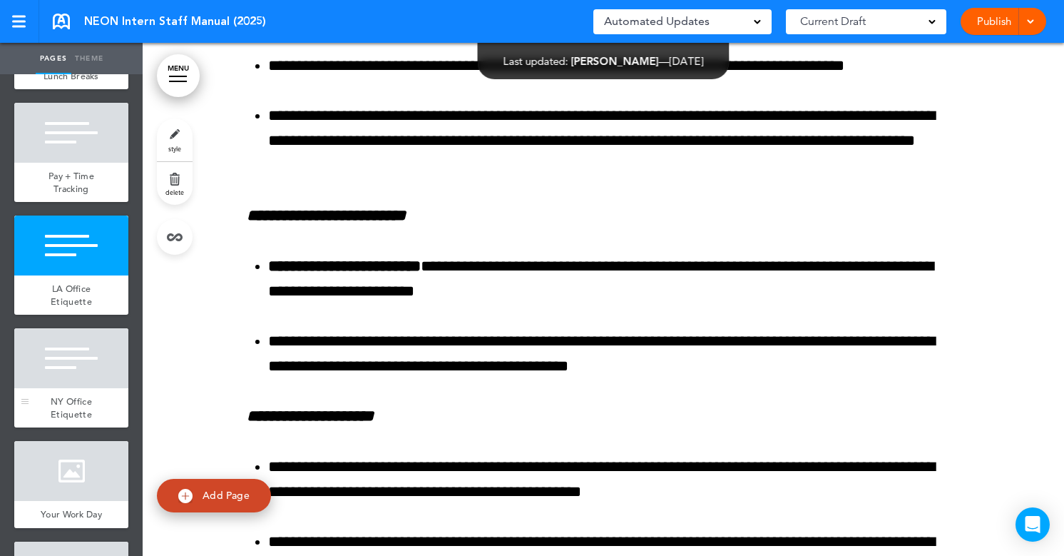
click at [111, 405] on div "NY Office Etiquette" at bounding box center [71, 407] width 114 height 39
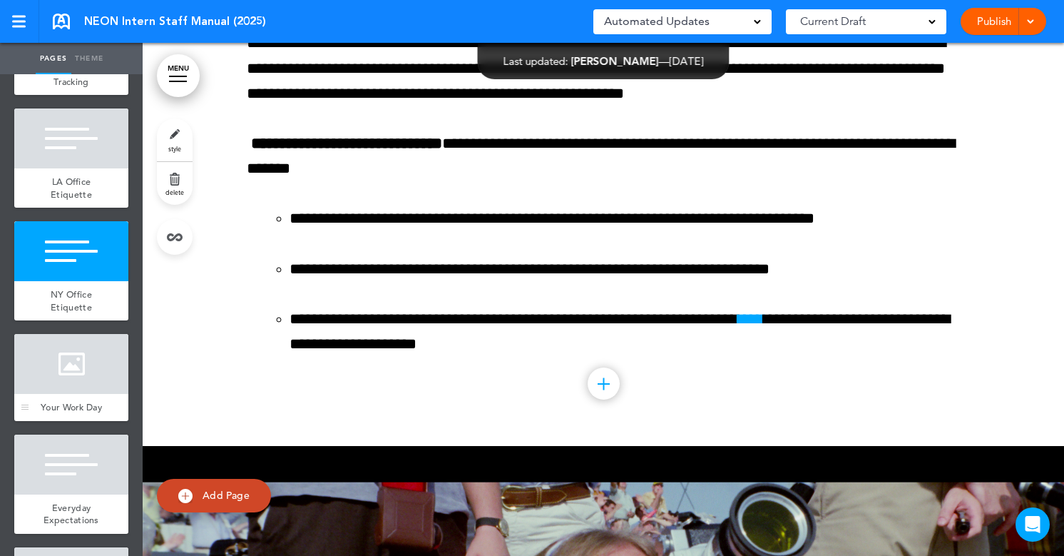
click at [77, 352] on div at bounding box center [71, 364] width 114 height 60
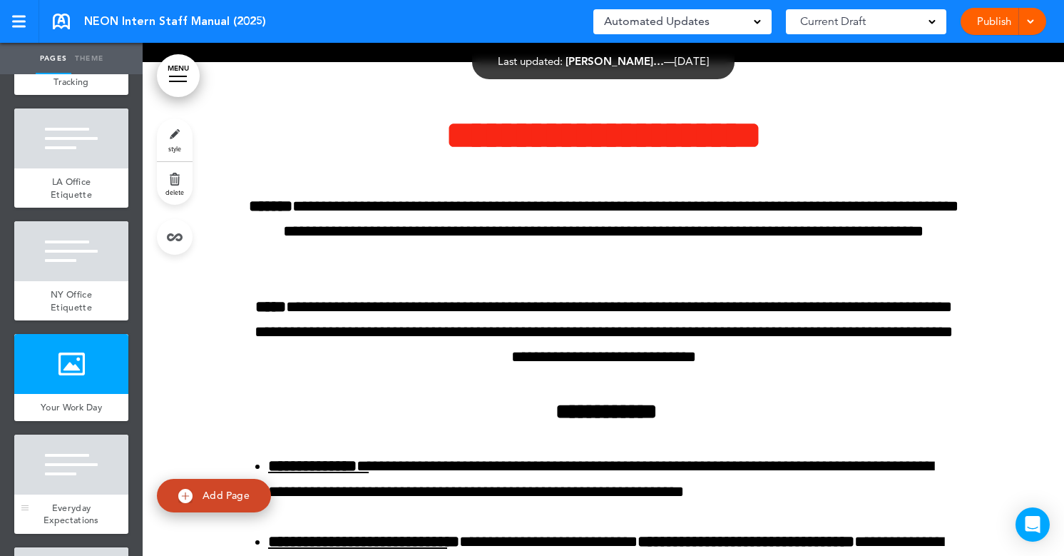
click at [64, 450] on div at bounding box center [71, 464] width 114 height 60
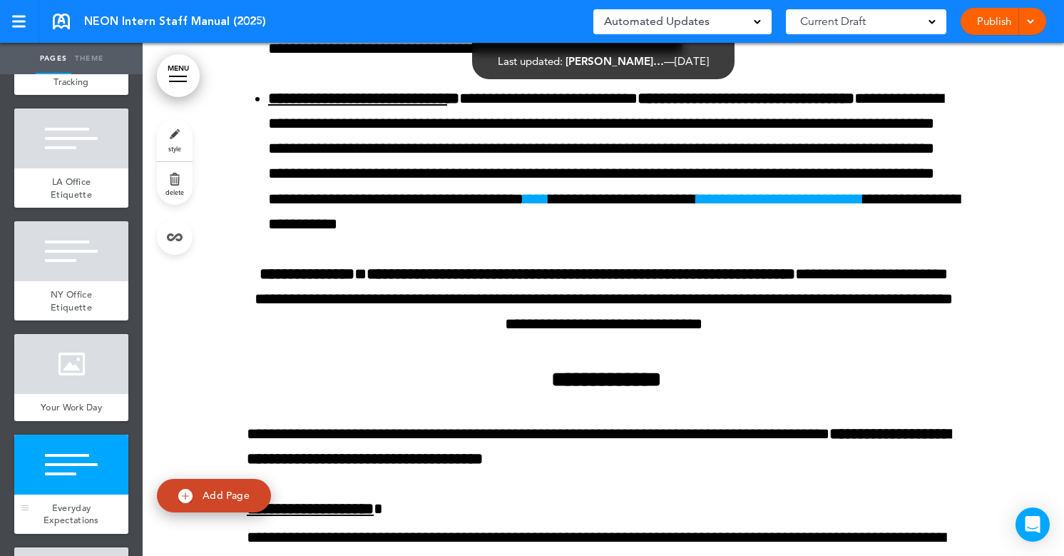
scroll to position [18161, 0]
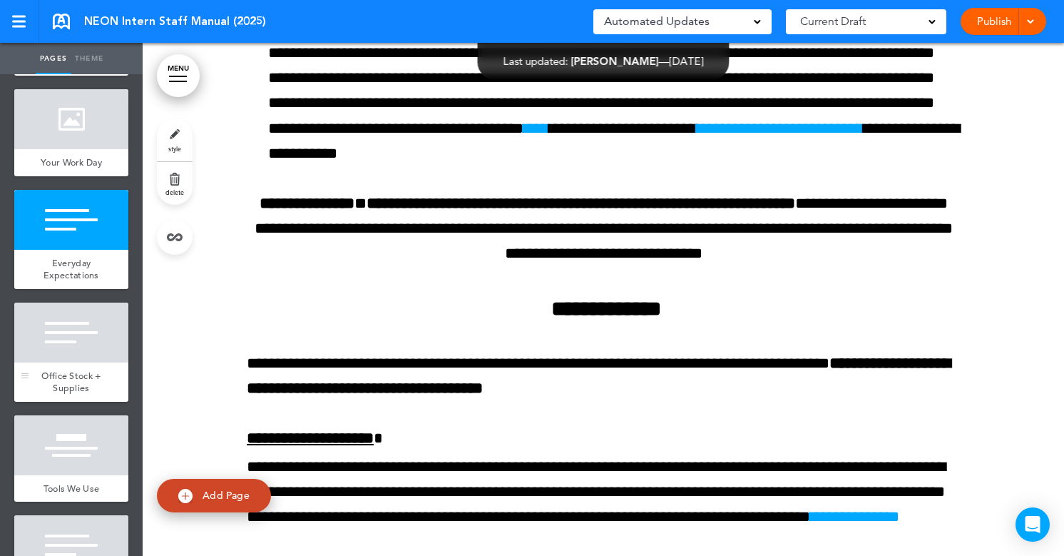
click at [91, 364] on div "Office Stock + Supplies" at bounding box center [71, 381] width 114 height 39
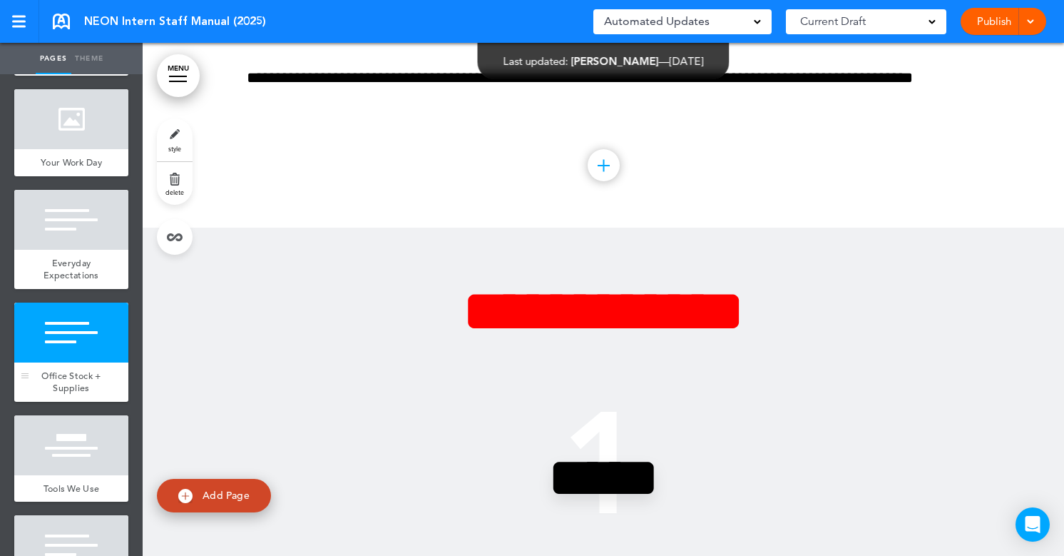
scroll to position [19307, 0]
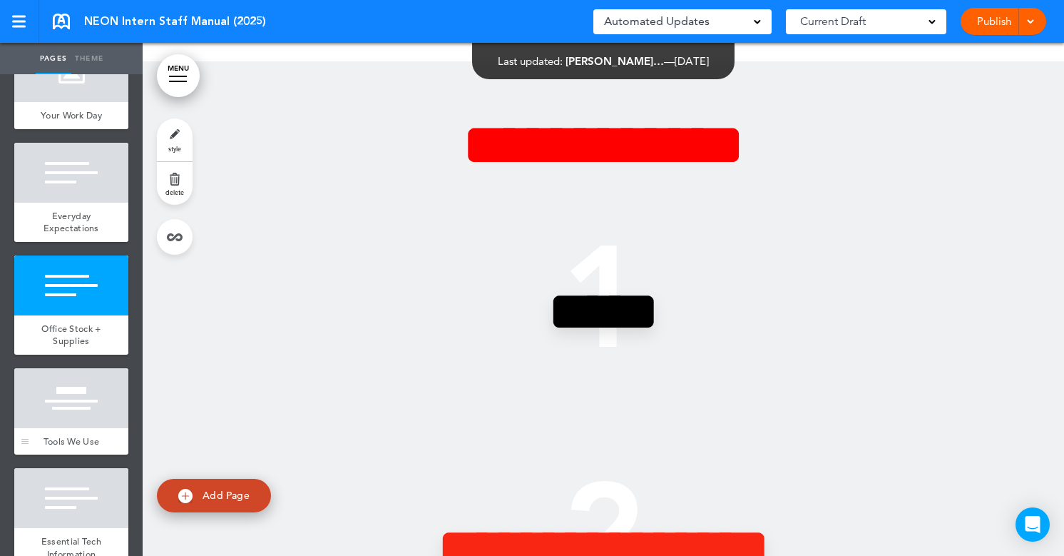
click at [85, 424] on div at bounding box center [71, 398] width 114 height 60
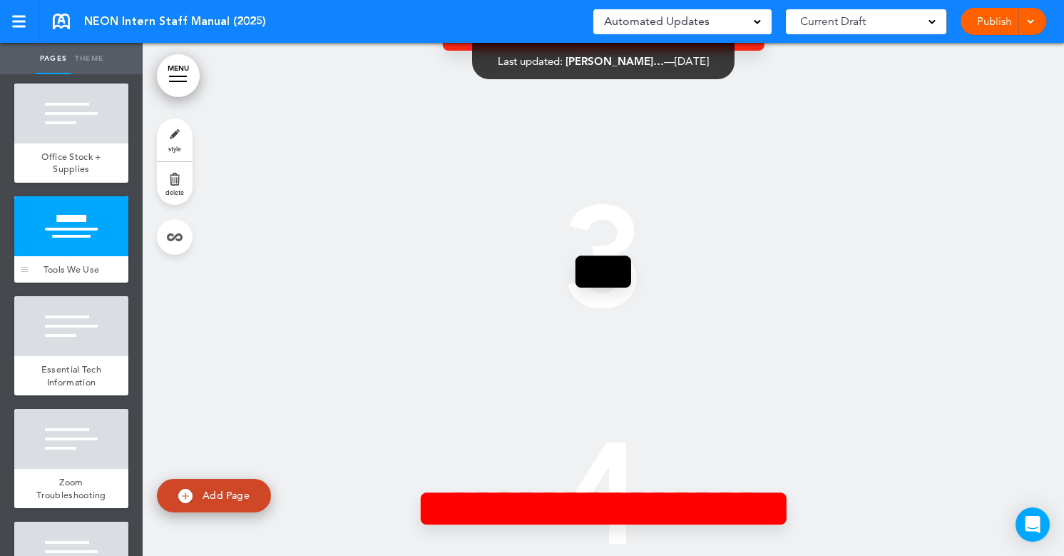
click at [85, 424] on div at bounding box center [71, 439] width 114 height 60
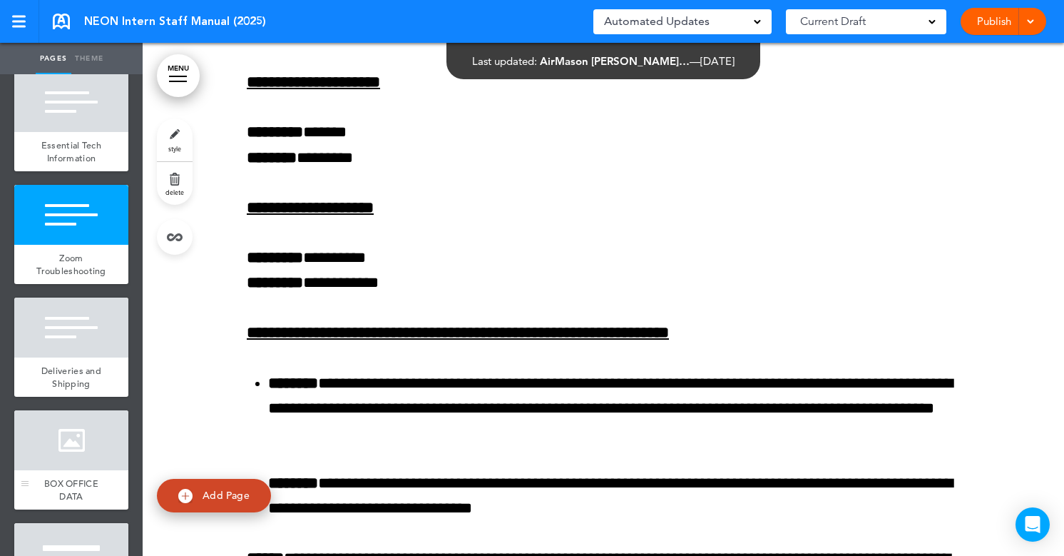
click at [81, 422] on div at bounding box center [71, 440] width 114 height 60
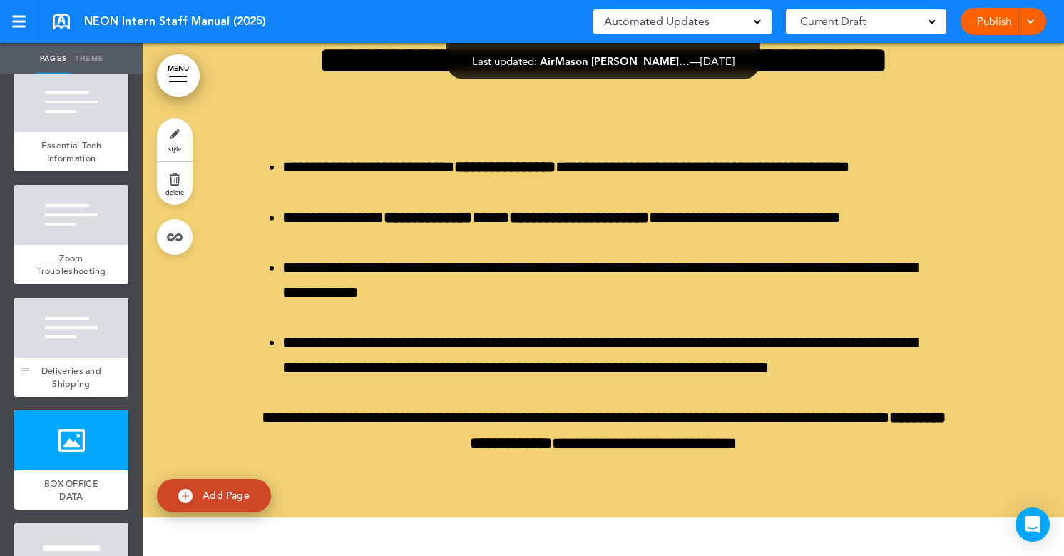
click at [98, 365] on span "Deliveries and Shipping" at bounding box center [71, 376] width 60 height 25
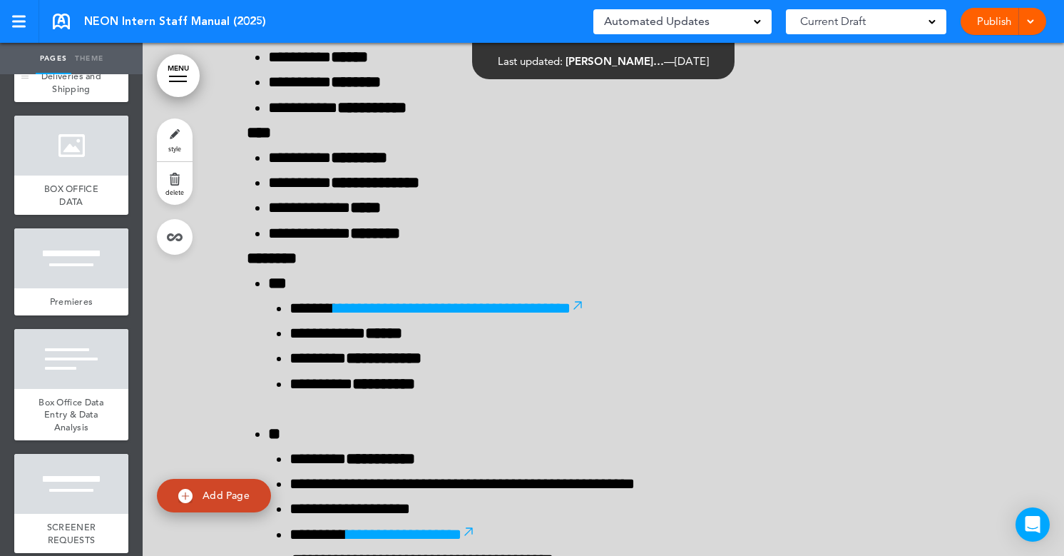
click at [98, 365] on div at bounding box center [71, 359] width 114 height 60
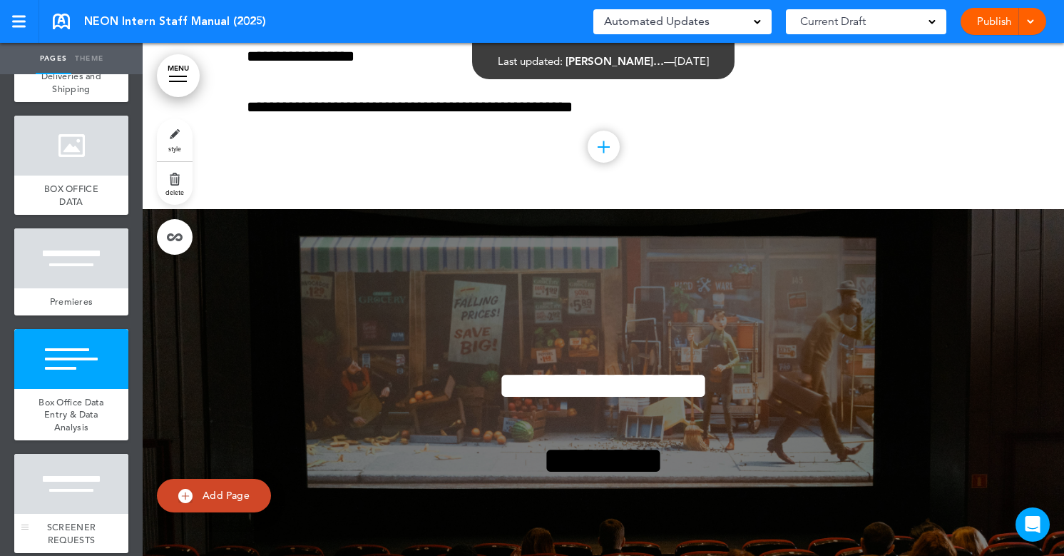
click at [71, 470] on div at bounding box center [71, 484] width 114 height 60
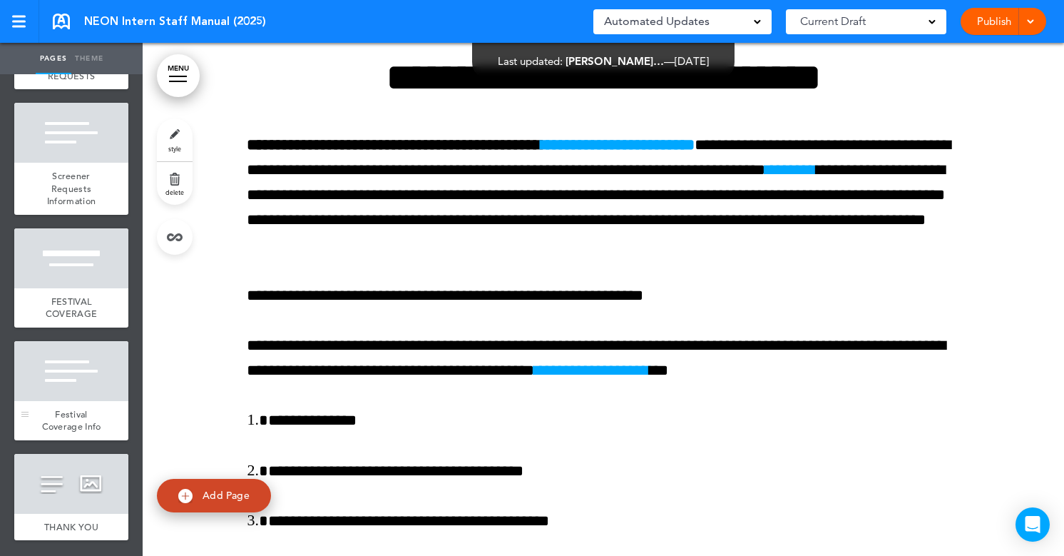
click at [91, 415] on div "Festival Coverage Info" at bounding box center [71, 420] width 114 height 39
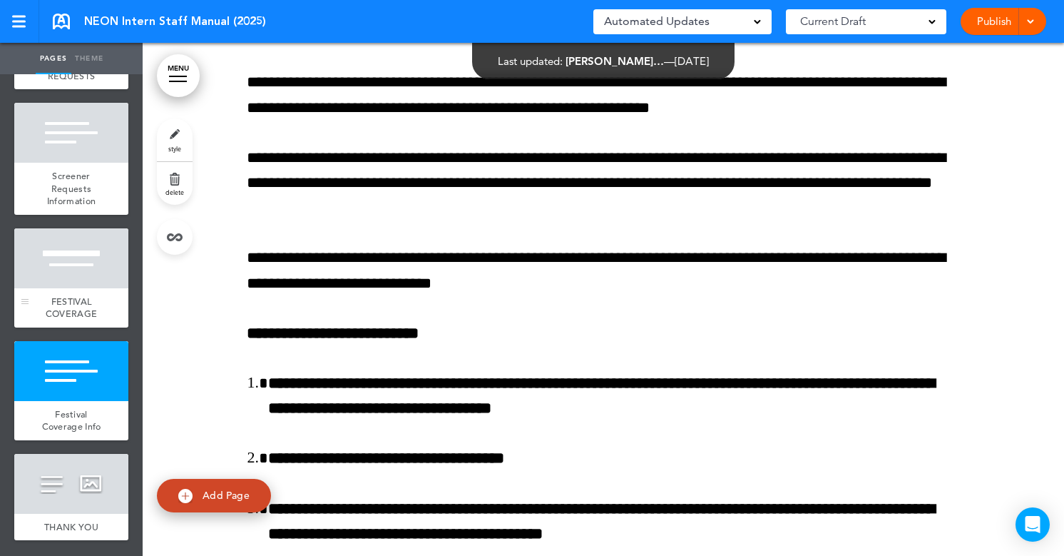
click at [113, 319] on div "FESTIVAL COVERAGE" at bounding box center [71, 307] width 114 height 39
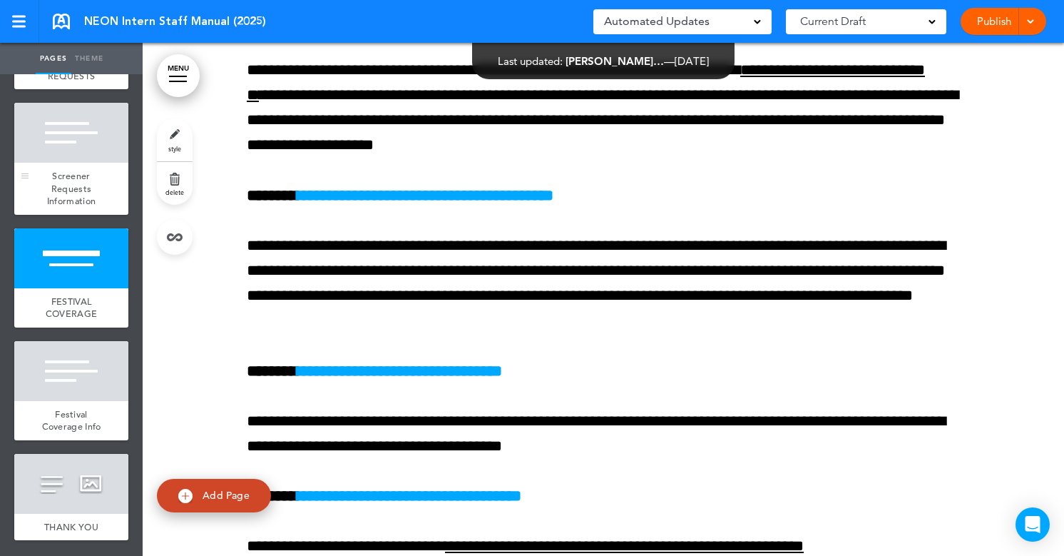
click at [98, 173] on div "Screener Requests Information" at bounding box center [71, 189] width 114 height 52
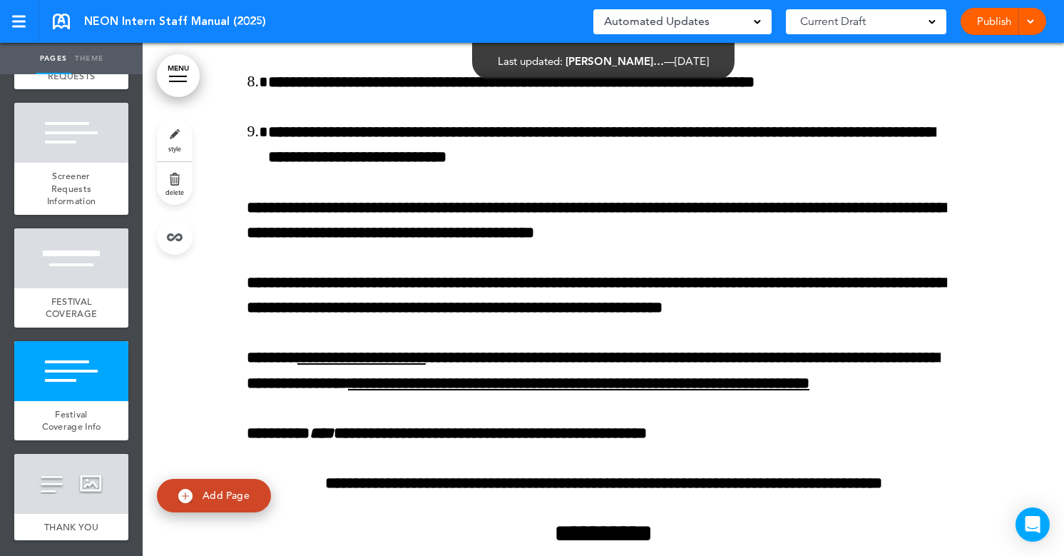
click at [1007, 24] on link "Publish" at bounding box center [993, 21] width 45 height 27
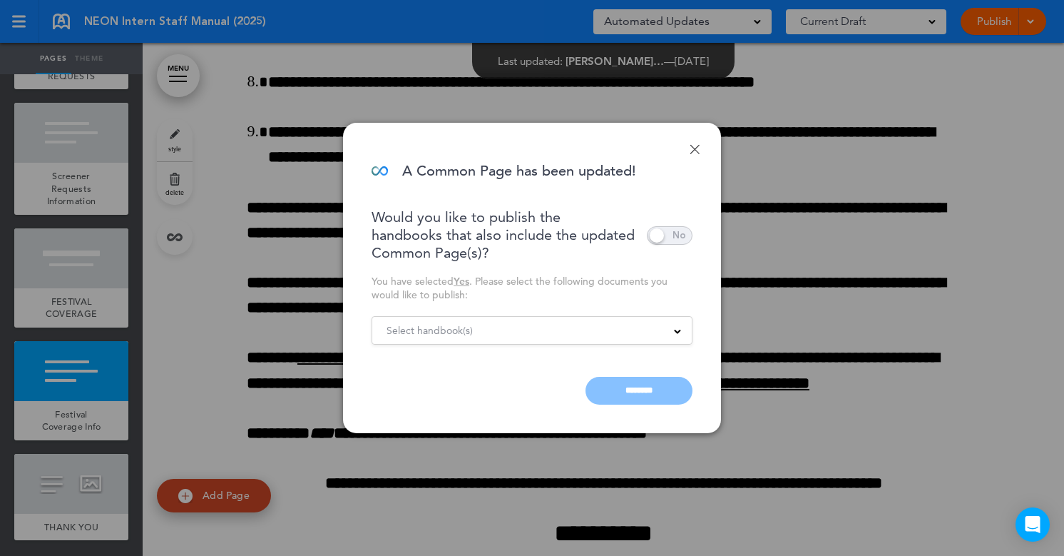
click at [647, 331] on div "Select handbook(s)" at bounding box center [532, 330] width 320 height 16
click at [538, 286] on div "You have selected Yes . Please select the following documents you would like to…" at bounding box center [532, 288] width 321 height 27
click at [799, 294] on div at bounding box center [532, 278] width 1064 height 556
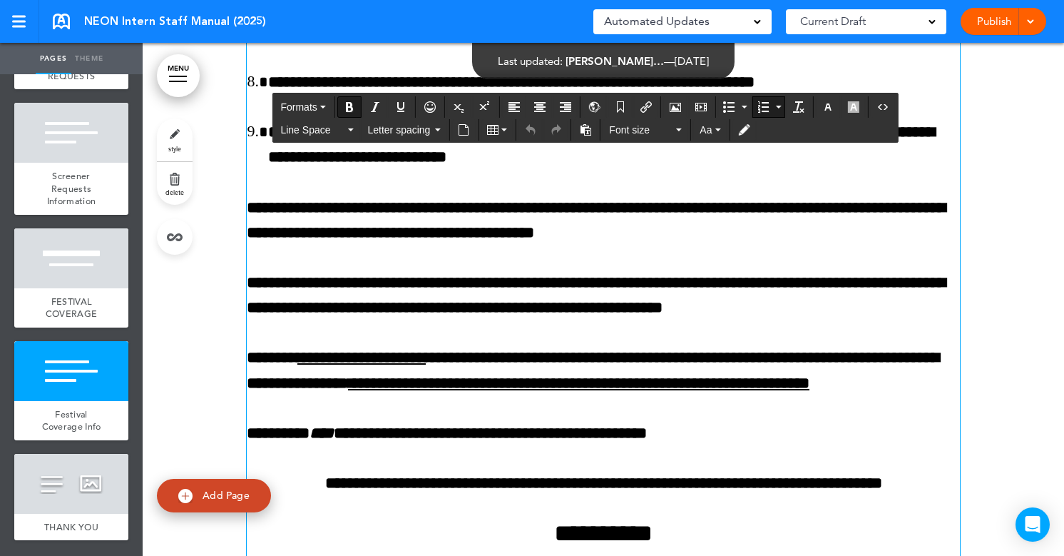
click at [63, 319] on span "FESTIVAL COVERAGE" at bounding box center [71, 307] width 51 height 25
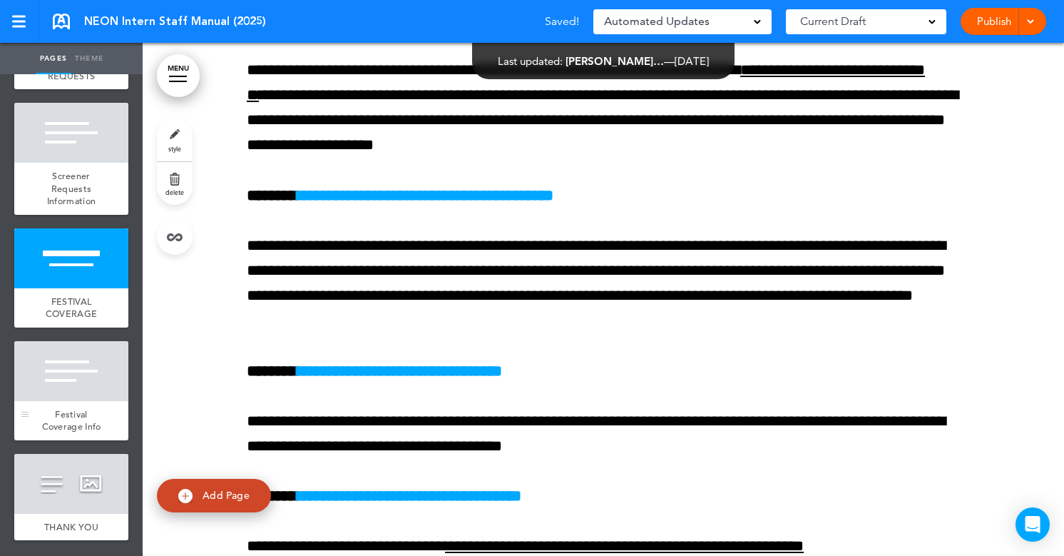
click at [67, 366] on div at bounding box center [71, 371] width 114 height 60
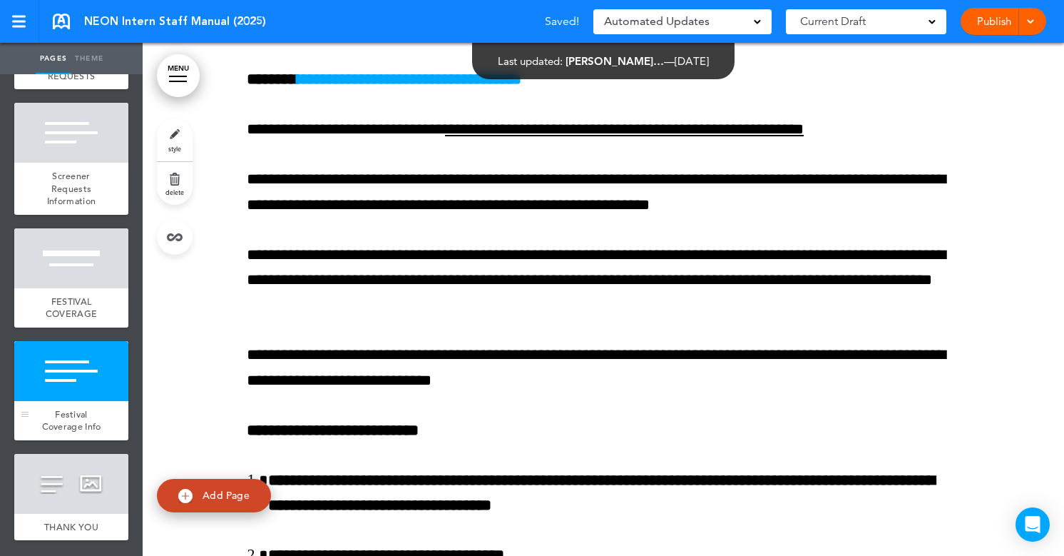
scroll to position [30728, 0]
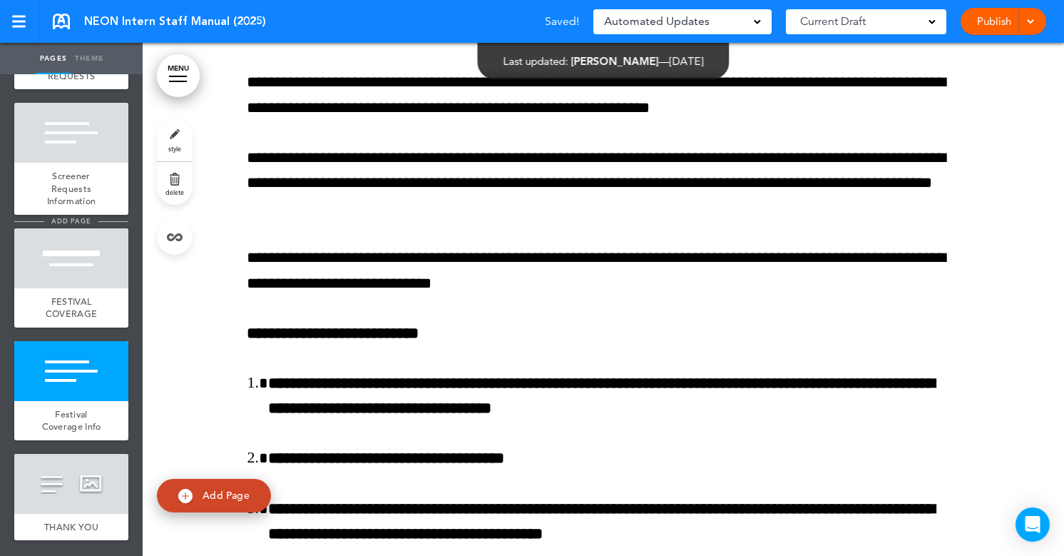
click at [90, 222] on span "add page" at bounding box center [70, 220] width 53 height 9
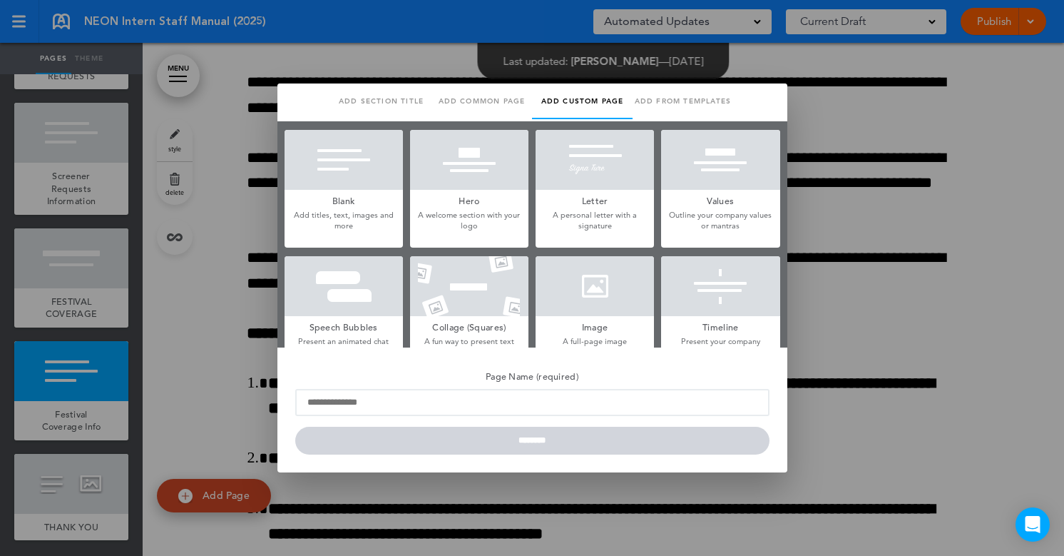
click at [245, 178] on div at bounding box center [532, 278] width 1064 height 556
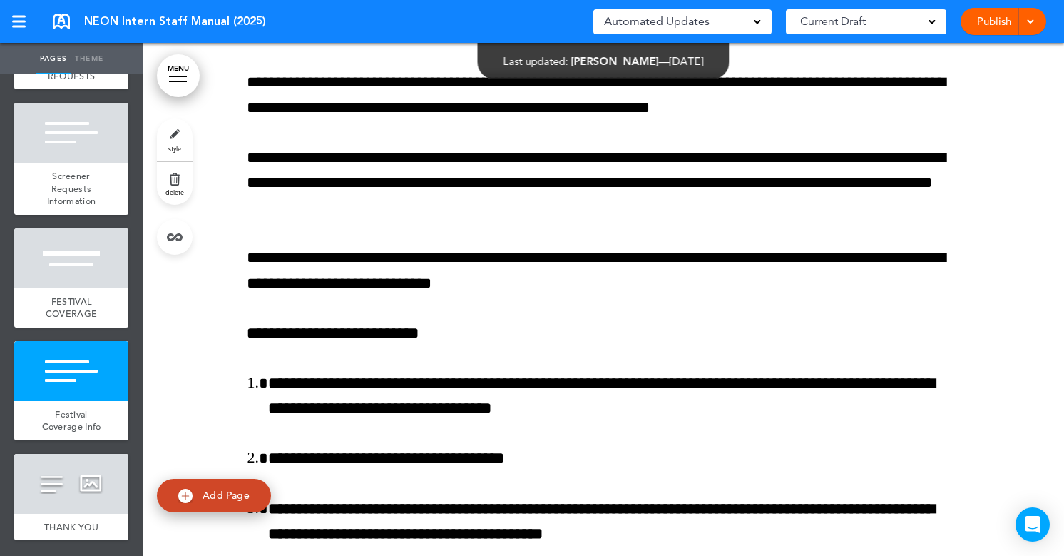
click at [1031, 29] on div at bounding box center [1028, 21] width 14 height 27
click at [1010, 61] on li "Publish" at bounding box center [982, 54] width 127 height 32
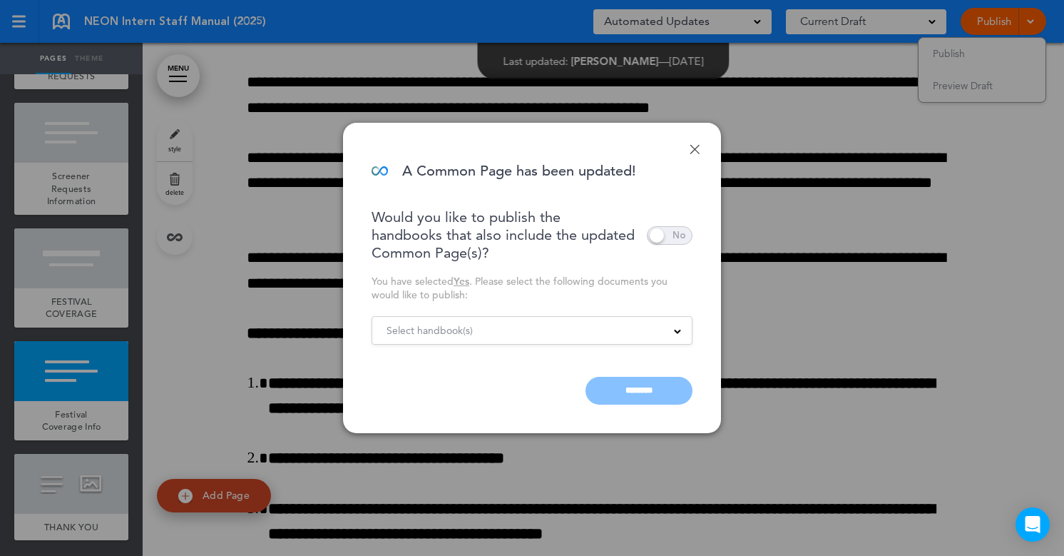
click at [672, 342] on div "Select handbook(s) Publish all documents Draft 2025 Staff Manual" at bounding box center [532, 330] width 321 height 29
click at [670, 328] on div "Select handbook(s)" at bounding box center [532, 330] width 320 height 16
click at [830, 160] on div at bounding box center [532, 278] width 1064 height 556
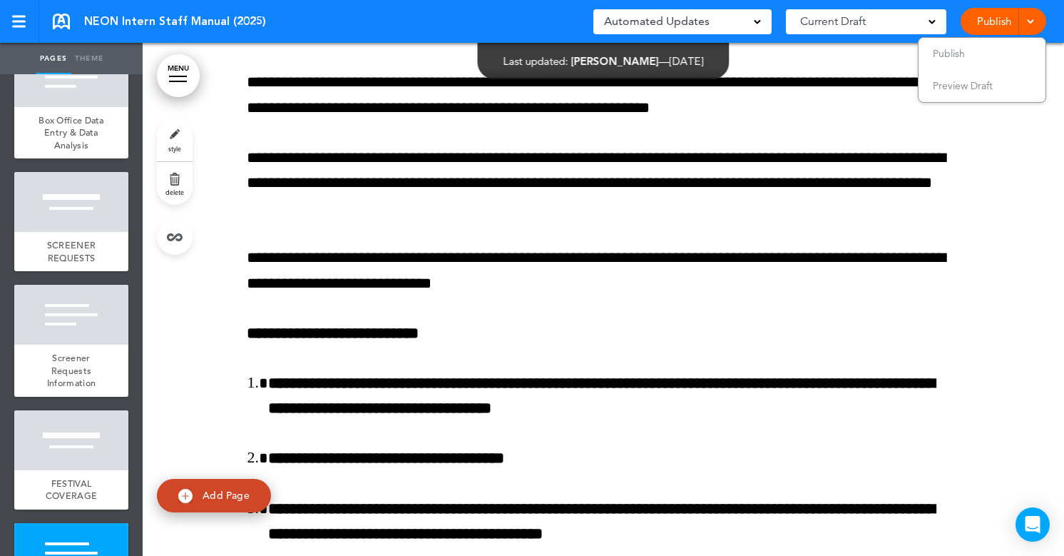
scroll to position [3069, 0]
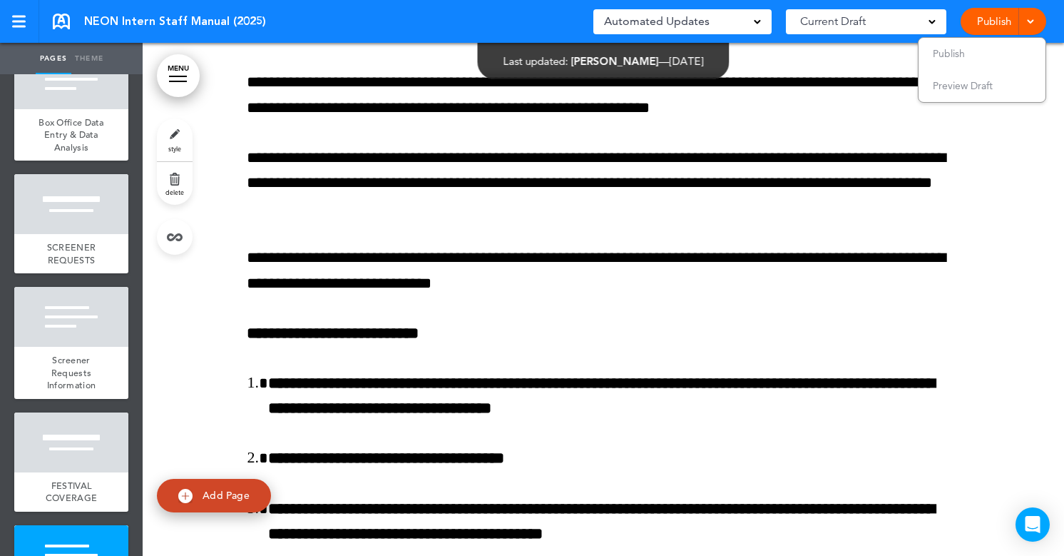
click at [83, 391] on div "Screener Requests Information" at bounding box center [71, 373] width 114 height 52
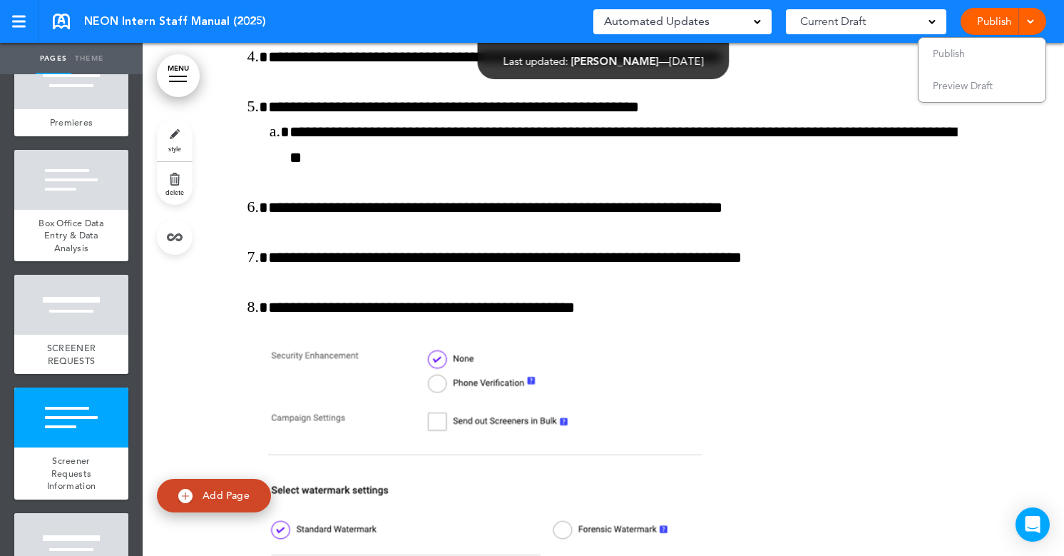
scroll to position [2935, 0]
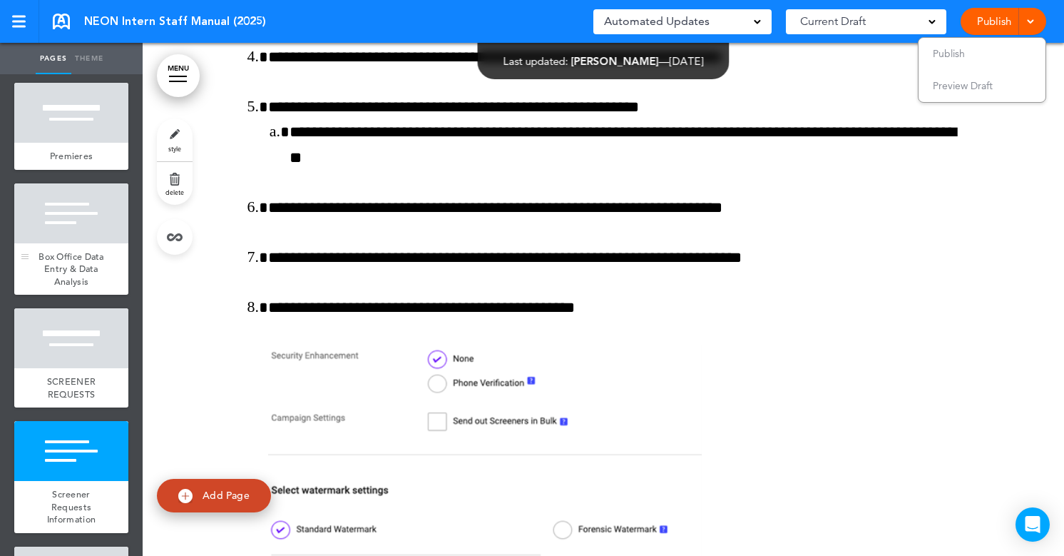
click at [81, 244] on div "Box Office Data Entry & Data Analysis" at bounding box center [71, 269] width 114 height 52
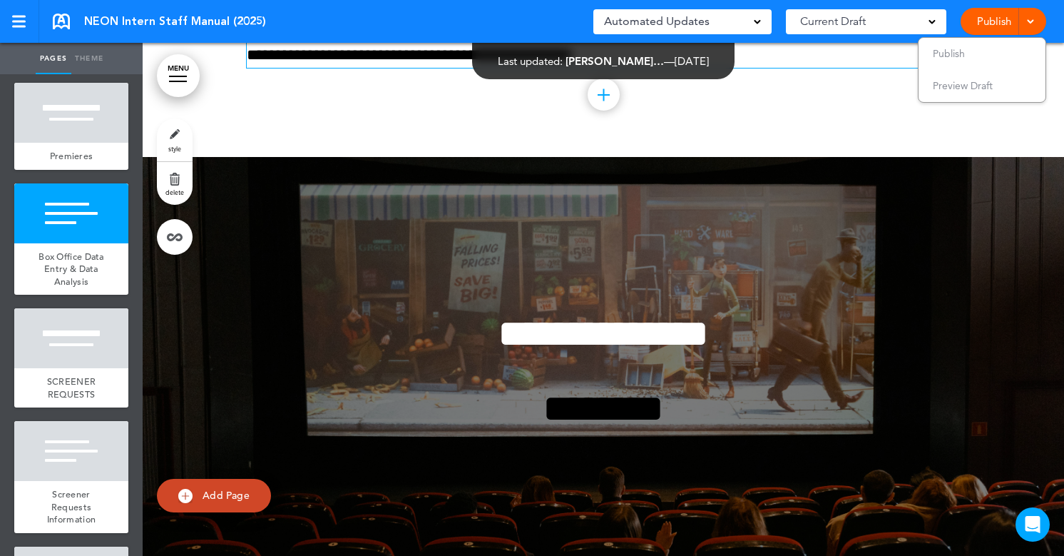
scroll to position [26661, 0]
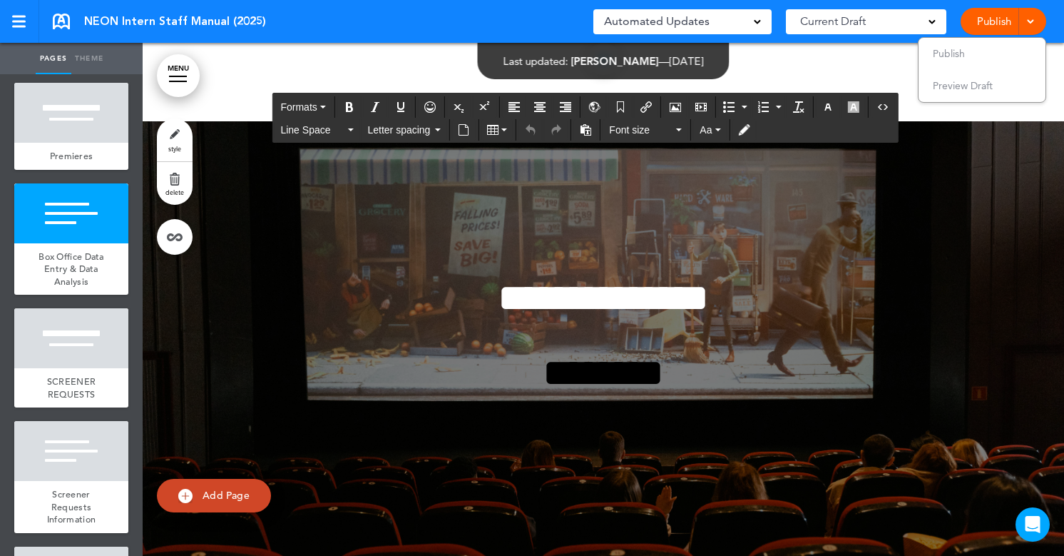
scroll to position [26506, 0]
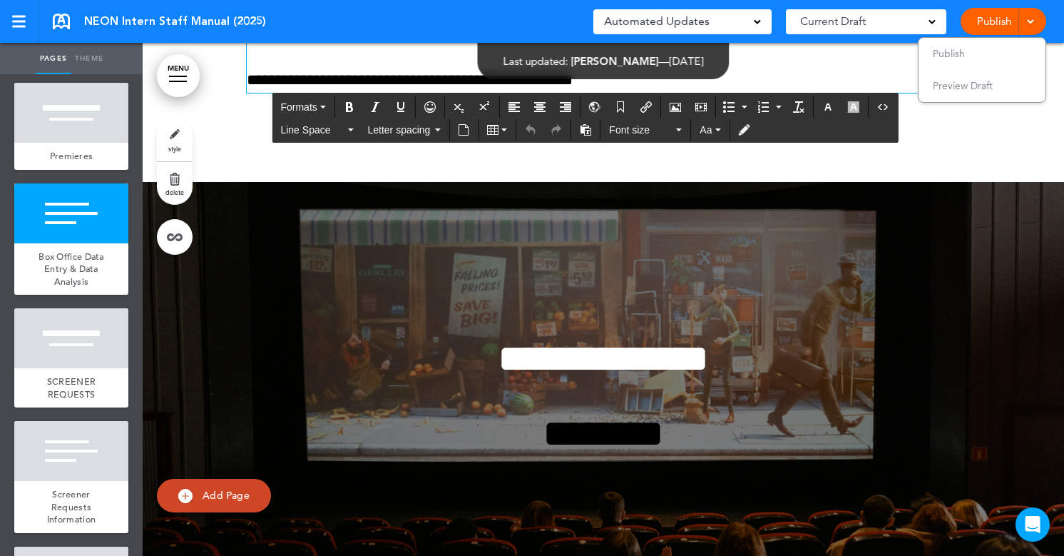
drag, startPoint x: 393, startPoint y: 234, endPoint x: 340, endPoint y: 229, distance: 53.0
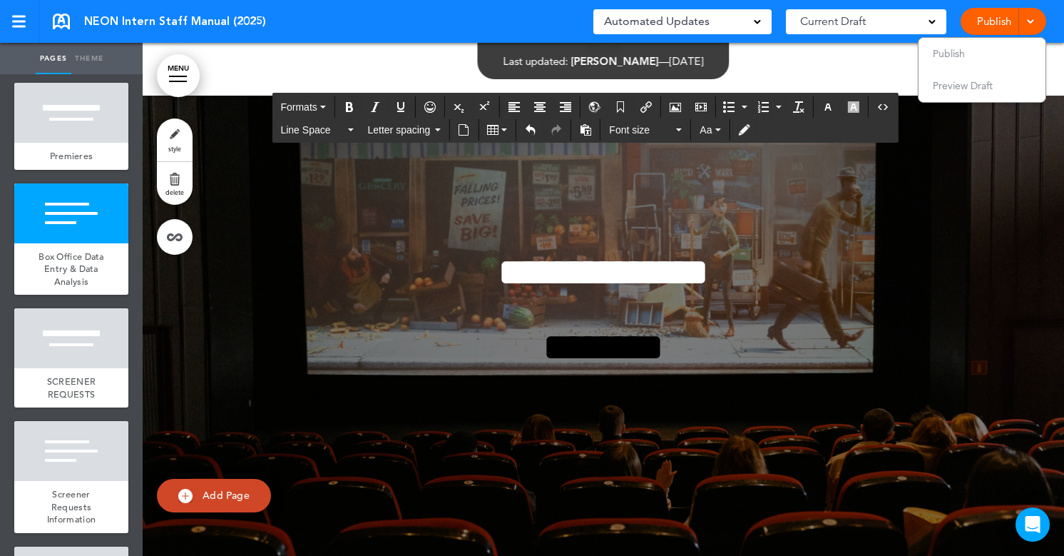
scroll to position [26603, 0]
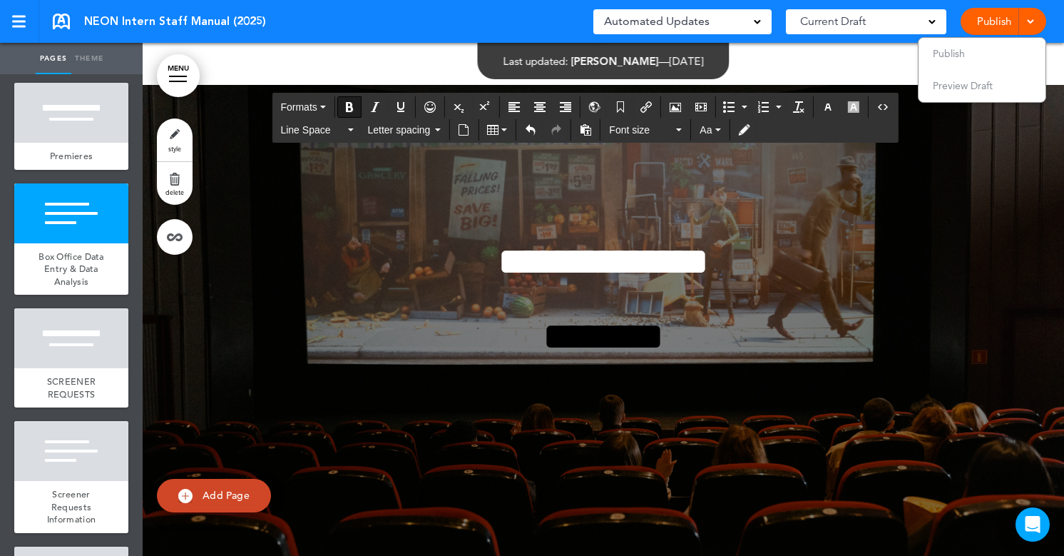
drag, startPoint x: 620, startPoint y: 538, endPoint x: 247, endPoint y: 394, distance: 399.2
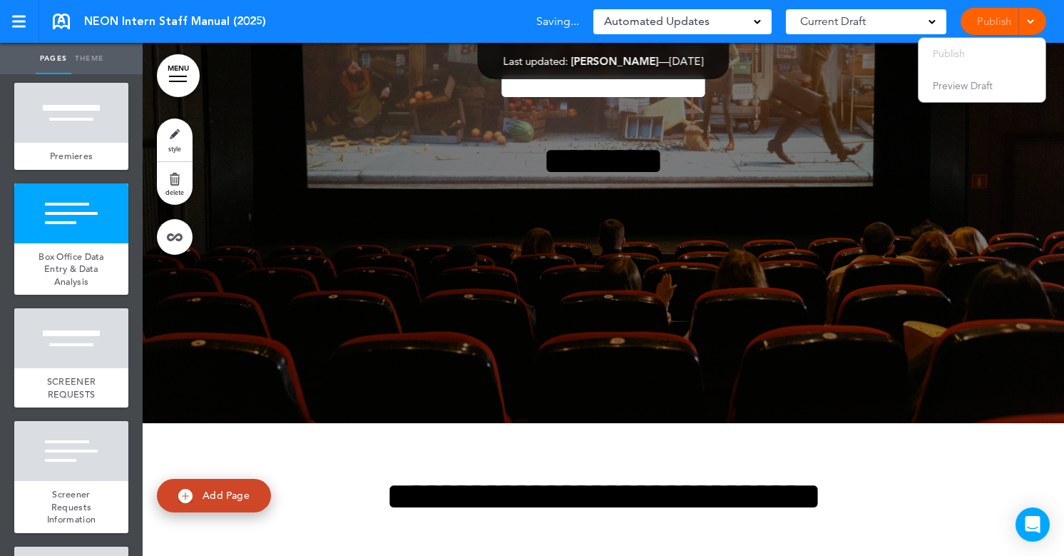
click at [989, 63] on li "Publish" at bounding box center [982, 54] width 127 height 32
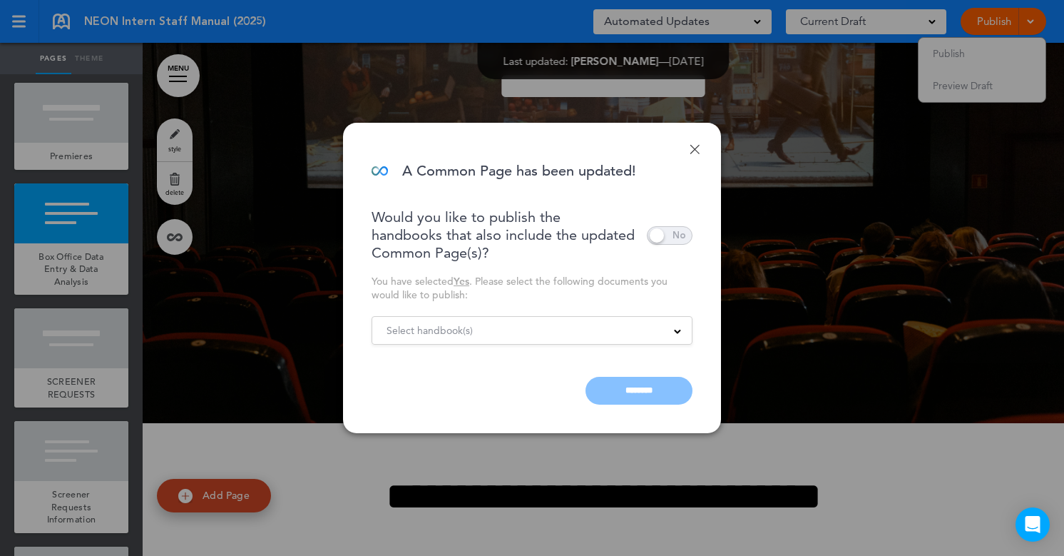
click at [697, 155] on div "Done A Common Page has been updated! Would you like to publish the handbooks th…" at bounding box center [532, 278] width 378 height 310
click at [697, 152] on link "Done" at bounding box center [695, 149] width 10 height 10
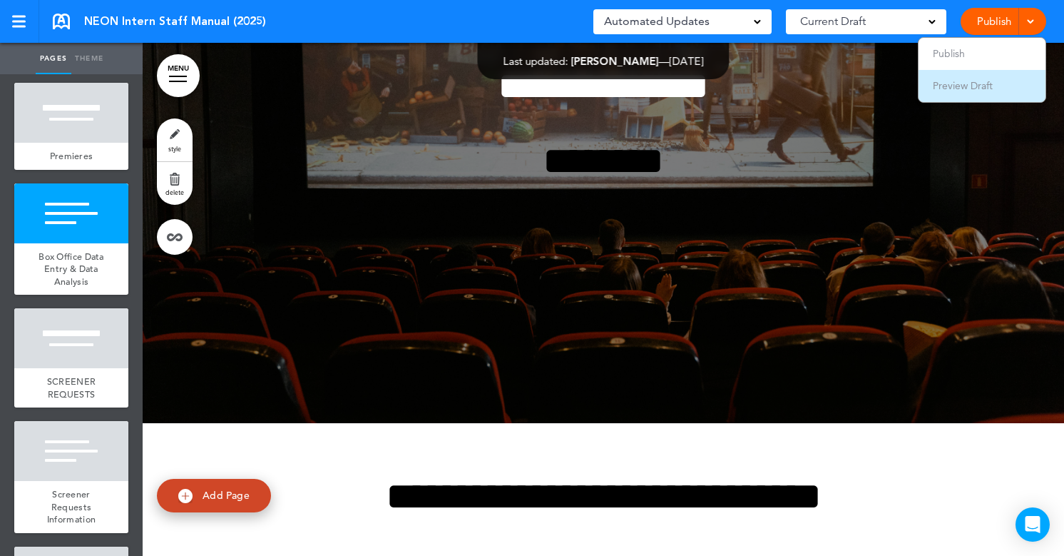
click at [951, 76] on li "Preview Draft" at bounding box center [982, 86] width 127 height 32
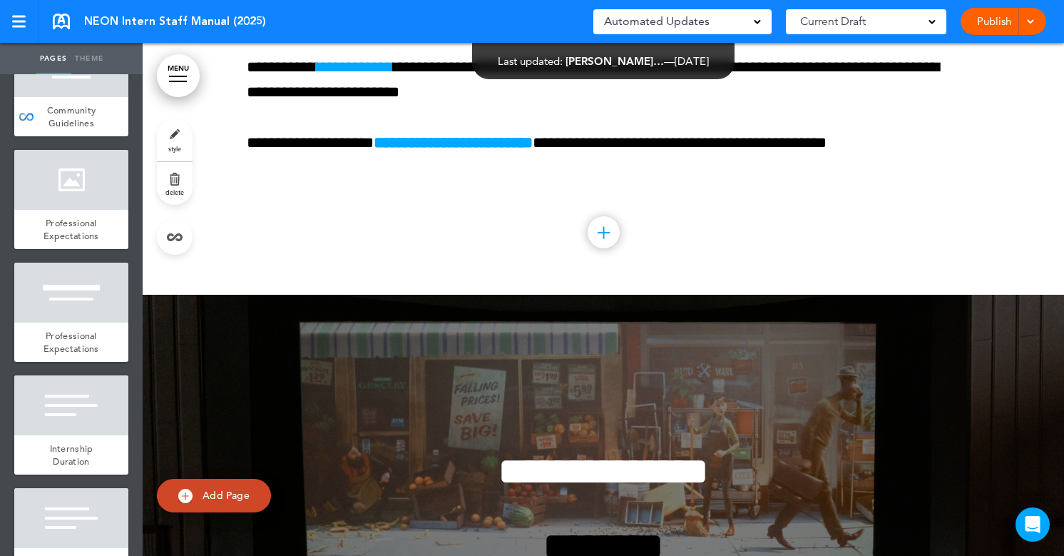
scroll to position [0, 0]
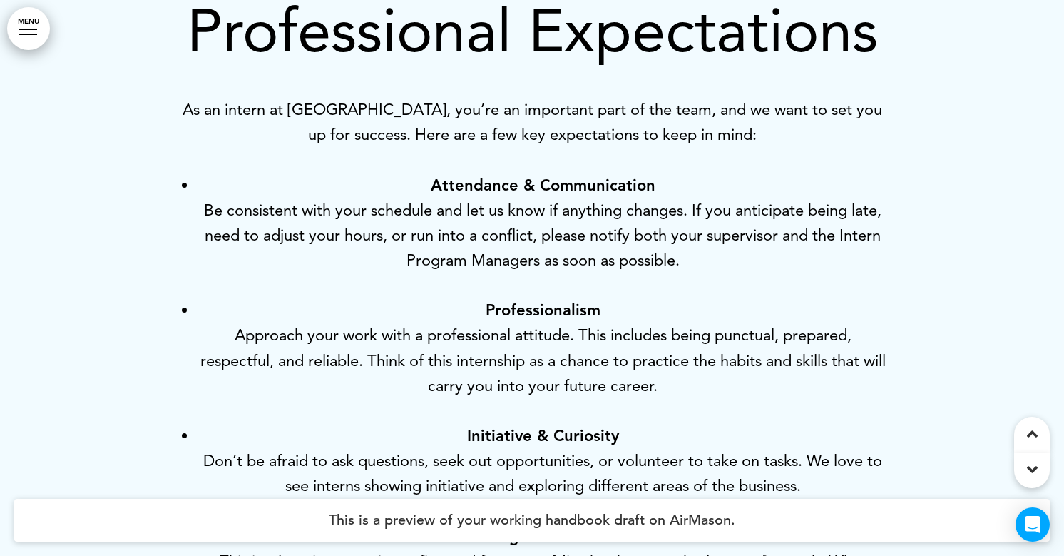
scroll to position [7480, 0]
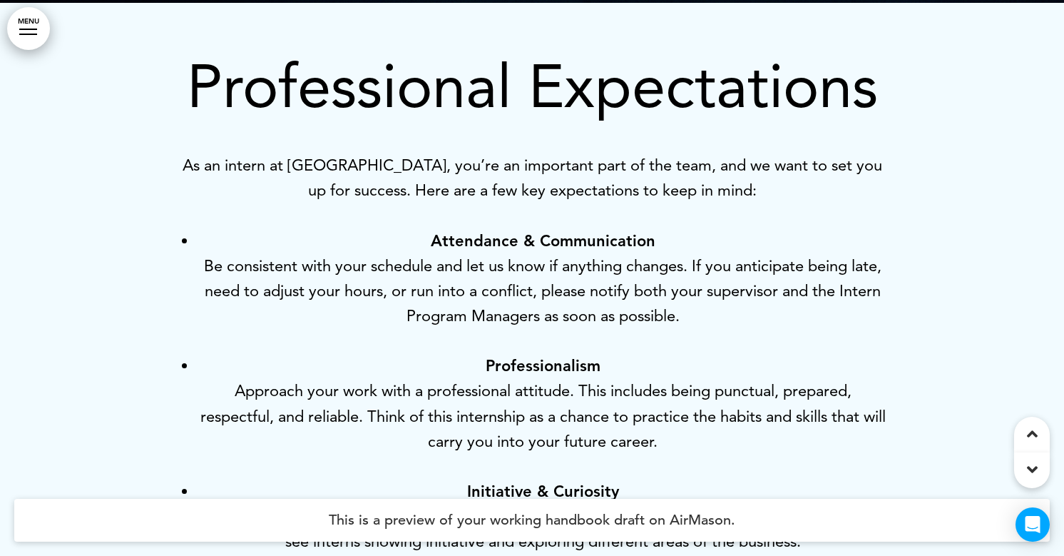
click at [661, 329] on p "Attendance & Communication Be consistent with your schedule and let us know if …" at bounding box center [543, 278] width 692 height 101
click at [650, 454] on p "Professionalism Approach your work with a professional attitude. This includes …" at bounding box center [543, 403] width 692 height 101
click at [699, 454] on p "Professionalism Approach your work with a professional attitude. This includes …" at bounding box center [543, 403] width 692 height 101
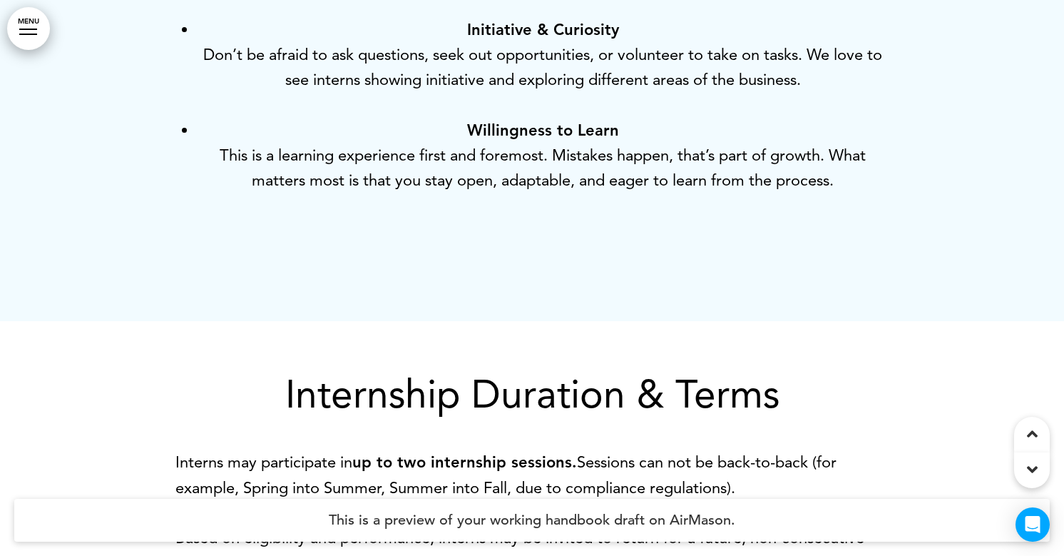
scroll to position [8255, 0]
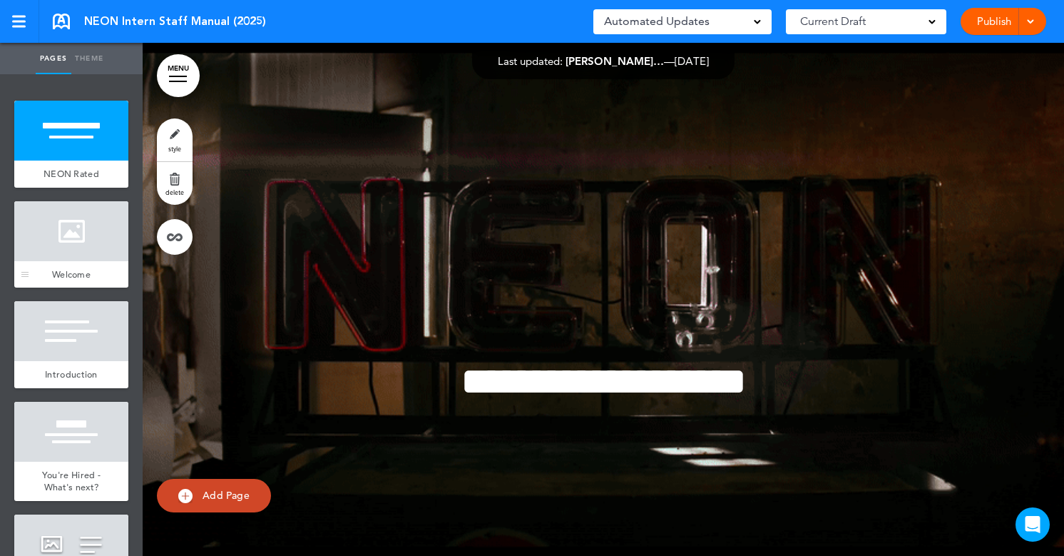
click at [103, 223] on div at bounding box center [71, 231] width 114 height 60
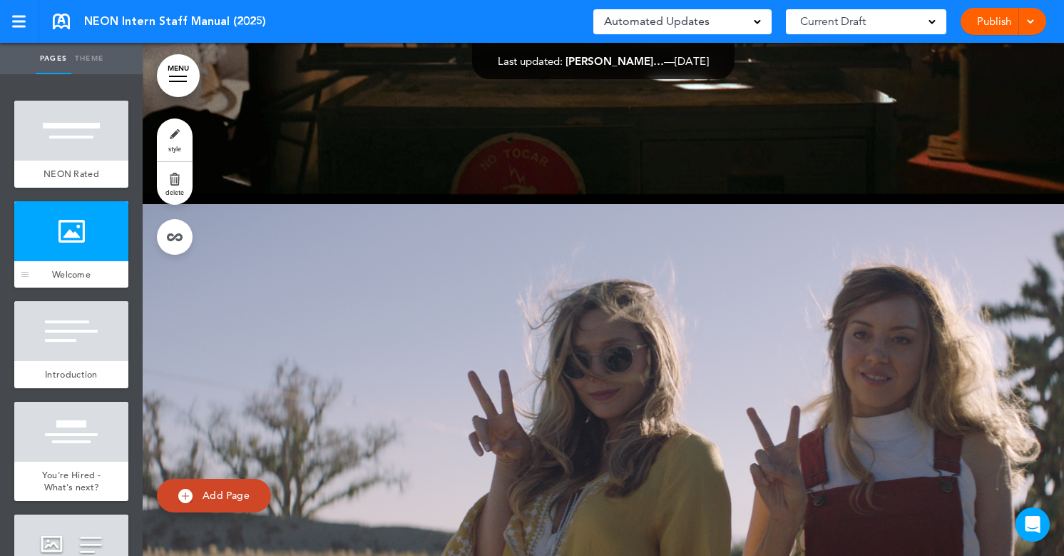
scroll to position [513, 0]
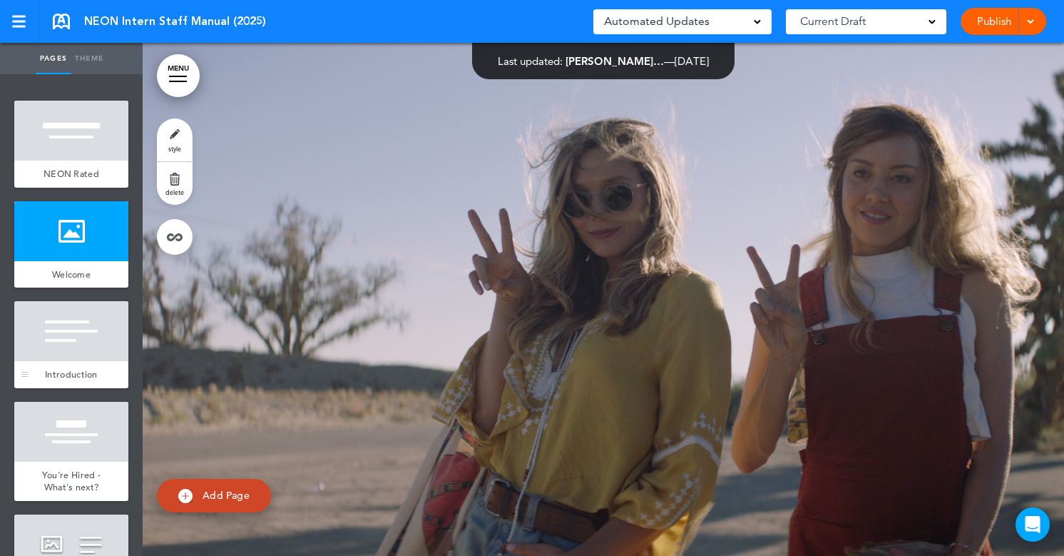
click at [105, 307] on div at bounding box center [71, 331] width 114 height 60
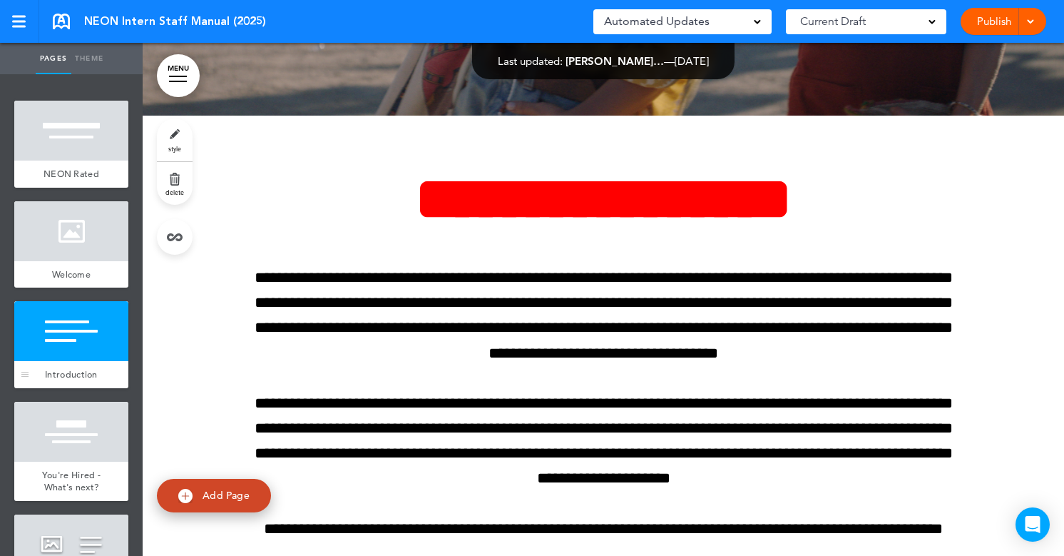
scroll to position [1027, 0]
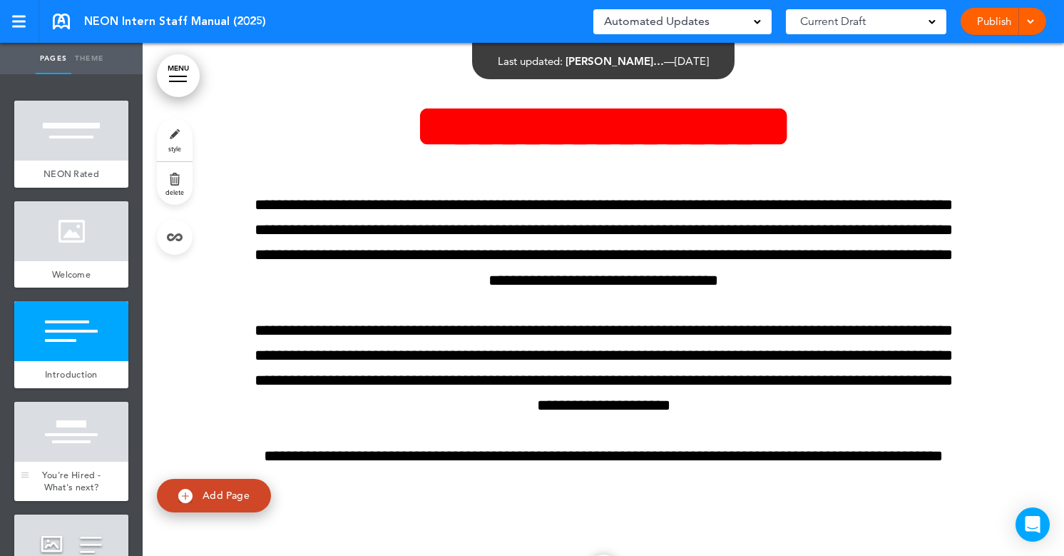
click at [98, 418] on div at bounding box center [71, 432] width 114 height 60
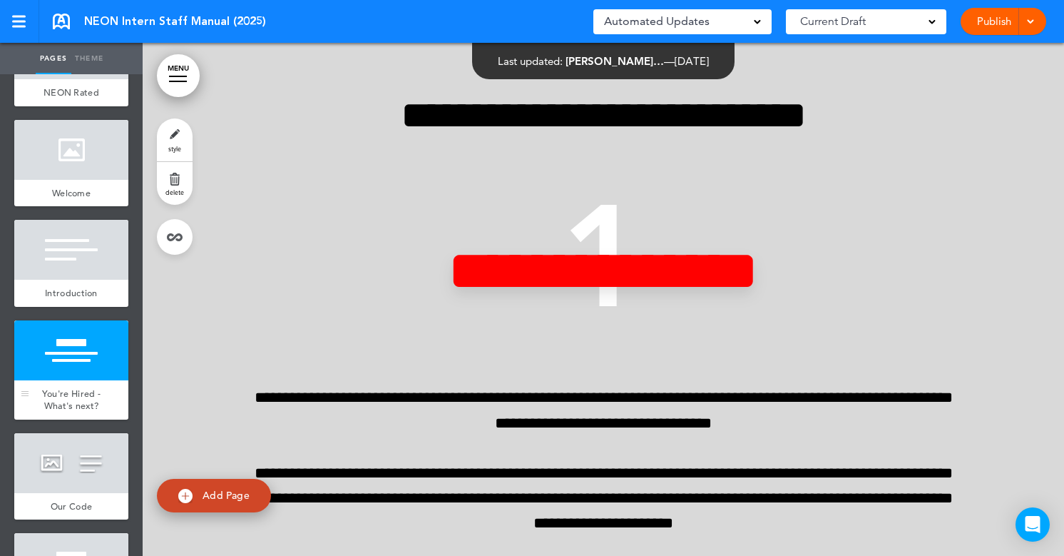
scroll to position [95, 0]
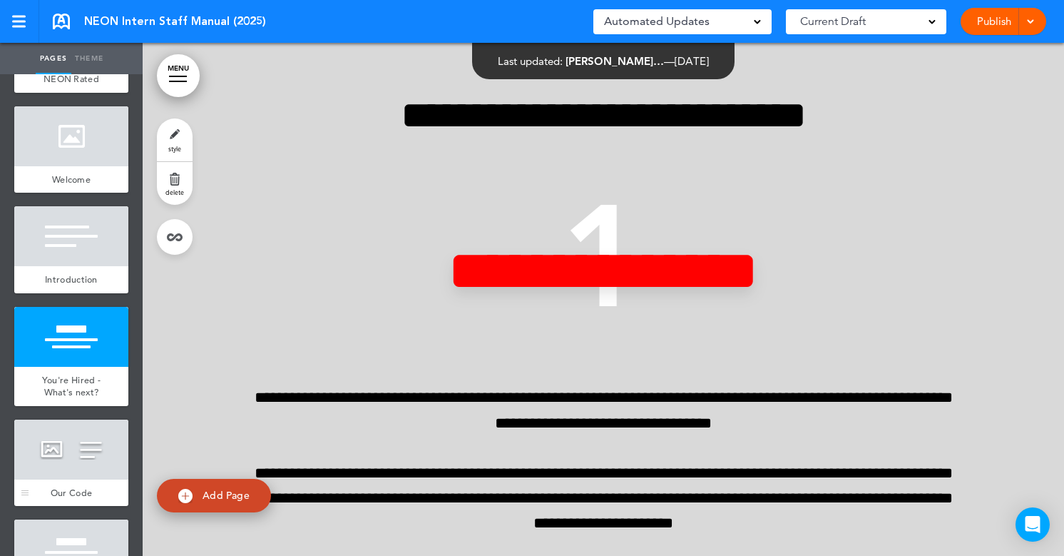
click at [91, 451] on div at bounding box center [71, 449] width 114 height 60
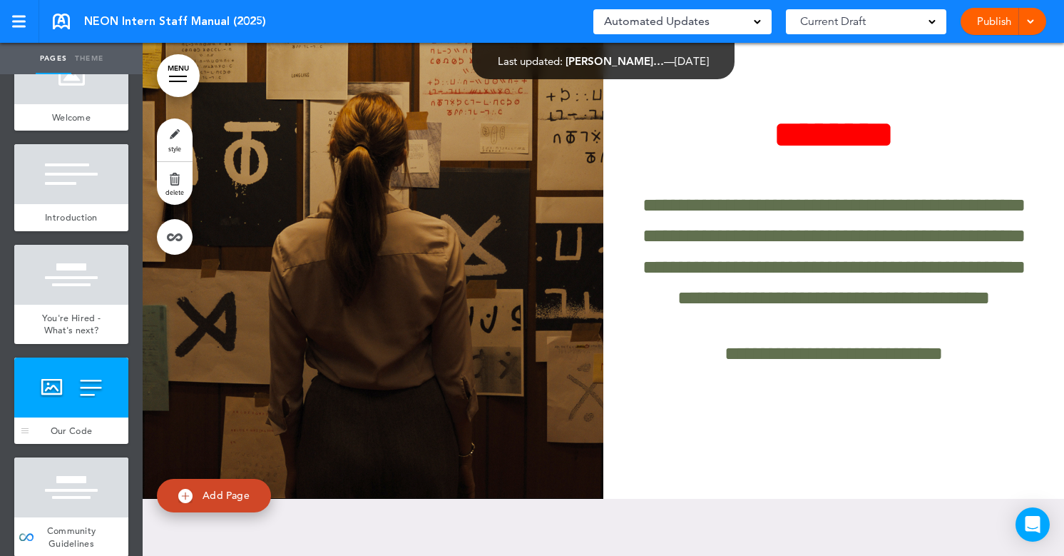
scroll to position [166, 0]
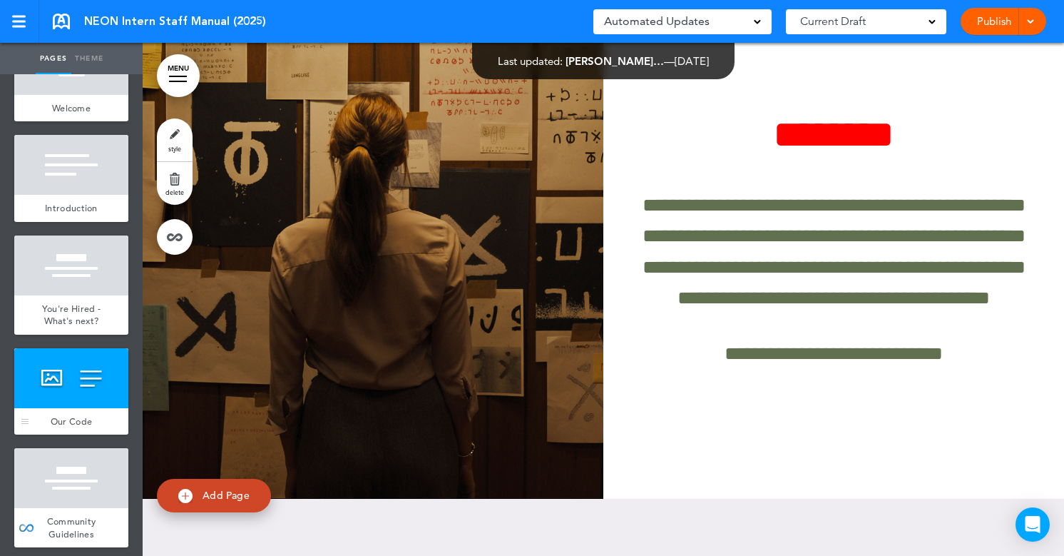
click at [91, 451] on div at bounding box center [71, 478] width 114 height 60
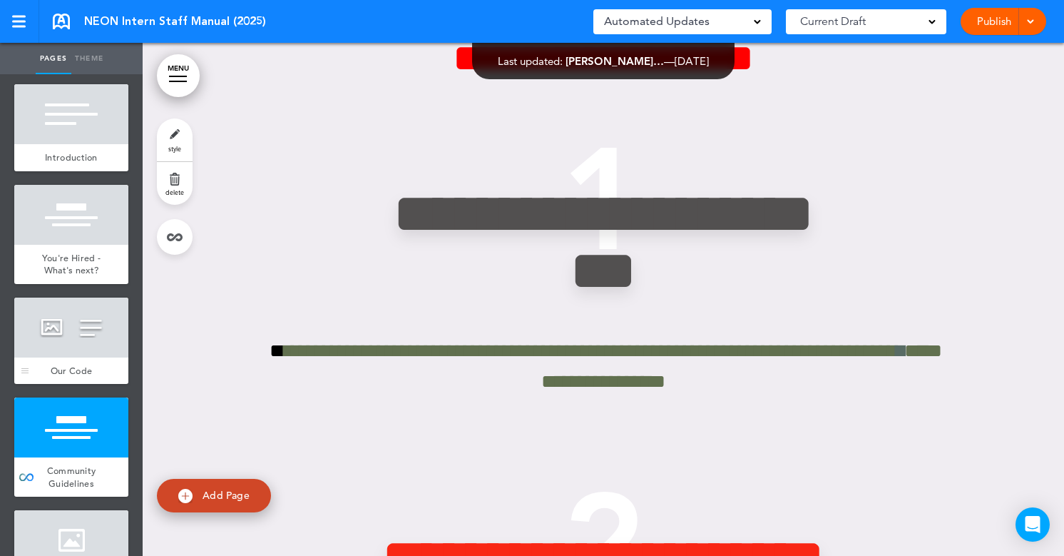
scroll to position [377, 0]
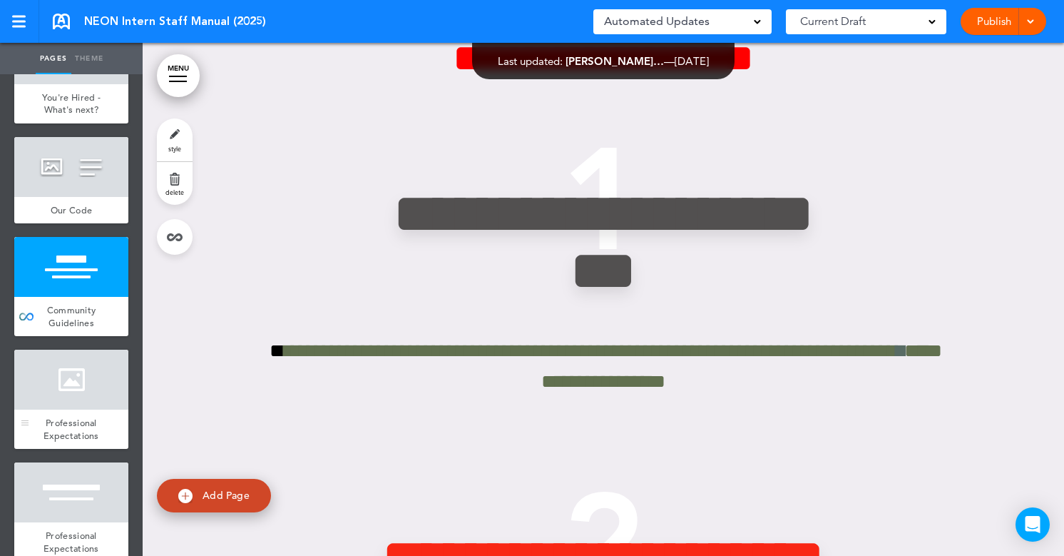
click at [114, 384] on div at bounding box center [71, 379] width 114 height 60
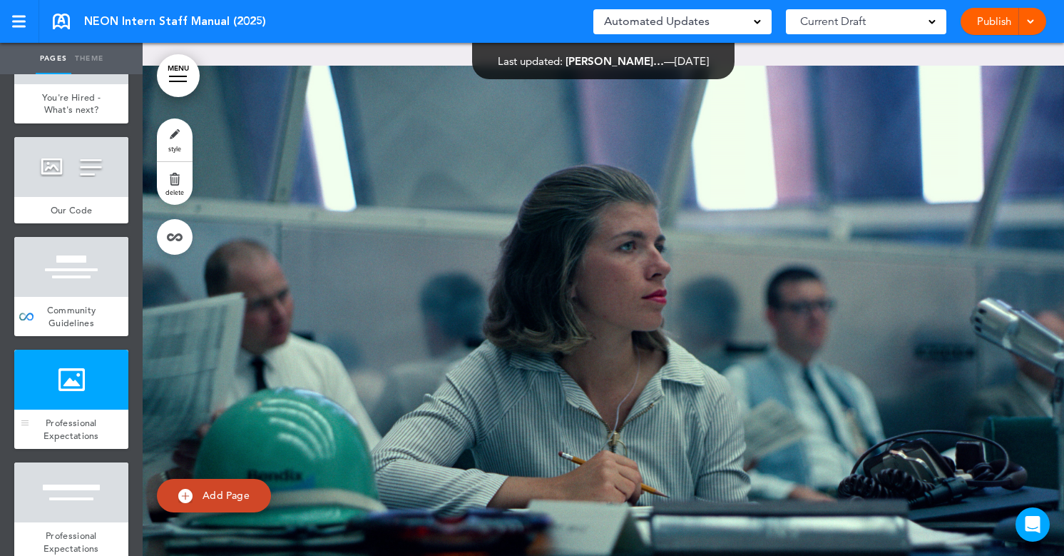
scroll to position [6874, 0]
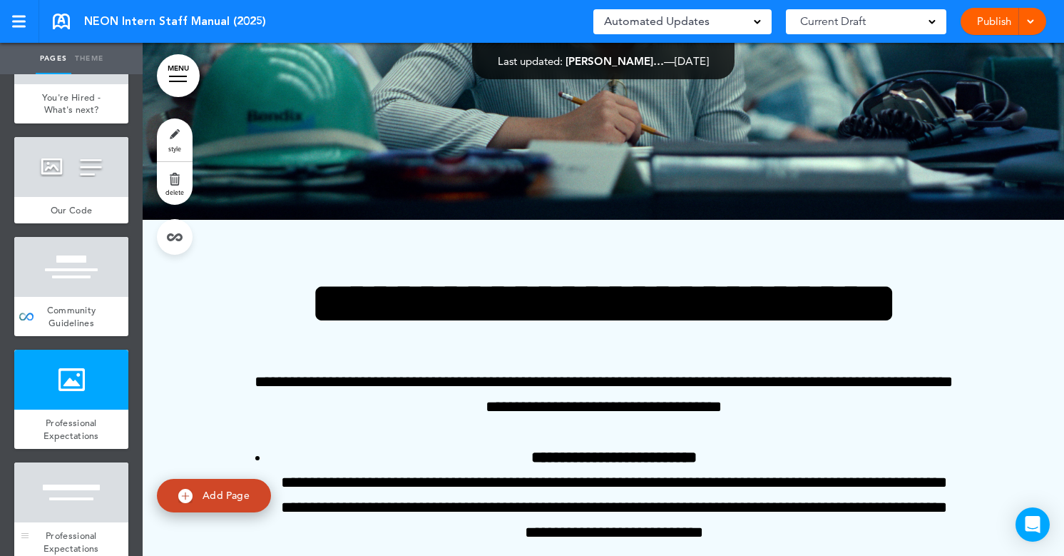
click at [66, 479] on div at bounding box center [71, 492] width 114 height 60
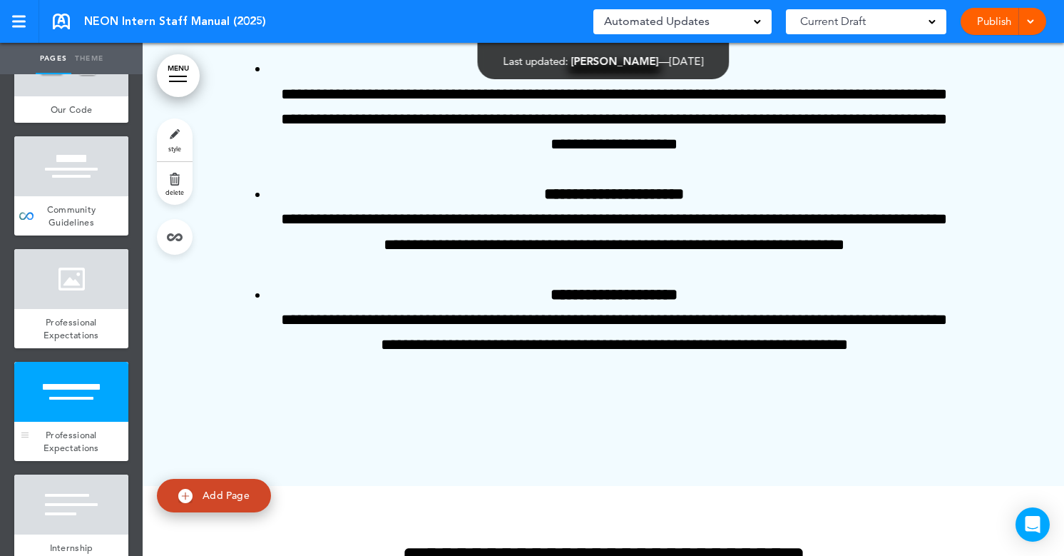
scroll to position [489, 0]
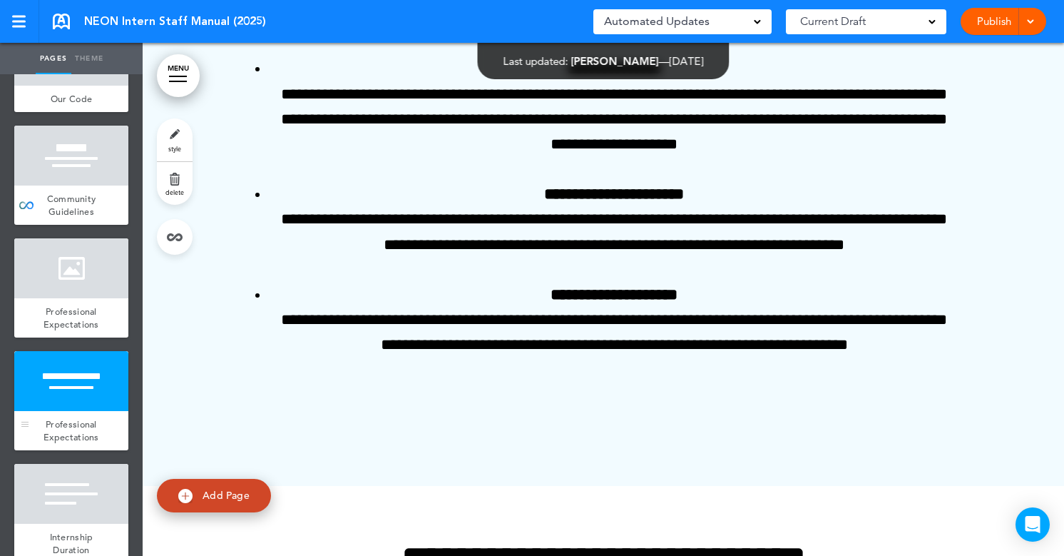
click at [66, 479] on div at bounding box center [71, 494] width 114 height 60
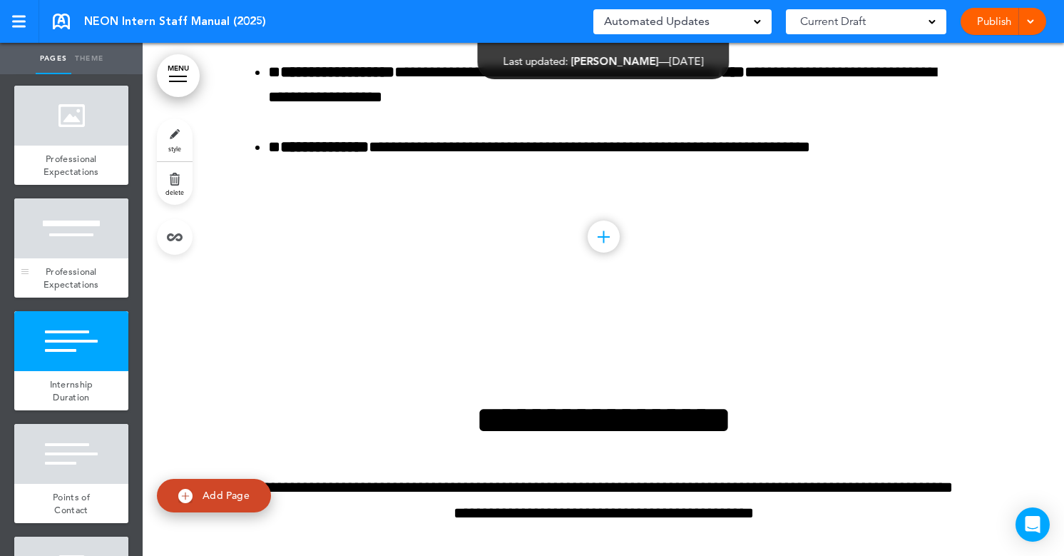
scroll to position [647, 0]
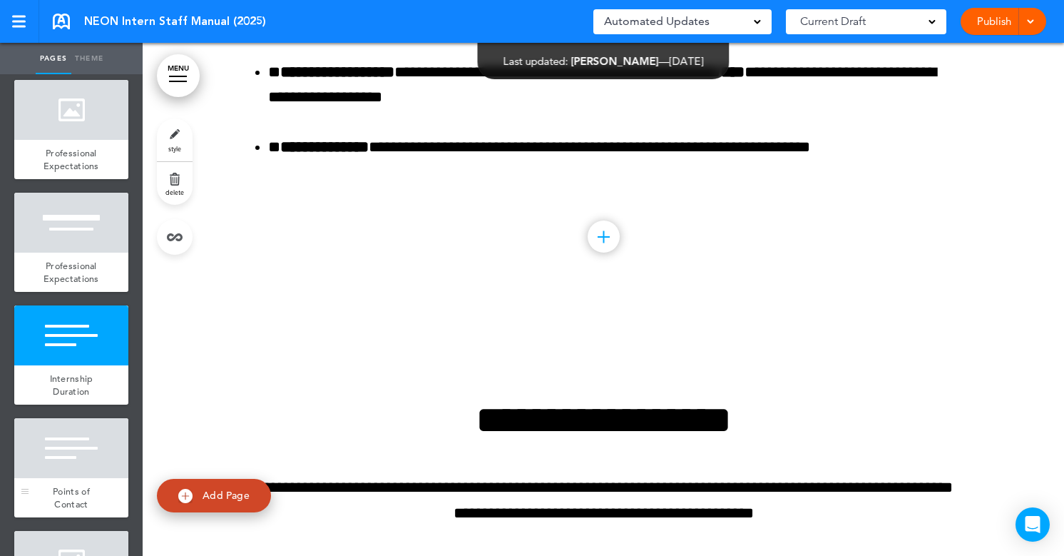
click at [73, 463] on div at bounding box center [71, 448] width 114 height 60
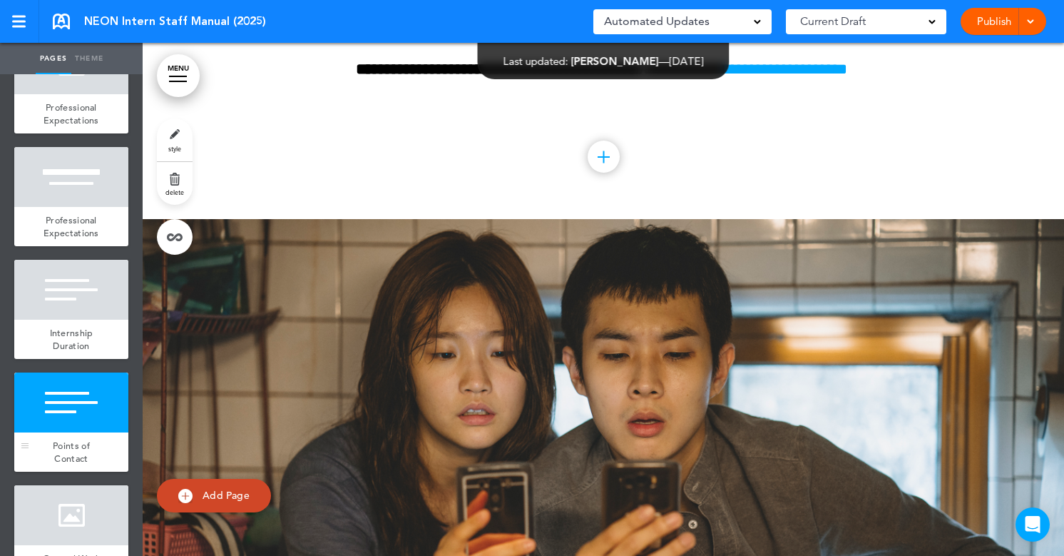
scroll to position [707, 0]
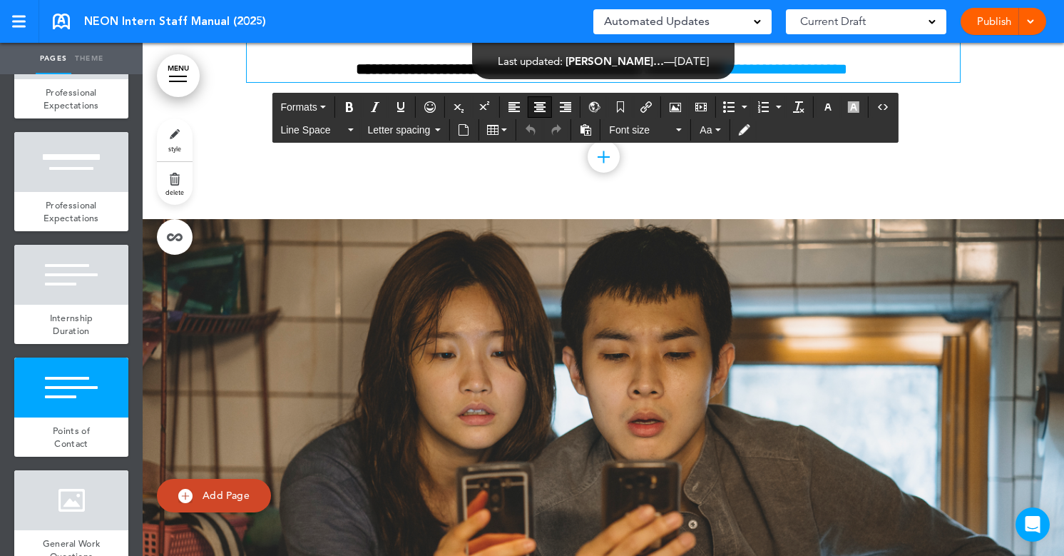
click at [918, 82] on p "**********" at bounding box center [603, 69] width 713 height 25
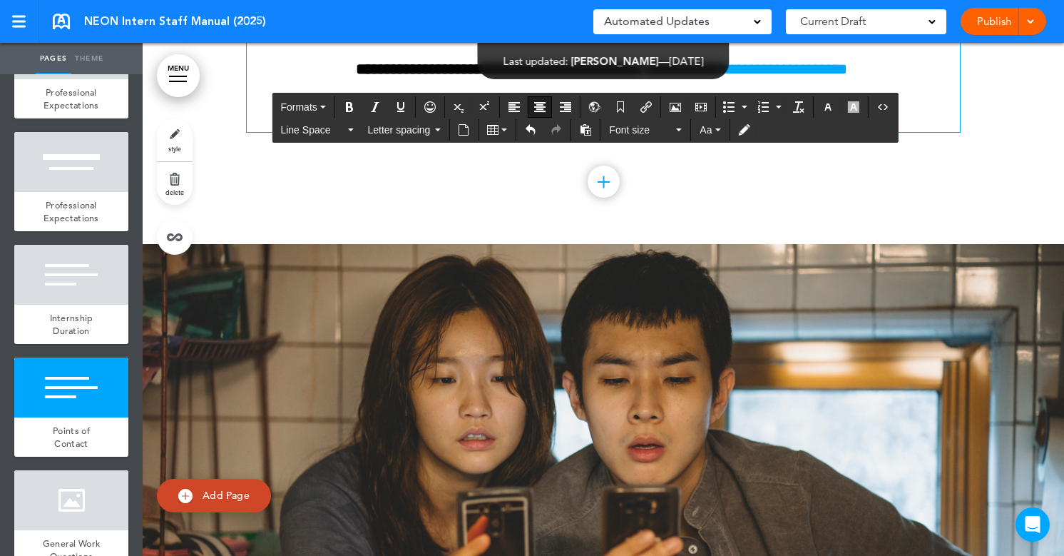
click at [556, 132] on p "**********" at bounding box center [603, 119] width 713 height 25
click at [765, 132] on p "**********" at bounding box center [603, 119] width 713 height 25
click at [584, 127] on link "**********" at bounding box center [648, 119] width 128 height 16
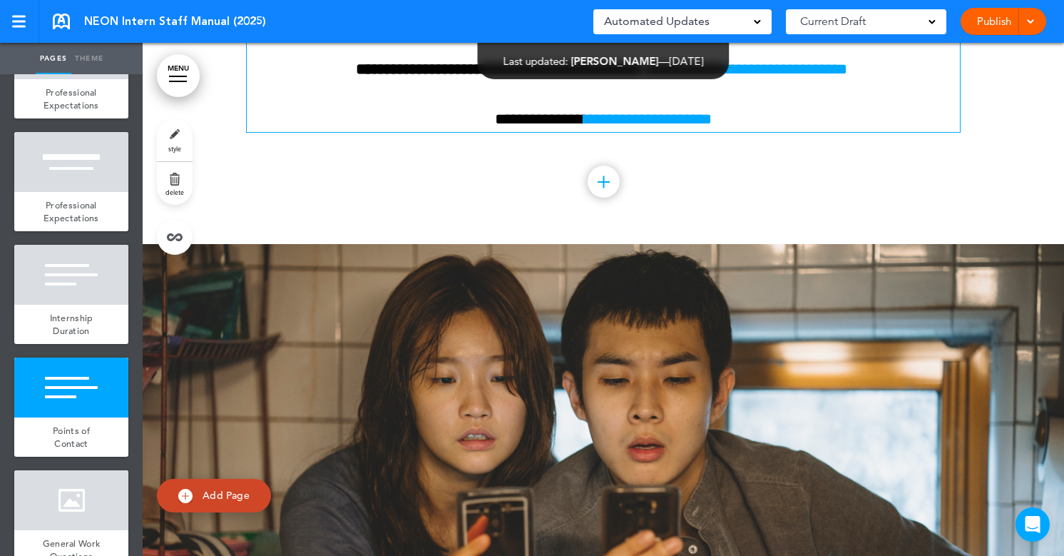
click at [564, 132] on p "**********" at bounding box center [603, 119] width 713 height 25
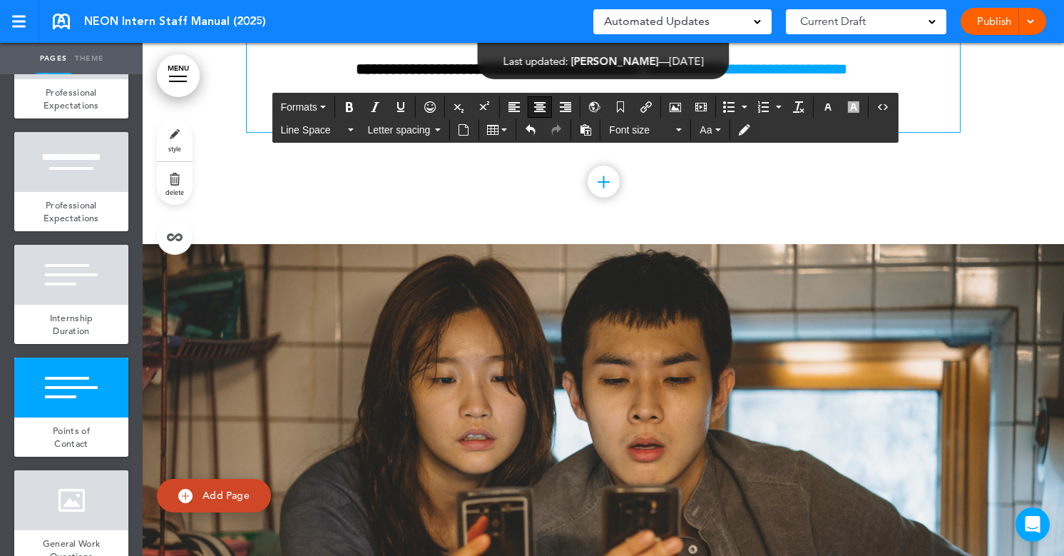
drag, startPoint x: 567, startPoint y: 457, endPoint x: 460, endPoint y: 453, distance: 107.1
click at [461, 132] on p "**********" at bounding box center [603, 119] width 713 height 25
click at [354, 101] on icon "Bold" at bounding box center [349, 106] width 11 height 11
click at [761, 132] on p "**********" at bounding box center [603, 119] width 713 height 25
click at [499, 127] on strong "**********" at bounding box center [537, 119] width 82 height 16
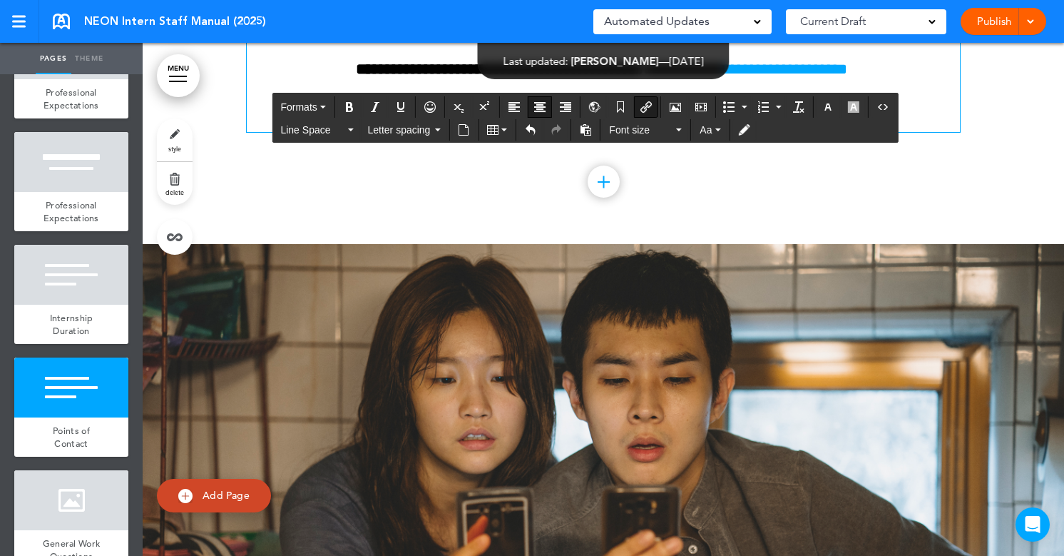
click at [641, 127] on link "**********" at bounding box center [698, 119] width 121 height 16
click at [643, 127] on link "**********" at bounding box center [698, 119] width 121 height 16
drag, startPoint x: 492, startPoint y: 455, endPoint x: 446, endPoint y: 454, distance: 46.4
click at [448, 127] on strong "**********" at bounding box center [537, 119] width 178 height 16
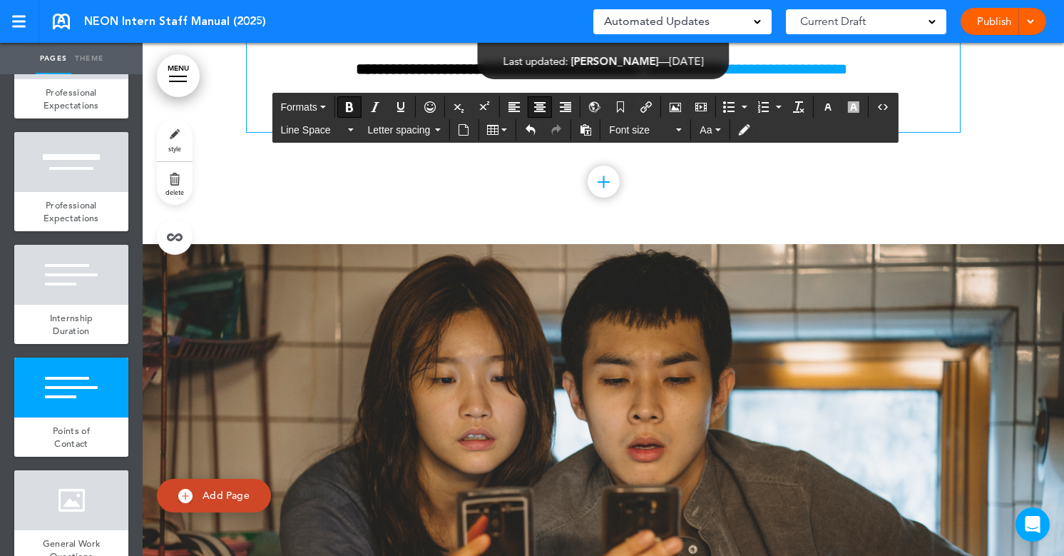
click at [810, 132] on p "**********" at bounding box center [603, 119] width 713 height 25
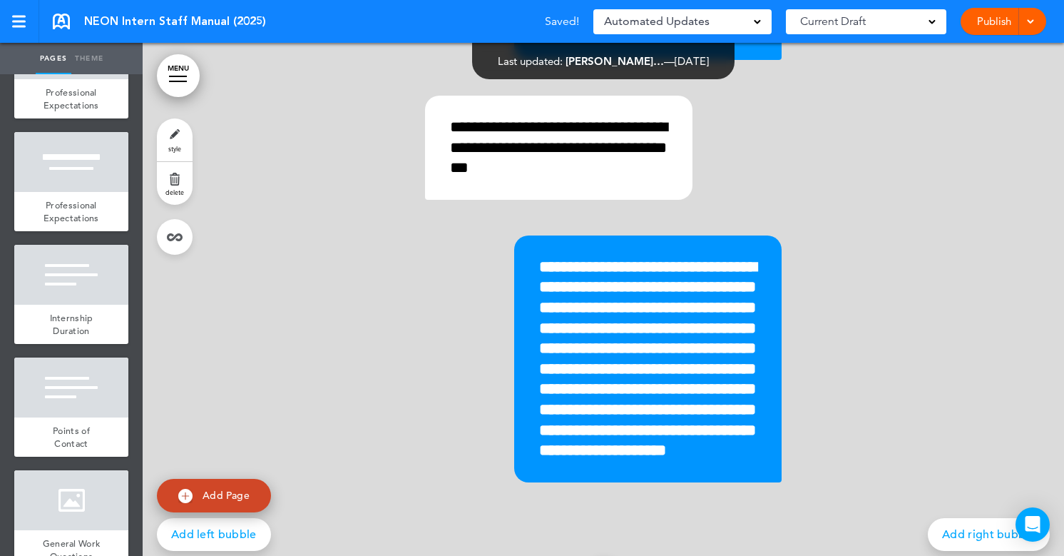
scroll to position [9616, 0]
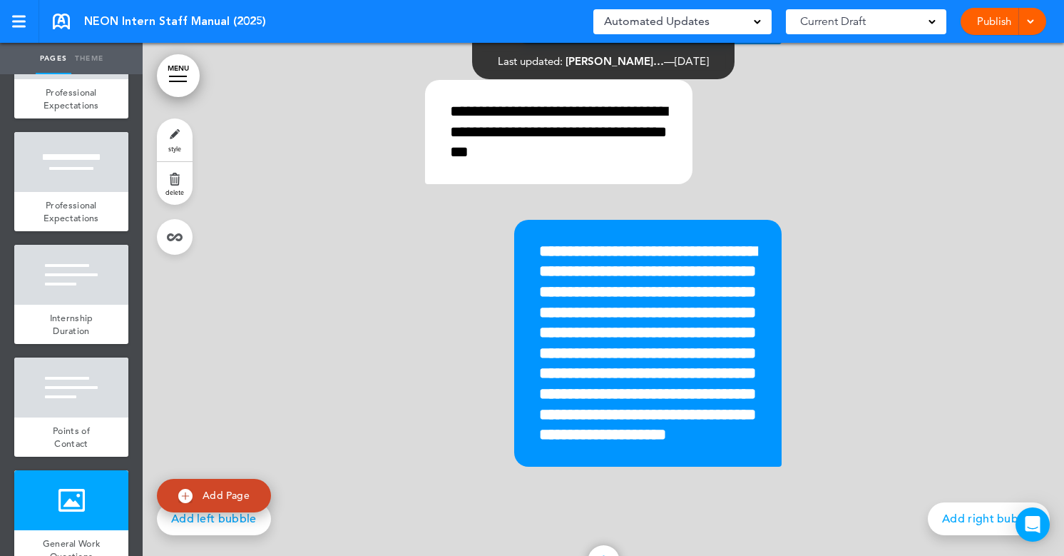
click at [999, 27] on link "Publish" at bounding box center [993, 21] width 45 height 27
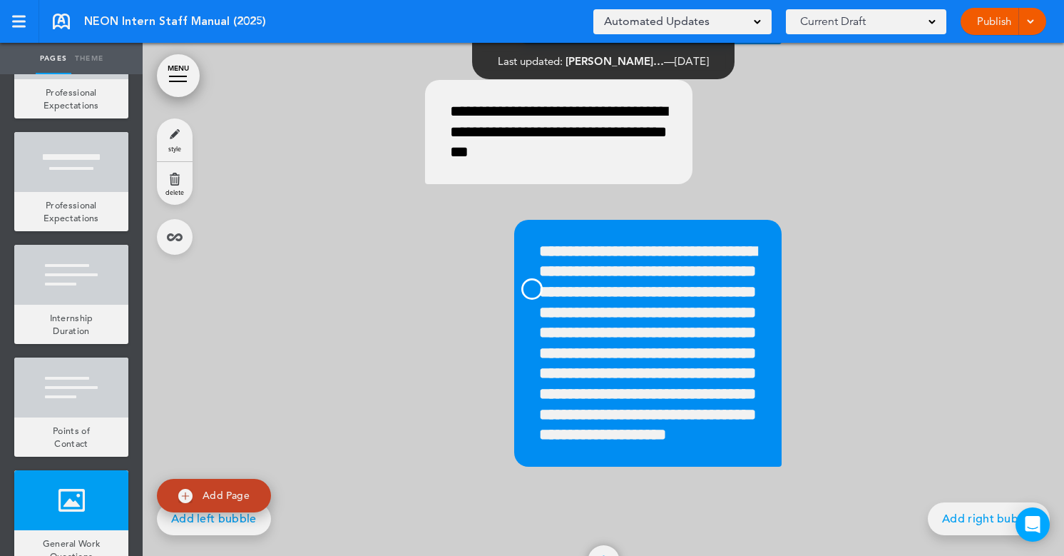
scroll to position [0, 0]
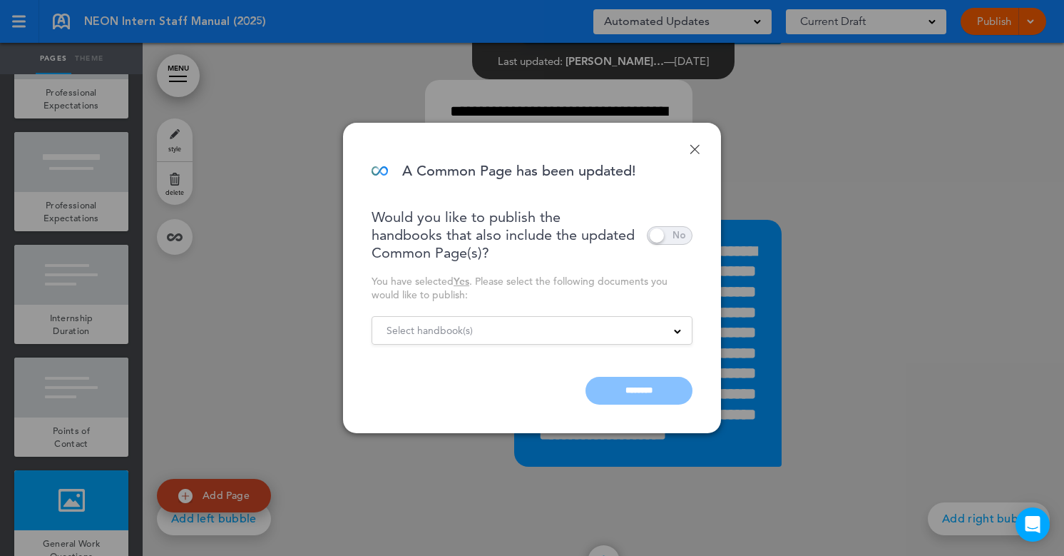
click at [798, 254] on div at bounding box center [532, 278] width 1064 height 556
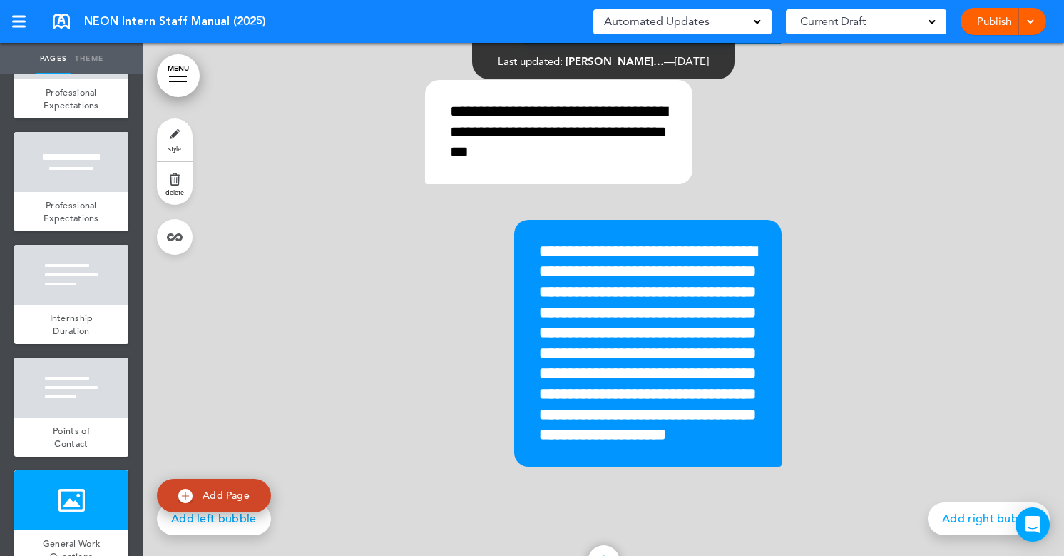
click at [984, 21] on link "Publish" at bounding box center [993, 21] width 45 height 27
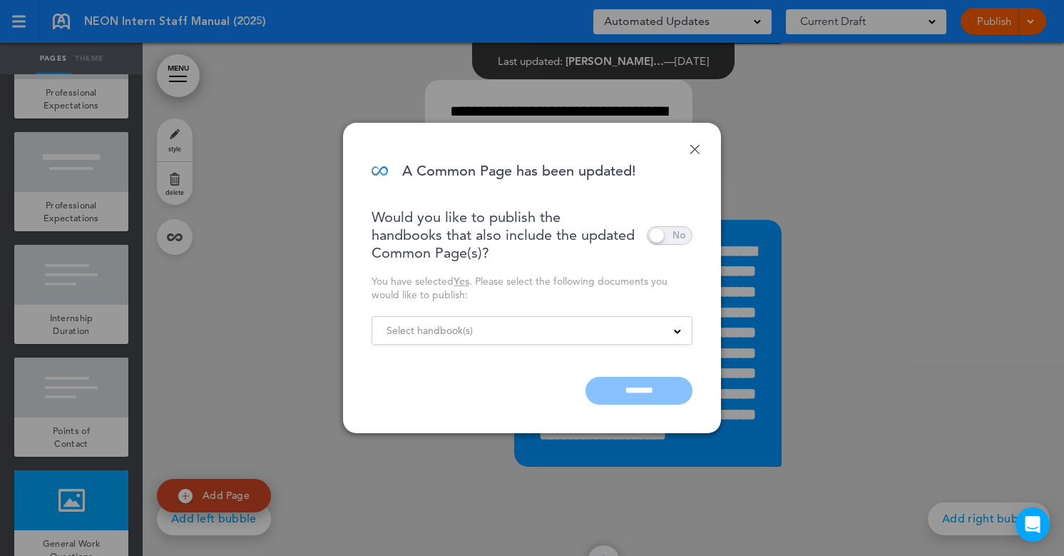
click at [700, 143] on div "Done A Common Page has been updated! Would you like to publish the handbooks th…" at bounding box center [532, 278] width 378 height 310
click at [695, 147] on link "Done" at bounding box center [695, 149] width 10 height 10
